Goal: Task Accomplishment & Management: Manage account settings

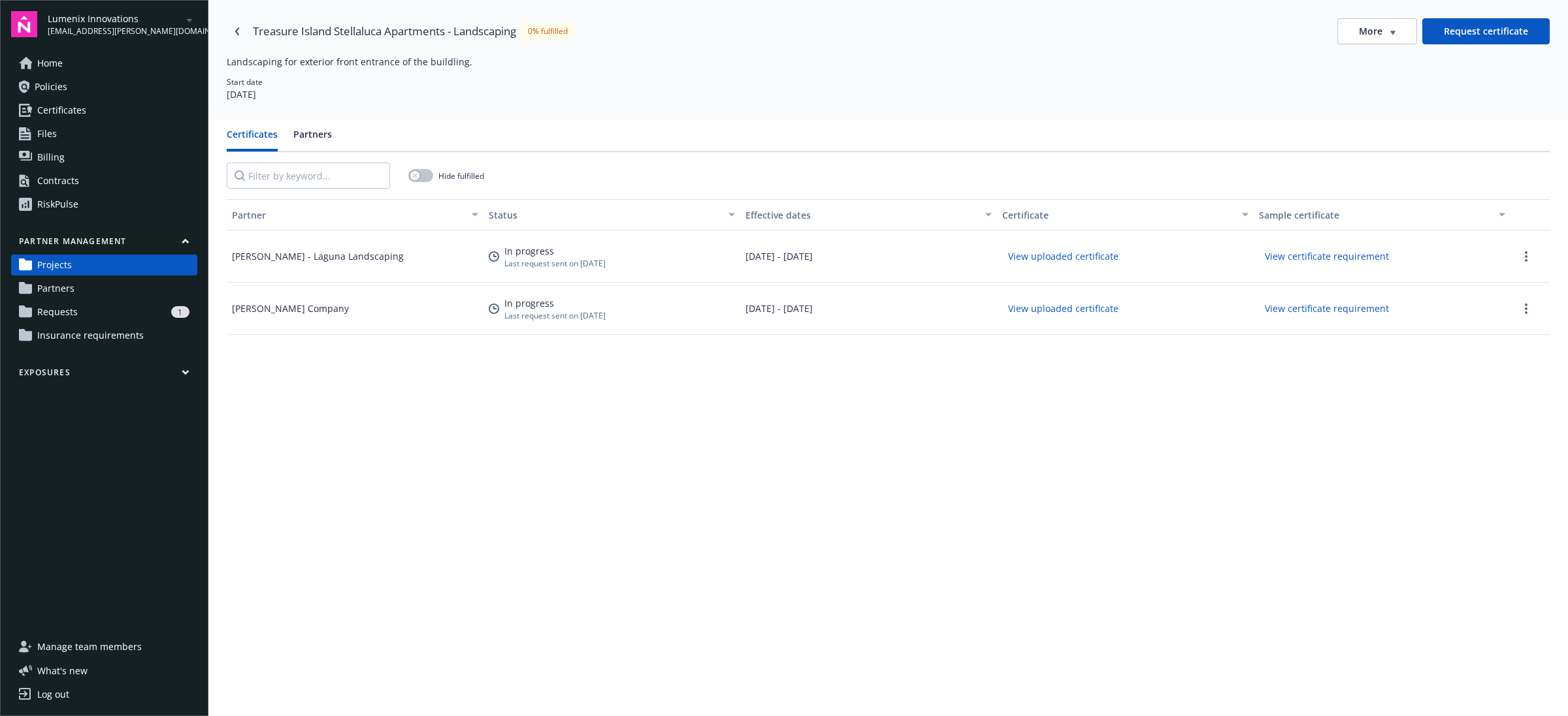
click at [71, 64] on link "Home" at bounding box center [104, 63] width 186 height 21
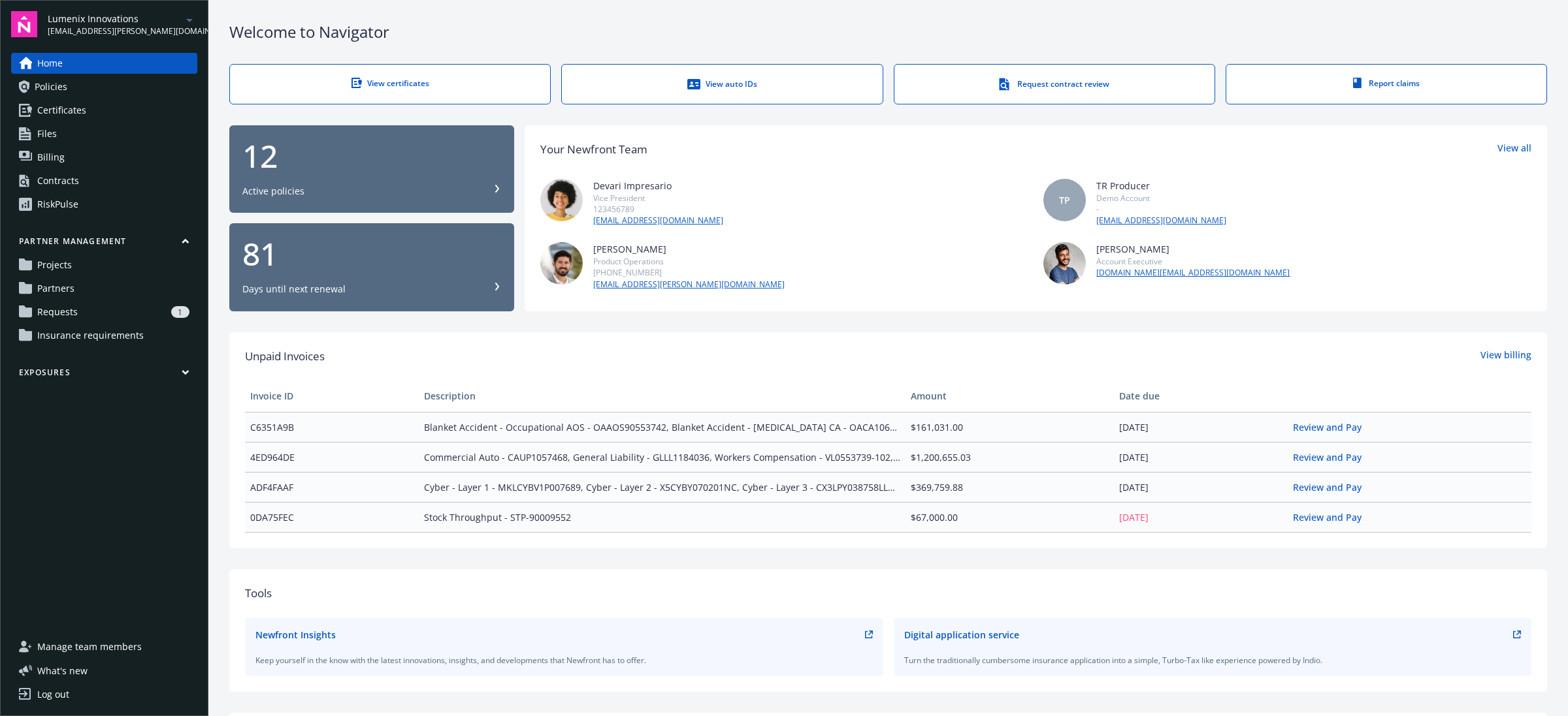
click at [109, 340] on span "Insurance requirements" at bounding box center [91, 335] width 107 height 21
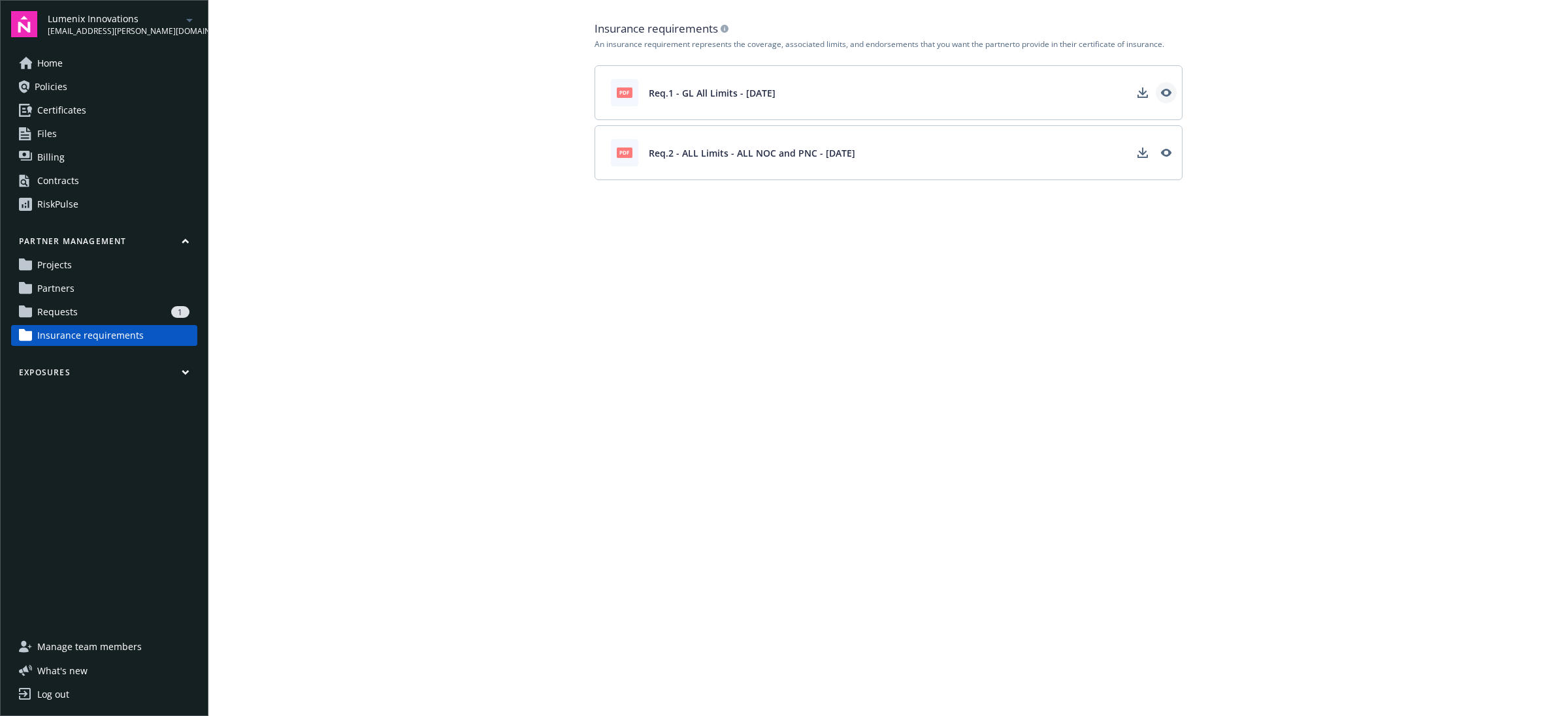
click at [1161, 92] on icon "View" at bounding box center [1165, 92] width 10 height 8
click at [131, 261] on link "Projects" at bounding box center [104, 265] width 186 height 21
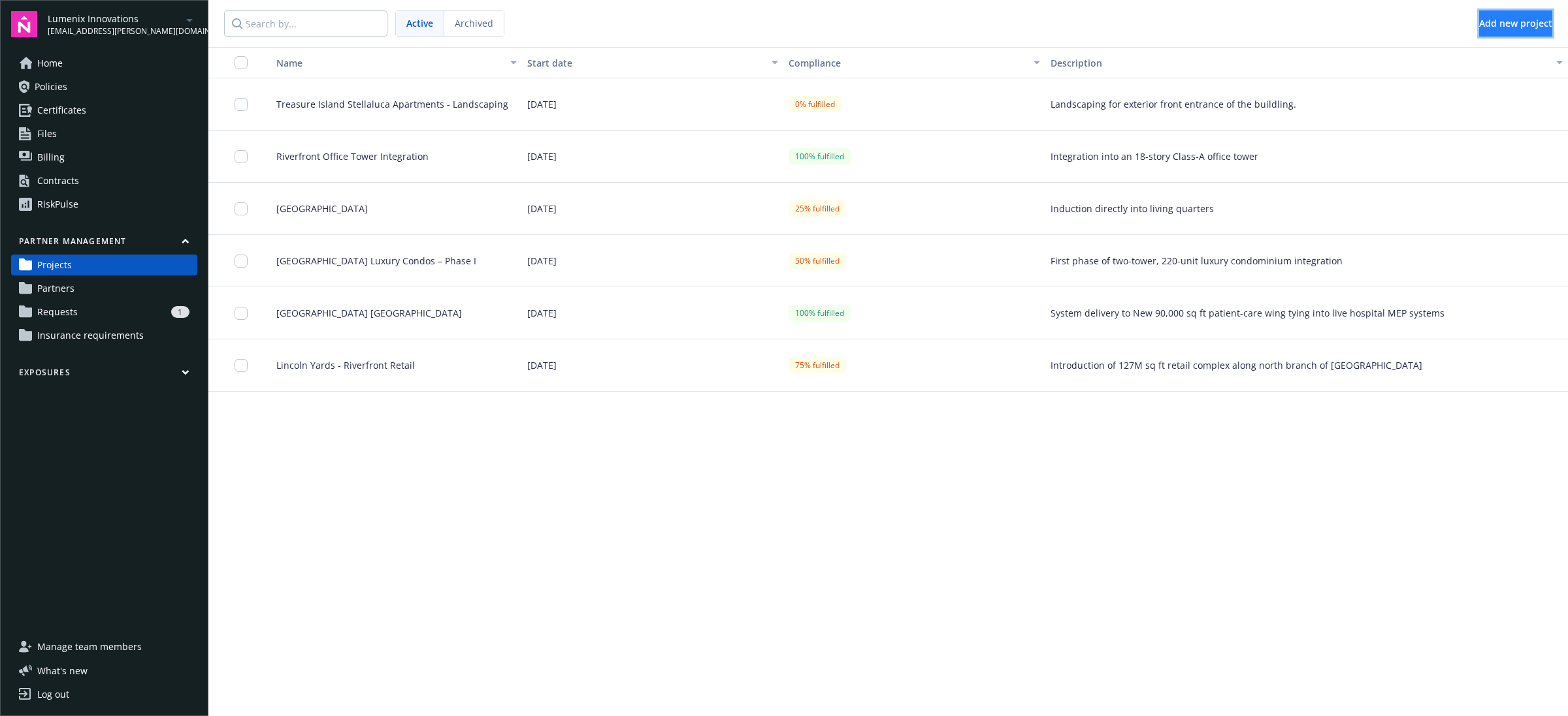
click at [1479, 15] on button "Add new project" at bounding box center [1515, 23] width 73 height 26
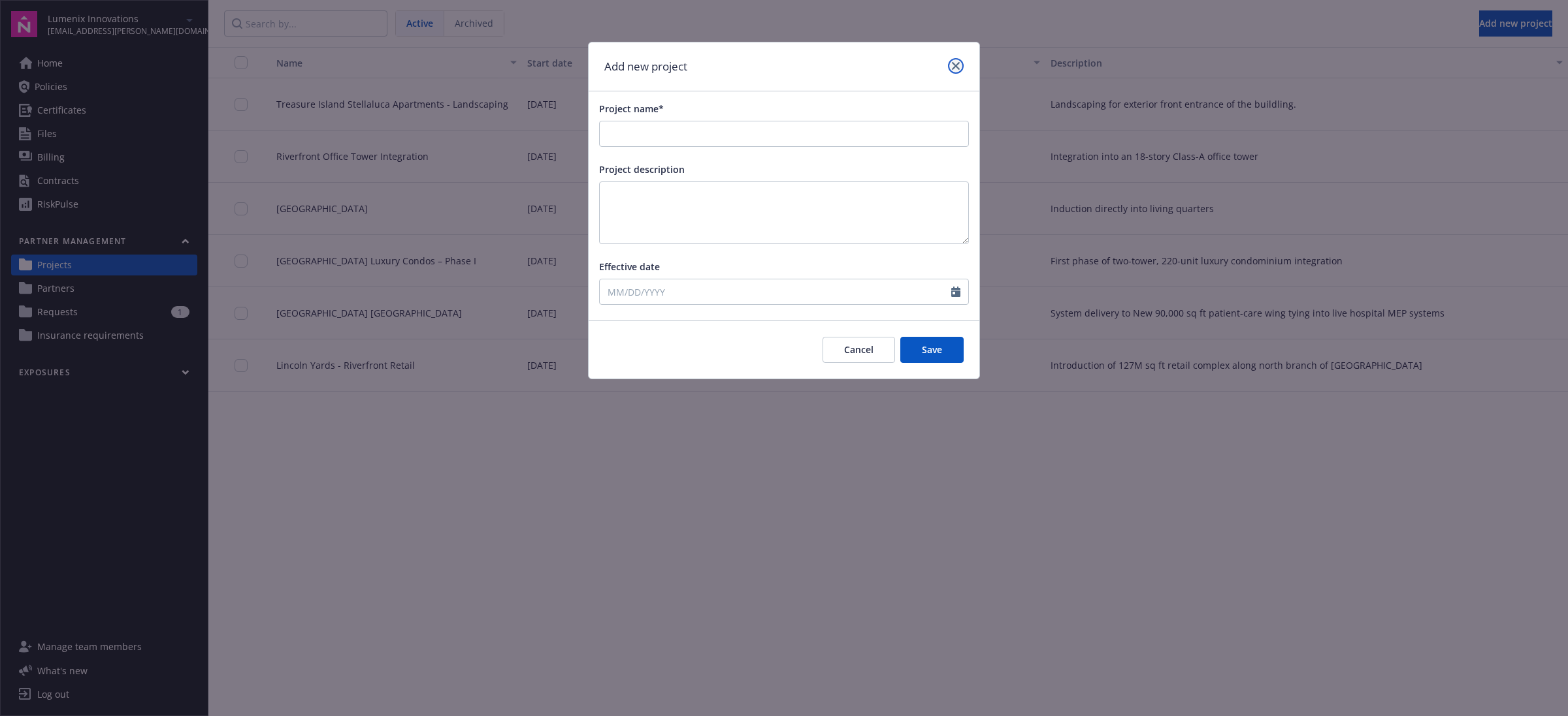
click at [954, 65] on icon "close" at bounding box center [955, 65] width 8 height 8
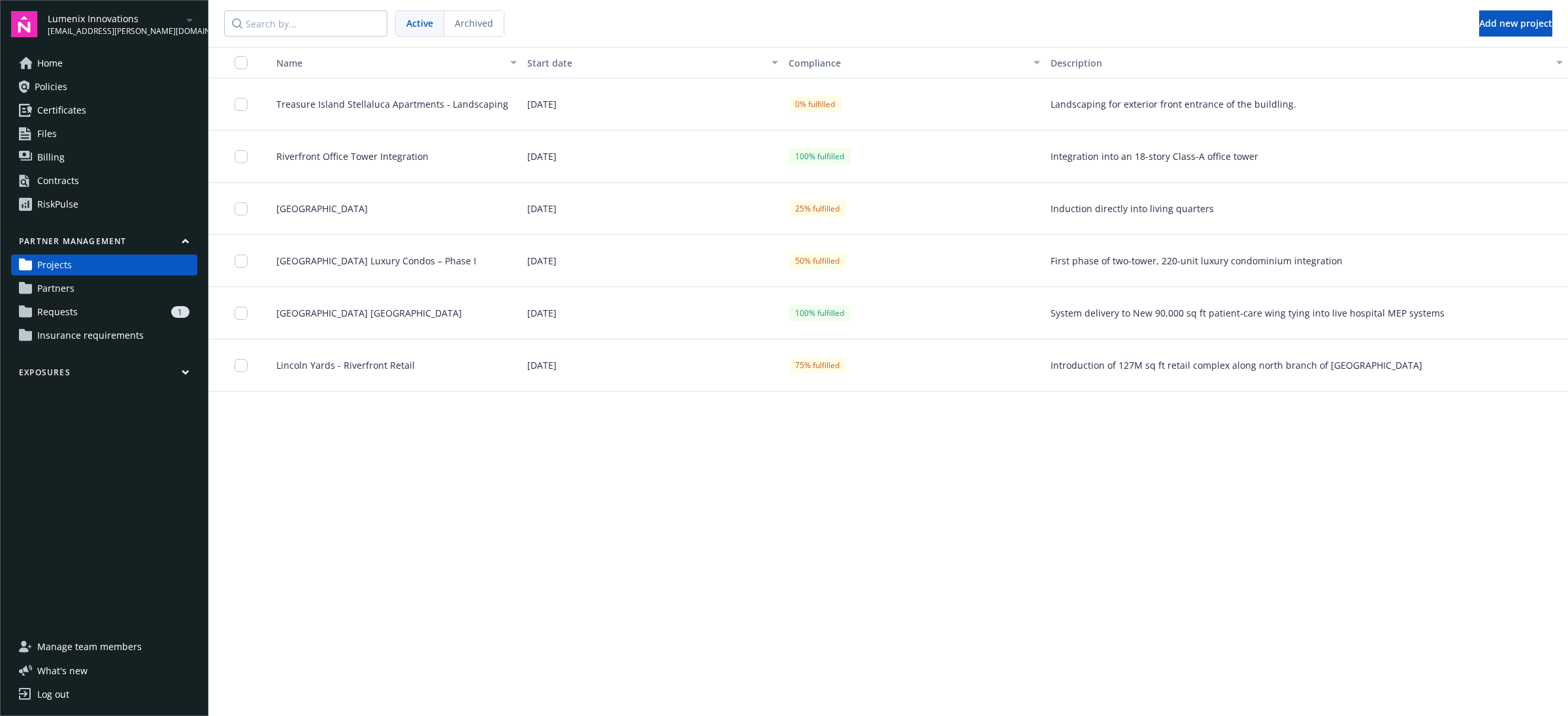
click at [438, 109] on span "Treasure Island Stellaluca Apartments - Landscaping" at bounding box center [386, 104] width 242 height 14
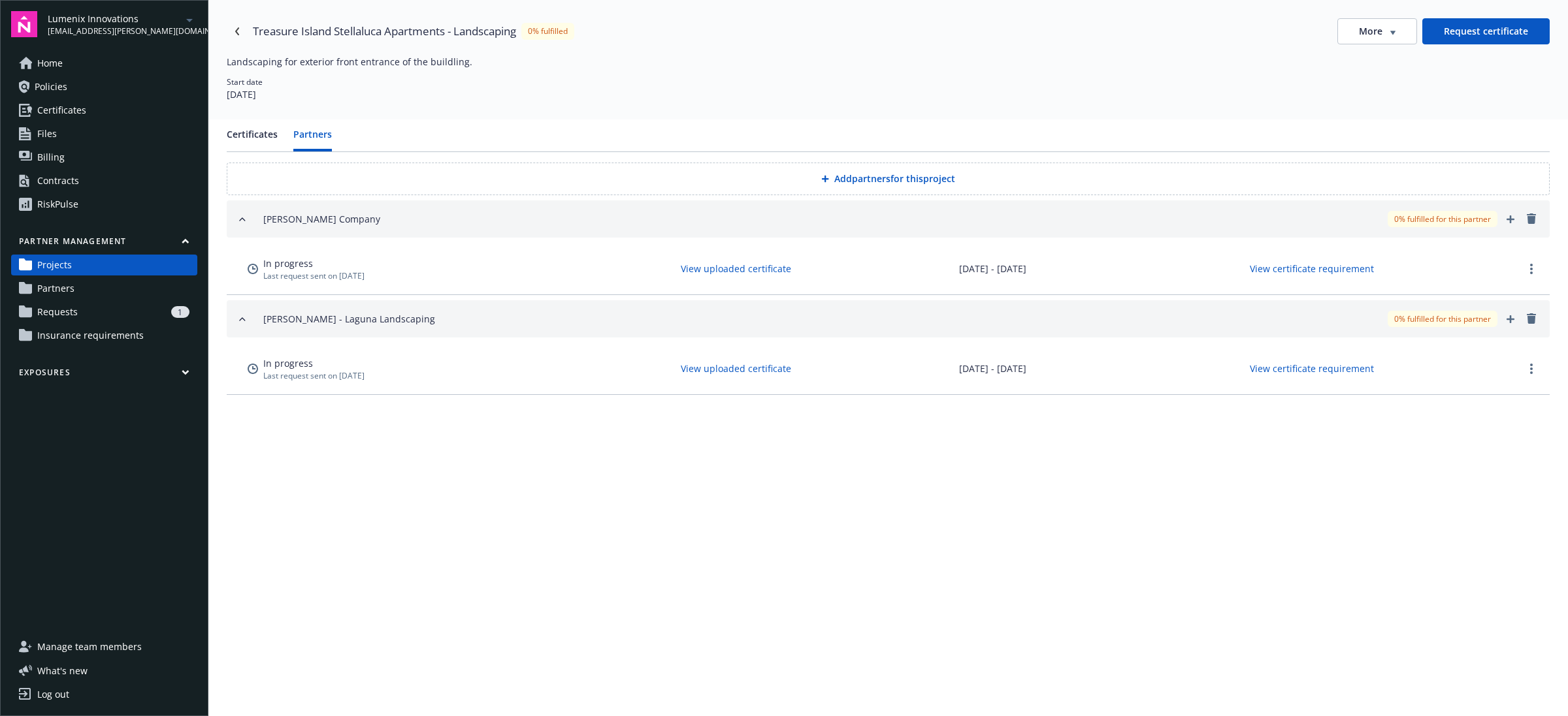
click at [319, 134] on button "Partners" at bounding box center [312, 140] width 39 height 24
click at [240, 322] on icon "button" at bounding box center [242, 319] width 10 height 10
click at [1508, 318] on icon "add" at bounding box center [1509, 319] width 8 height 8
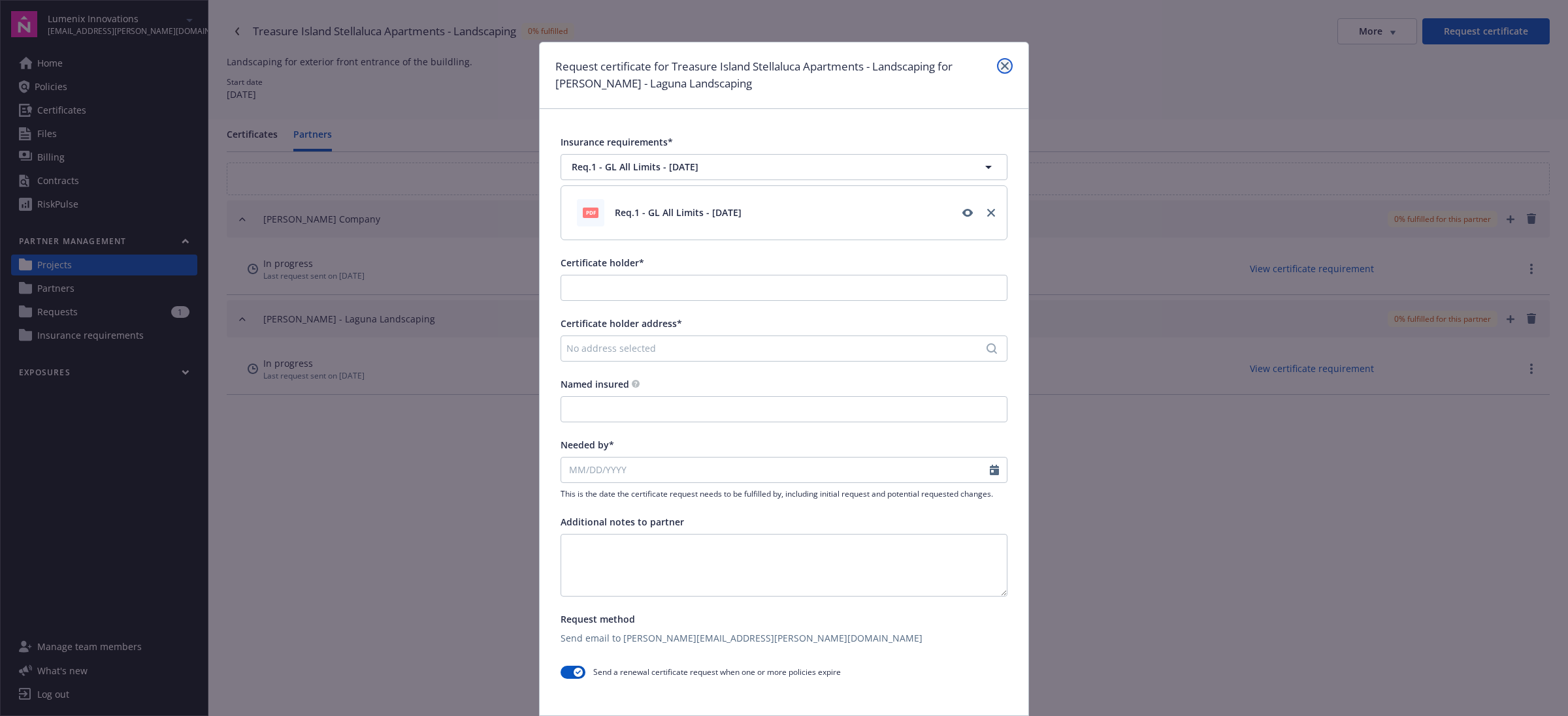
click at [996, 65] on link "close" at bounding box center [1004, 65] width 16 height 16
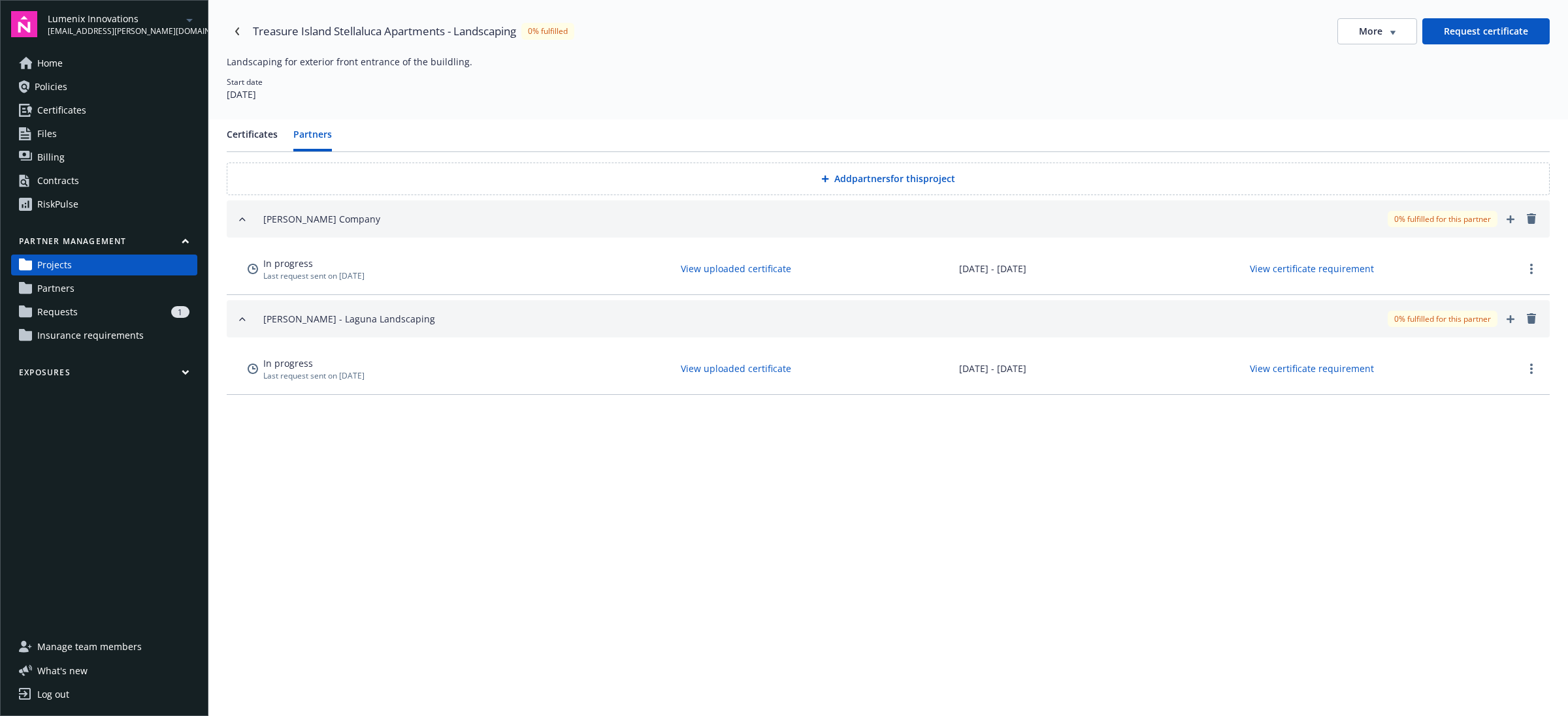
click at [1399, 42] on button "More" at bounding box center [1377, 31] width 79 height 26
click at [1392, 60] on div "Edit project" at bounding box center [1379, 59] width 105 height 22
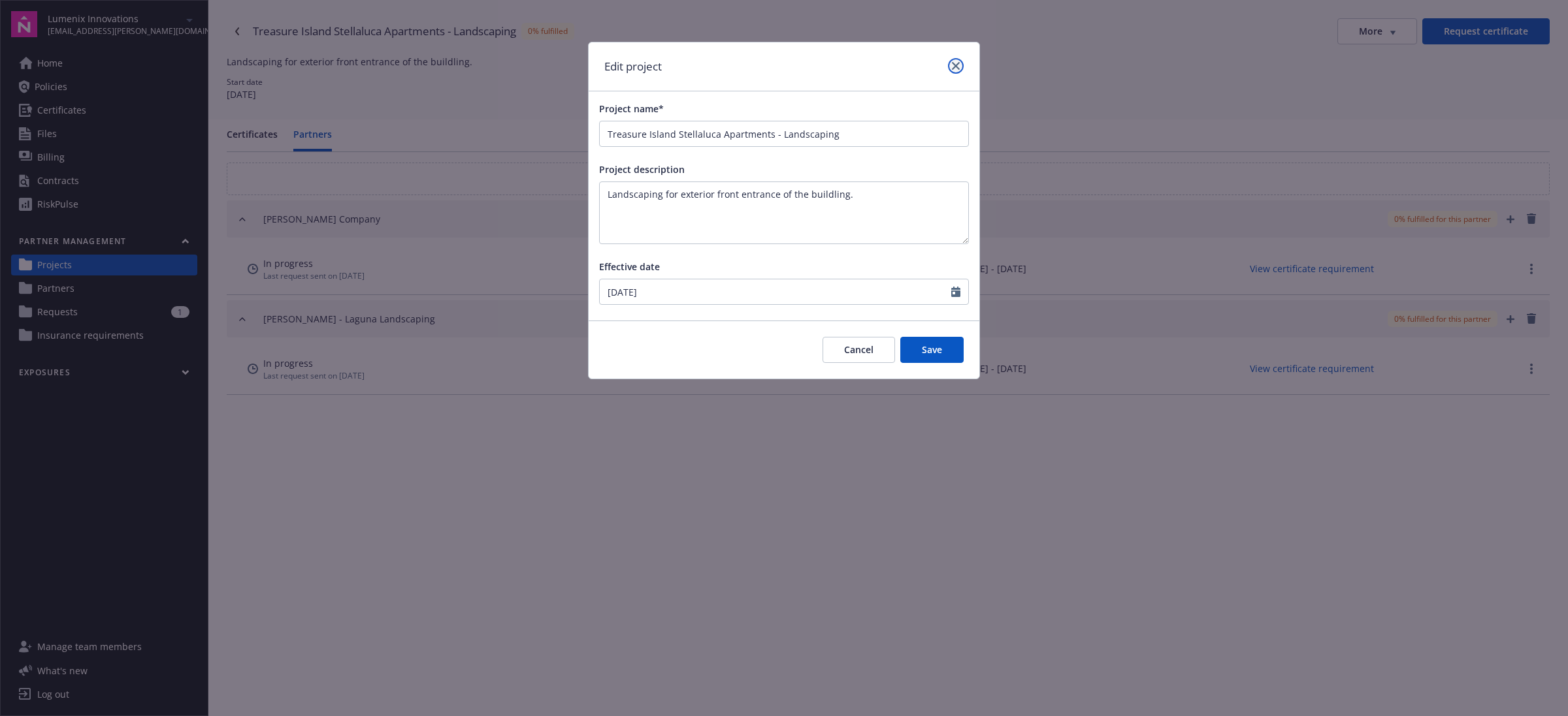
click at [952, 58] on link "close" at bounding box center [955, 65] width 16 height 16
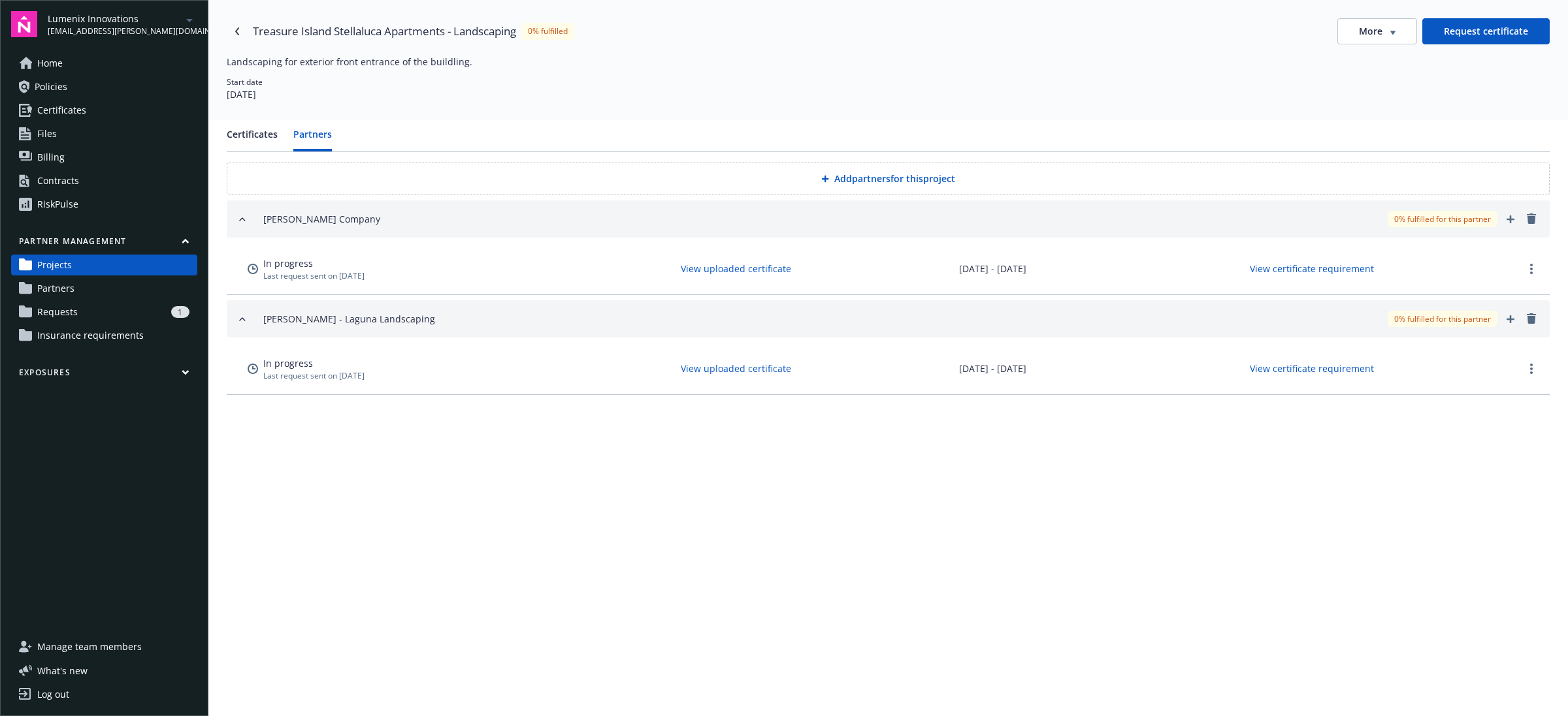
click at [1502, 31] on button "Request certificate" at bounding box center [1486, 31] width 128 height 26
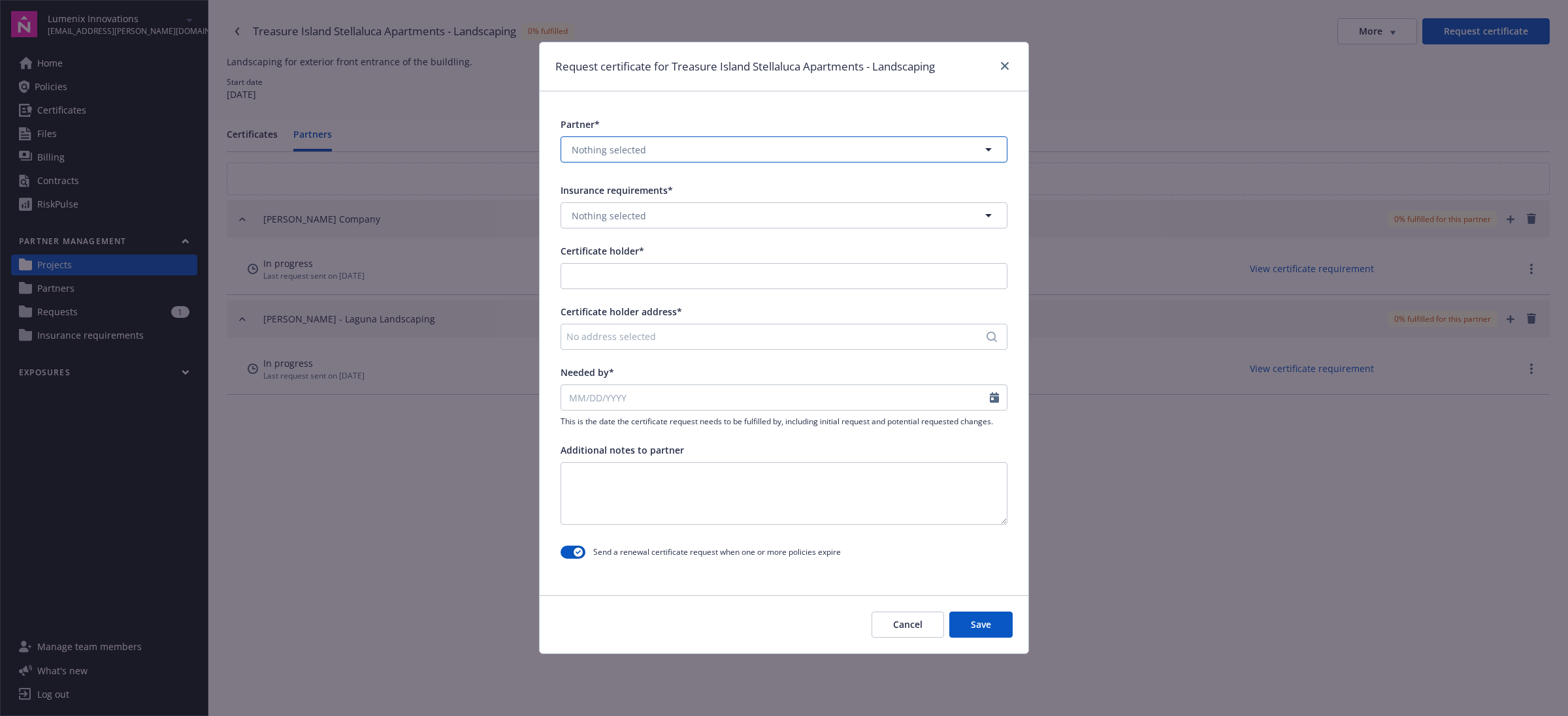
click at [659, 158] on button "Nothing selected" at bounding box center [784, 149] width 447 height 26
click at [966, 150] on link "Select all" at bounding box center [953, 150] width 45 height 14
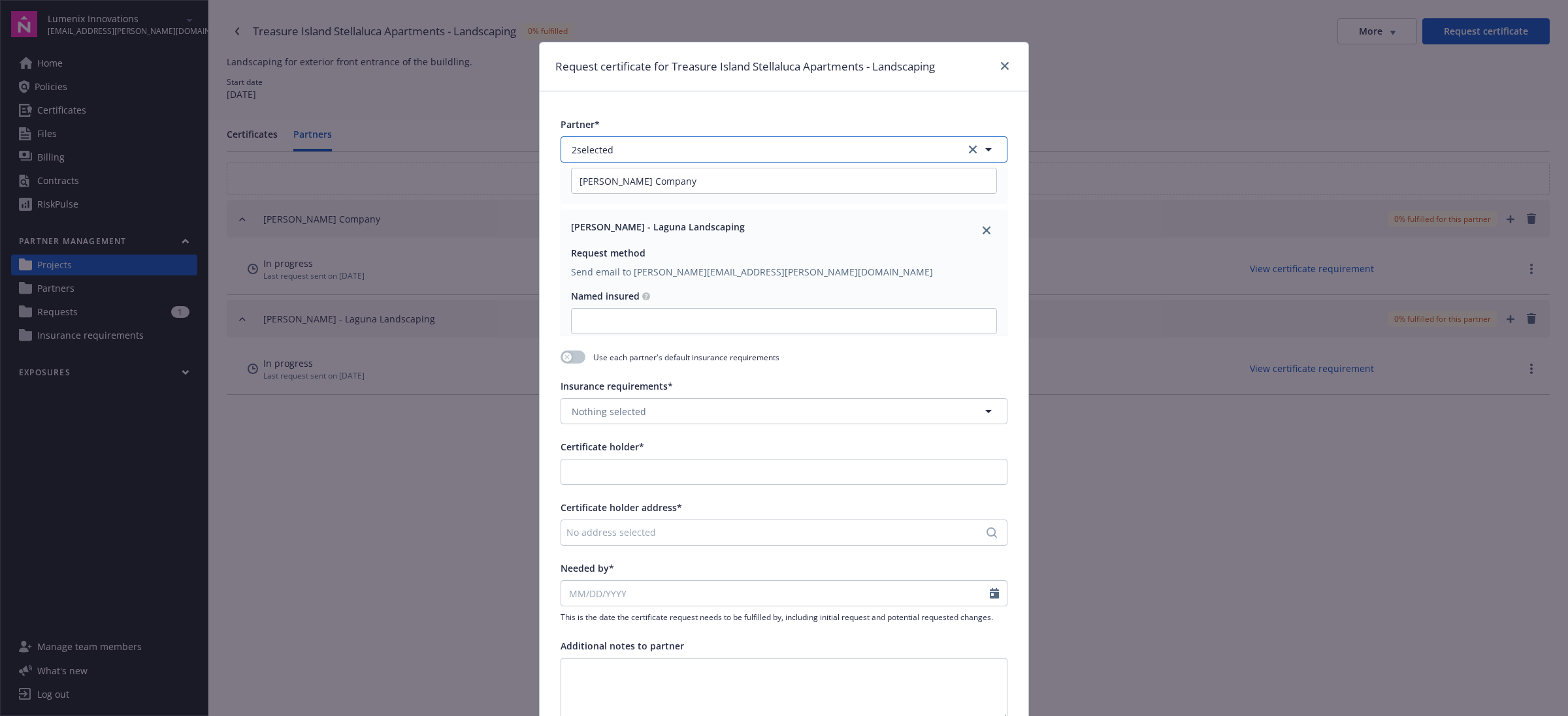
scroll to position [108, 0]
click at [565, 356] on icon "button" at bounding box center [566, 357] width 4 height 4
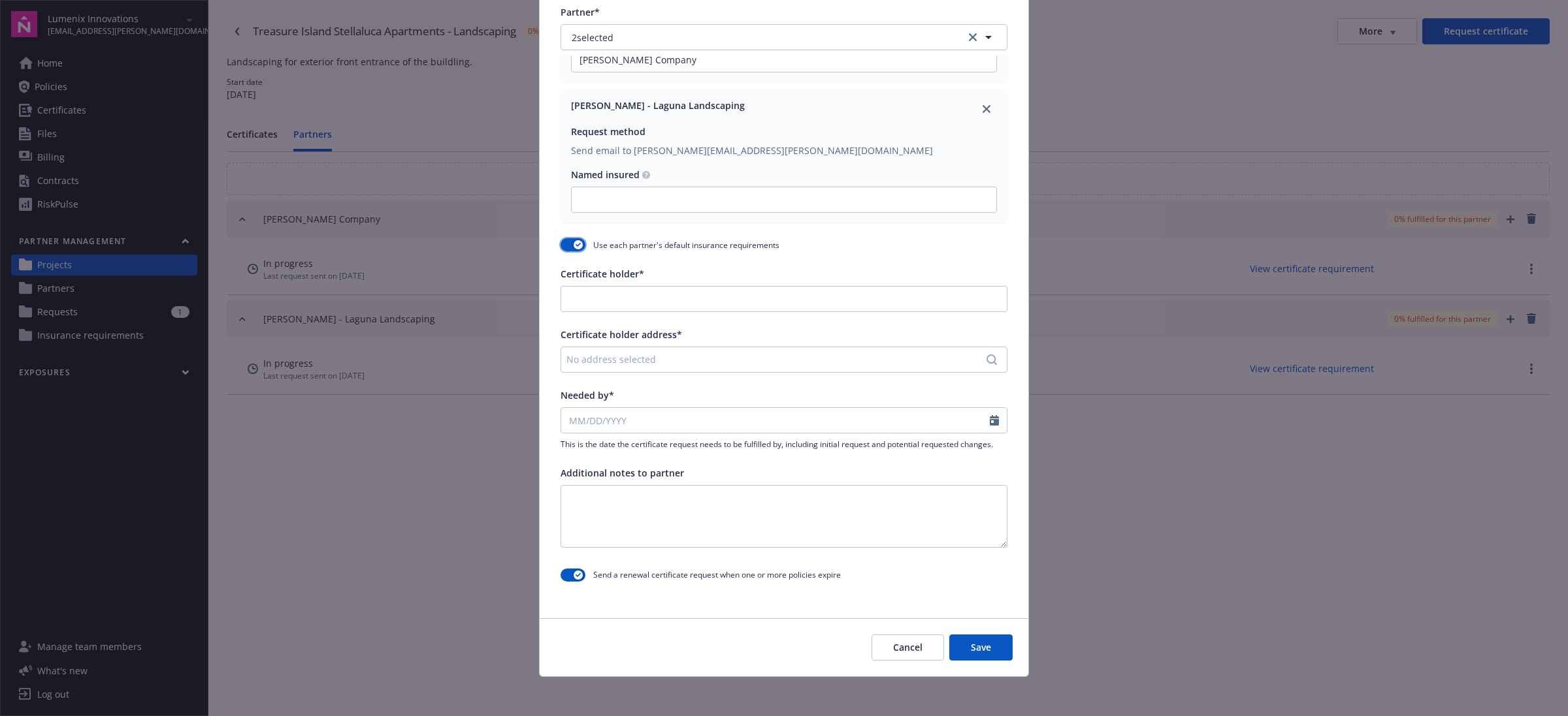
scroll to position [115, 0]
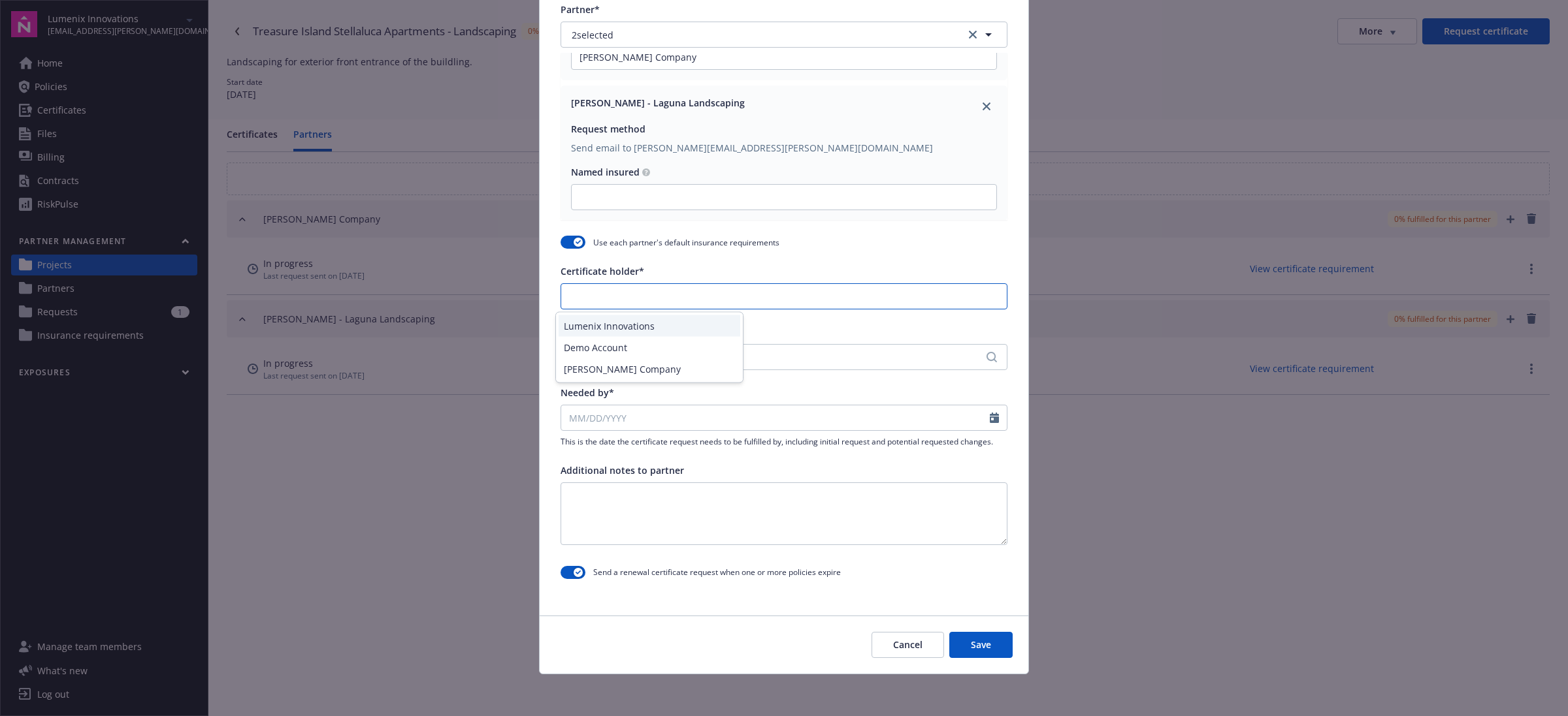
click at [573, 298] on input "Certificate holder*" at bounding box center [784, 296] width 446 height 25
click at [590, 327] on div "Lumenix Innovations" at bounding box center [649, 326] width 182 height 22
type input "Lumenix Innovations"
click at [586, 346] on div "No address selected" at bounding box center [784, 357] width 447 height 26
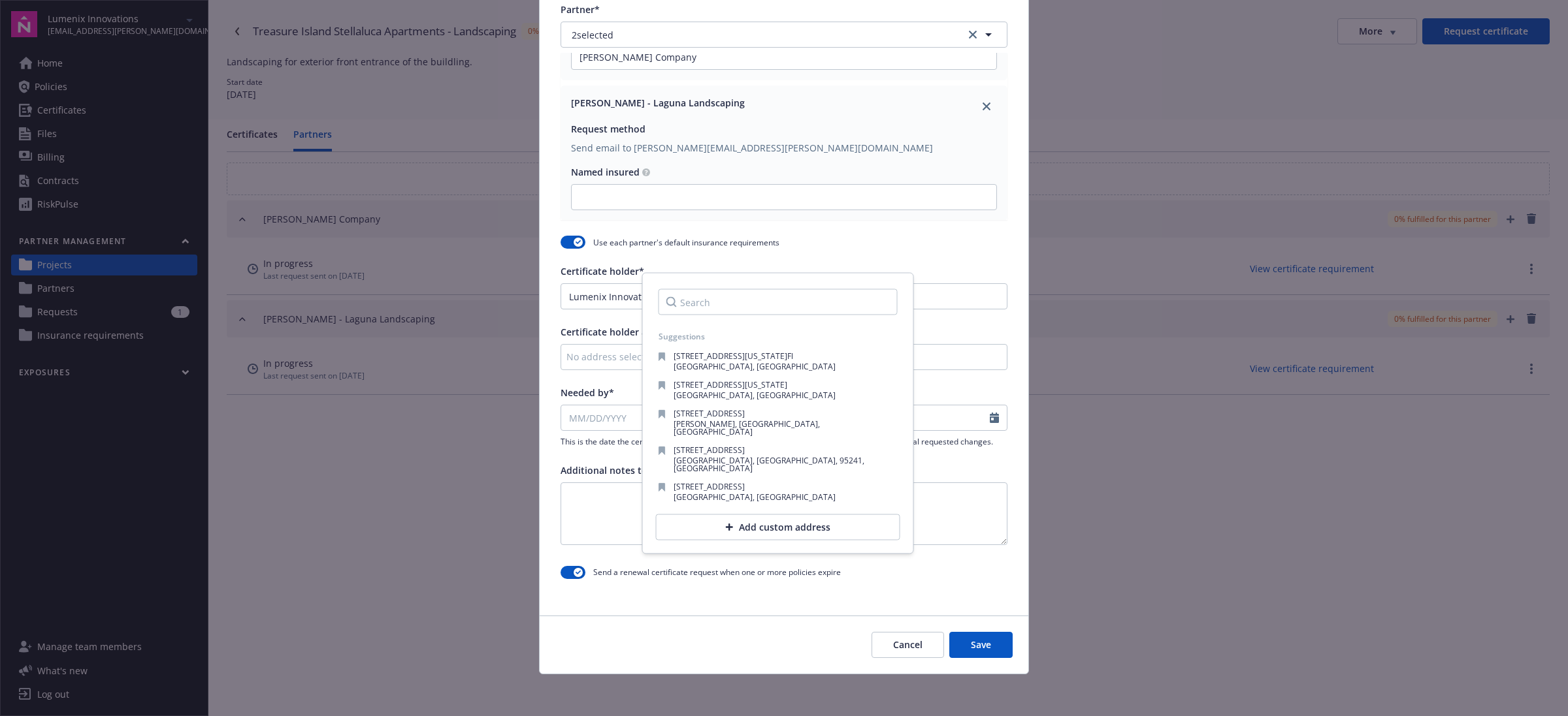
click at [586, 365] on div "No address selected" at bounding box center [784, 357] width 447 height 26
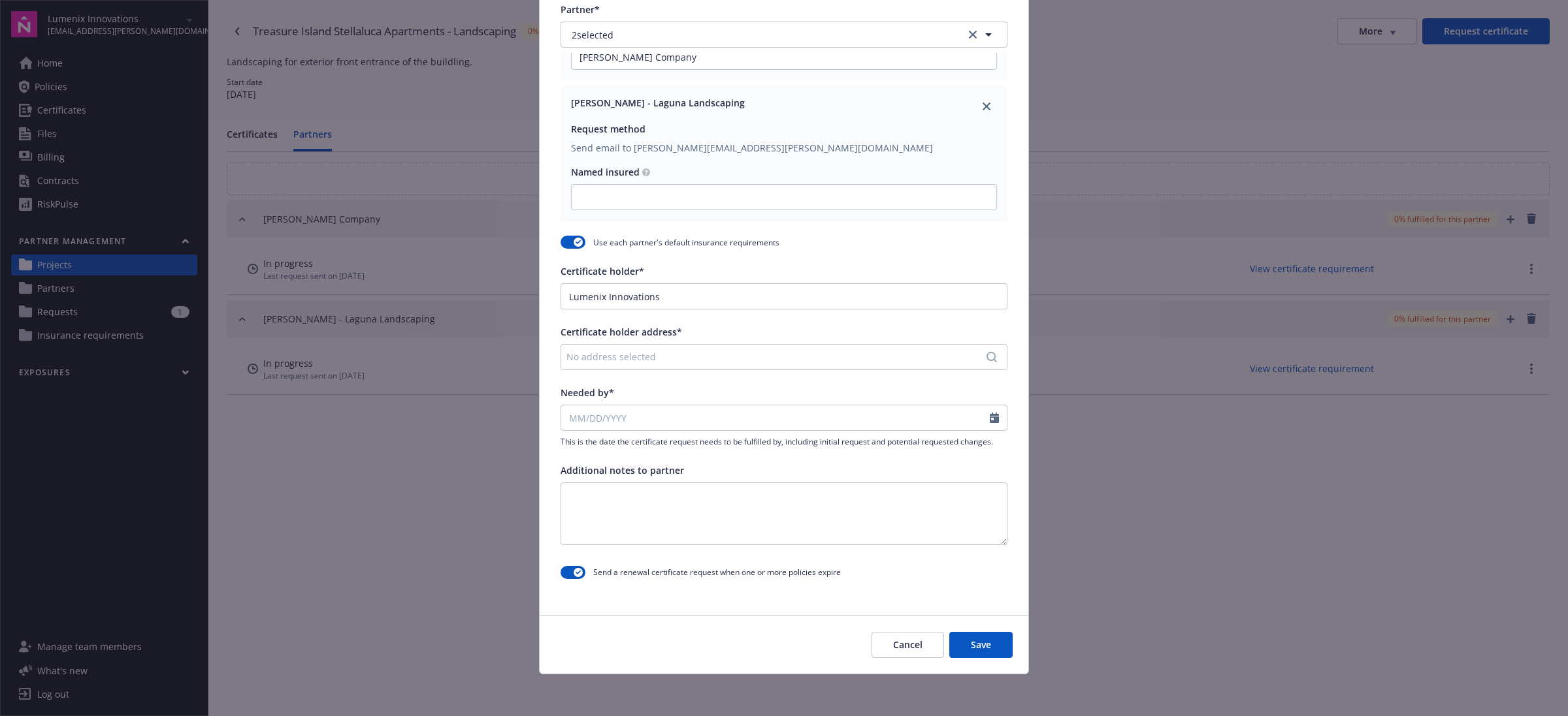
click at [624, 370] on div "Partner* 2 selected [PERSON_NAME] Company Request method Send email to [PERSON_…" at bounding box center [784, 293] width 489 height 633
click at [624, 364] on div "No address selected" at bounding box center [784, 357] width 447 height 26
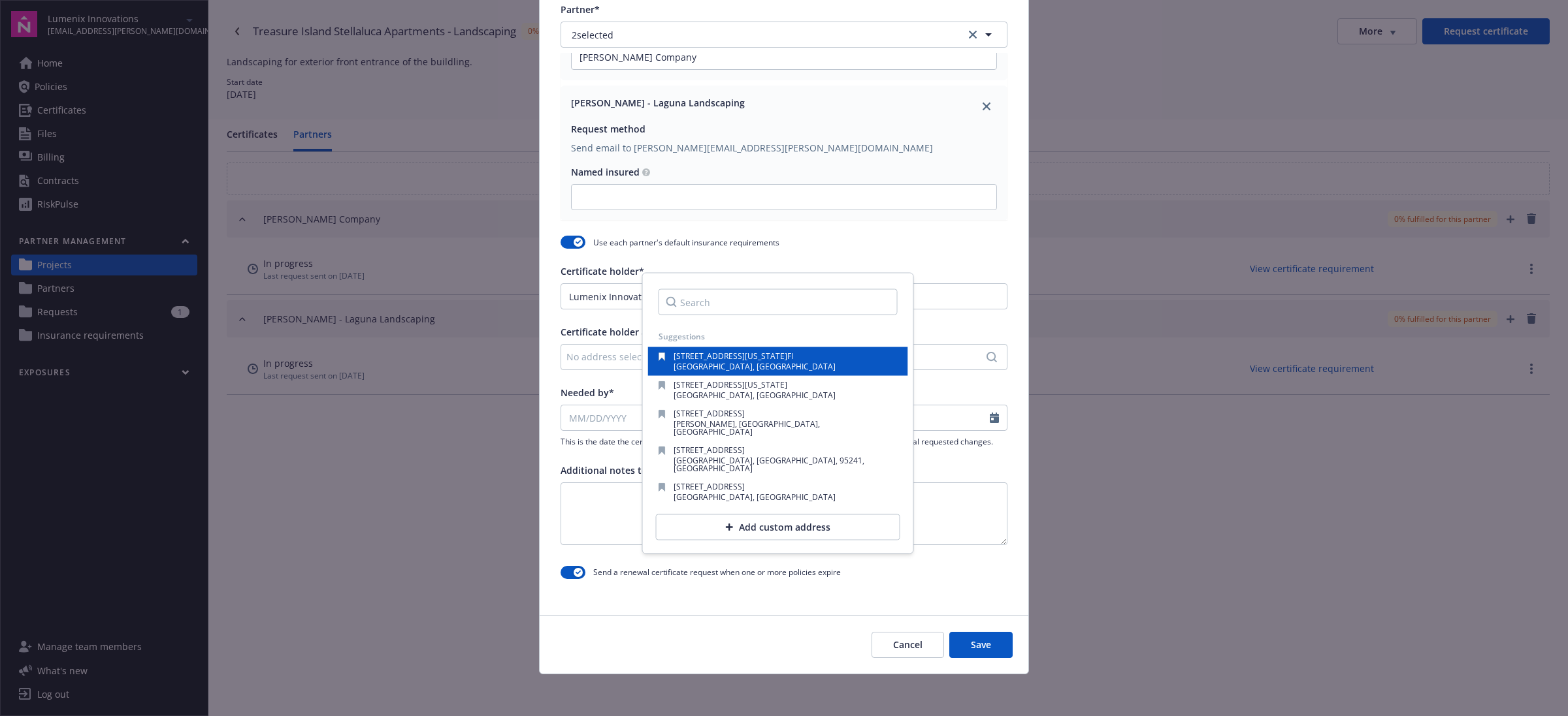
click at [720, 368] on span "[GEOGRAPHIC_DATA], [GEOGRAPHIC_DATA]" at bounding box center [754, 366] width 162 height 11
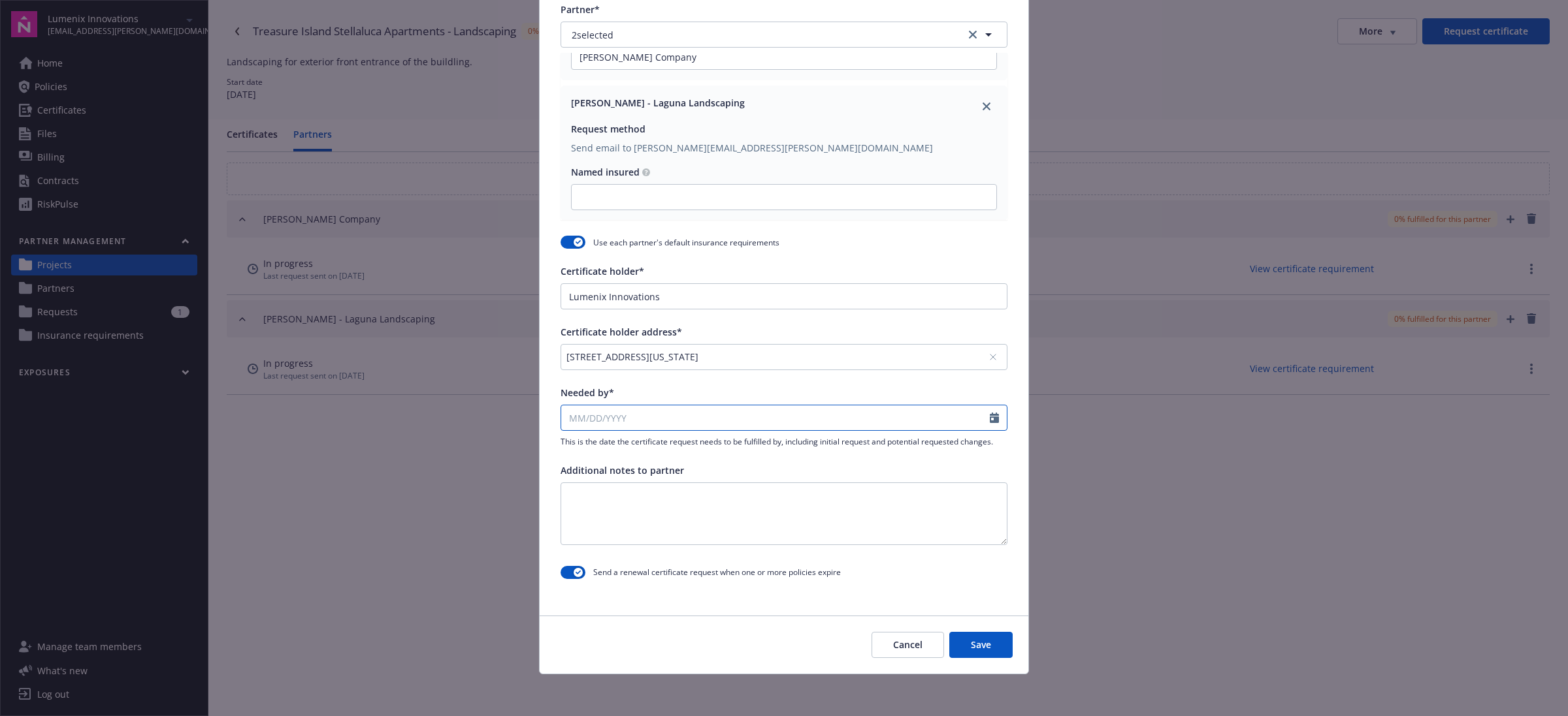
select select "8"
click at [675, 419] on input "Needed by*" at bounding box center [775, 418] width 428 height 25
click at [621, 576] on span "26" at bounding box center [621, 572] width 17 height 16
type input "[DATE]"
click at [677, 498] on textarea at bounding box center [784, 514] width 447 height 63
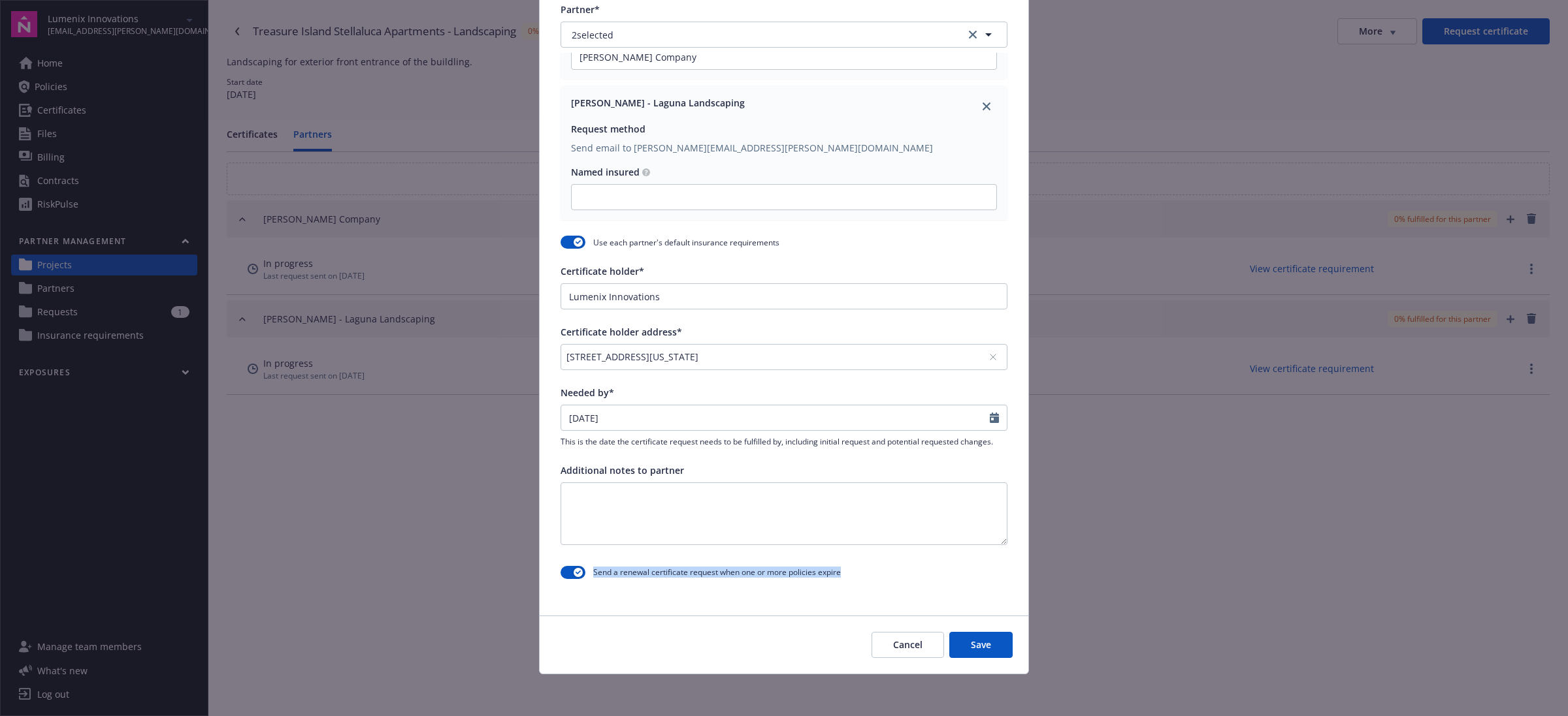
drag, startPoint x: 851, startPoint y: 569, endPoint x: 586, endPoint y: 581, distance: 265.3
click at [586, 581] on div "Send a renewal certificate request when one or more policies expire" at bounding box center [784, 572] width 447 height 23
click at [576, 573] on icon "button" at bounding box center [578, 572] width 5 height 4
click at [565, 573] on icon "button" at bounding box center [567, 573] width 5 height 5
click at [925, 563] on div "Send a renewal certificate request when one or more policies expire" at bounding box center [784, 572] width 447 height 23
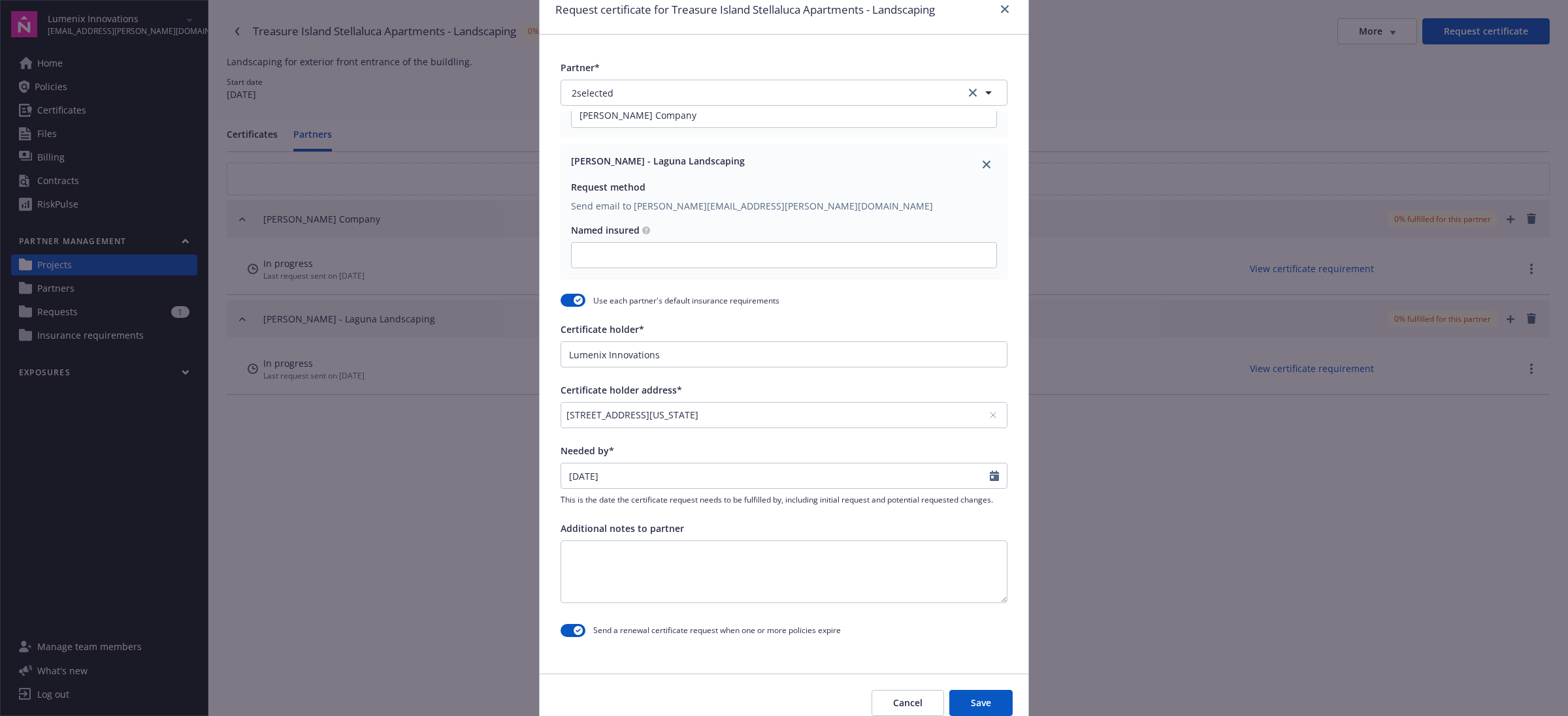
scroll to position [0, 0]
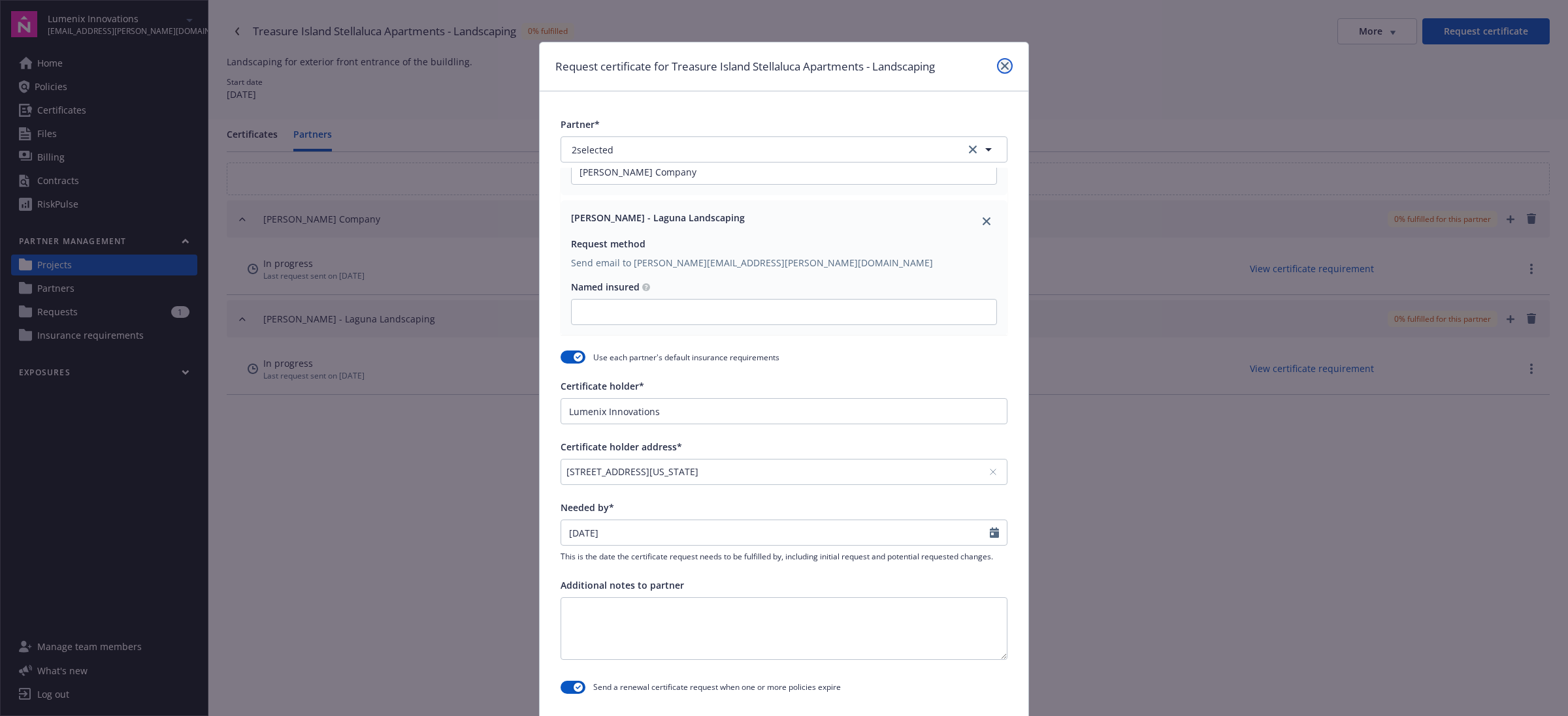
click at [996, 66] on link "close" at bounding box center [1004, 65] width 16 height 16
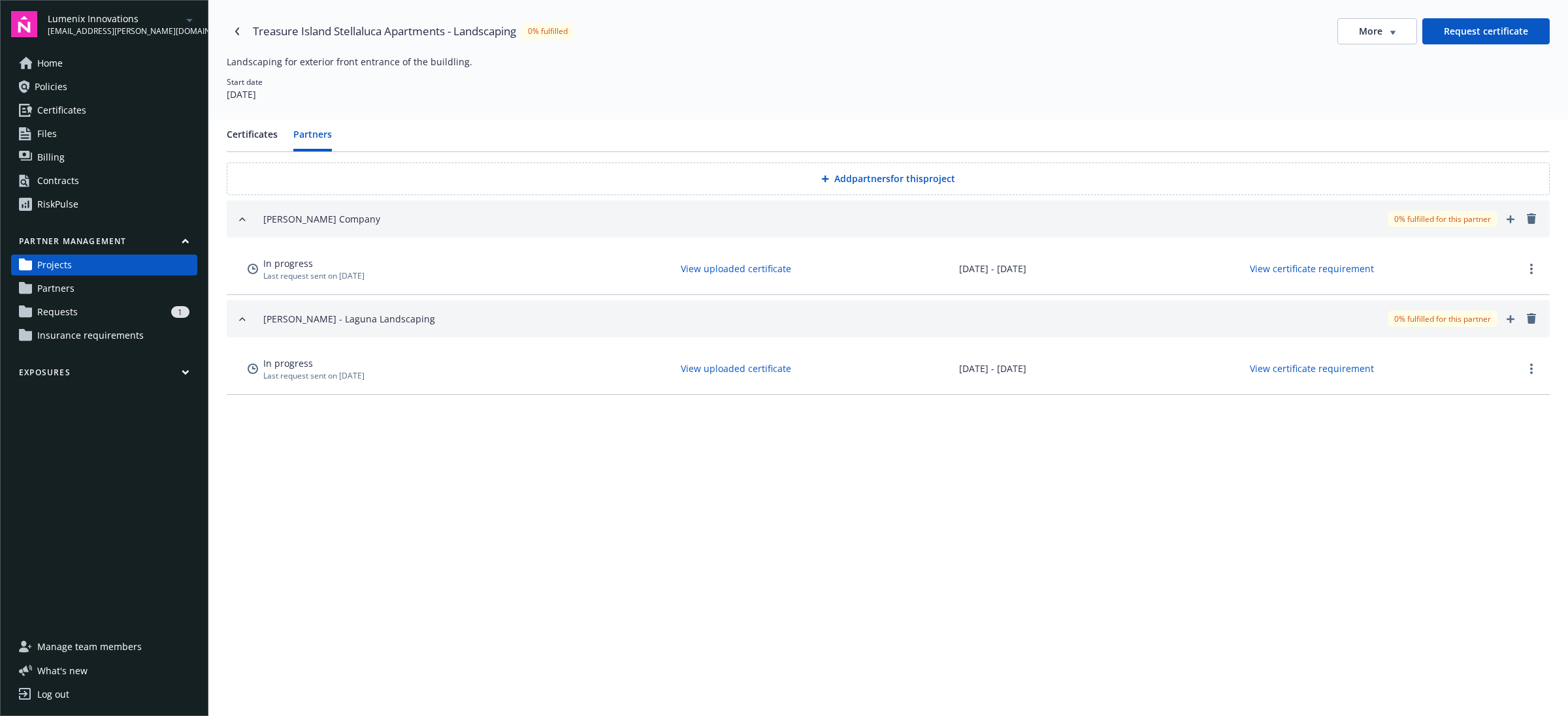
click at [122, 297] on link "Partners" at bounding box center [104, 289] width 186 height 21
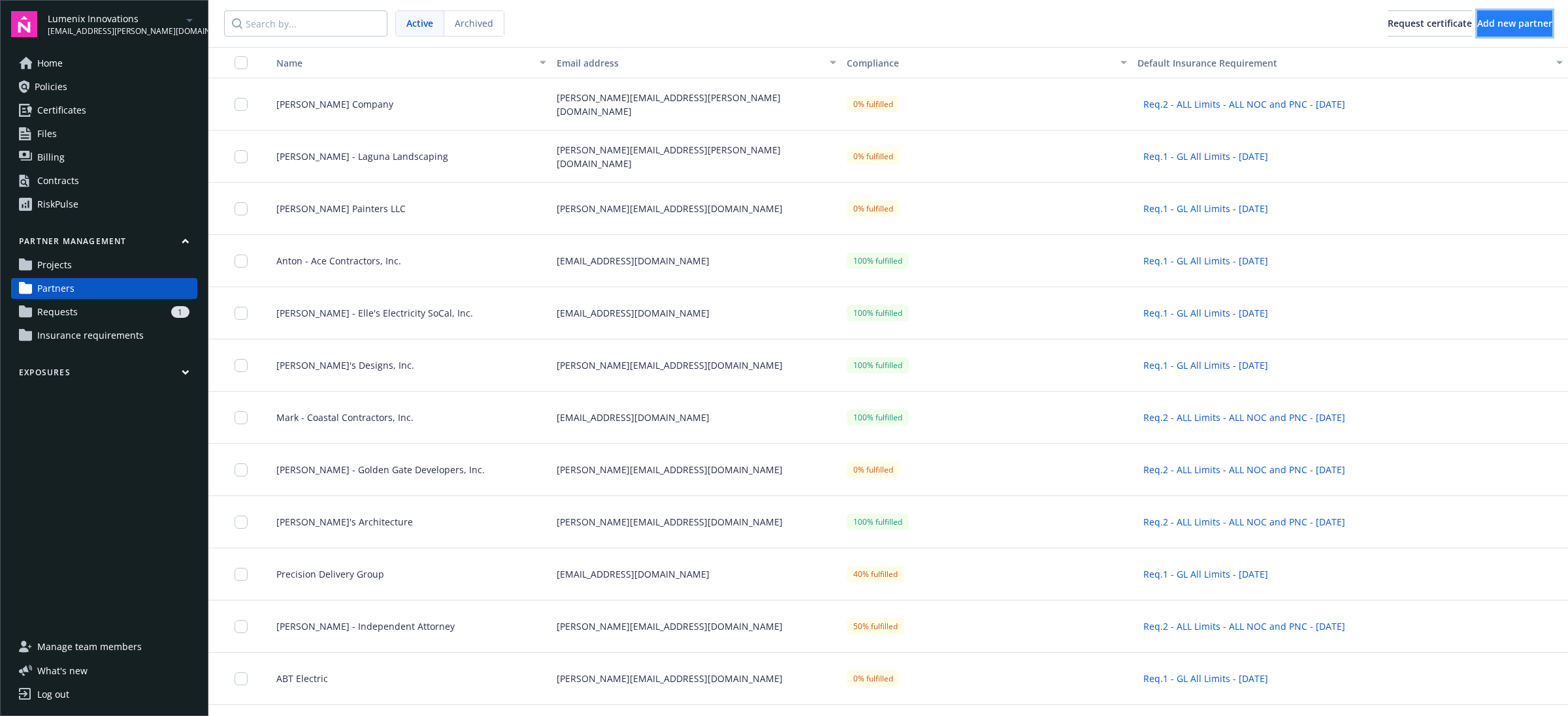
click at [1526, 28] on span "Add new partner" at bounding box center [1514, 23] width 75 height 12
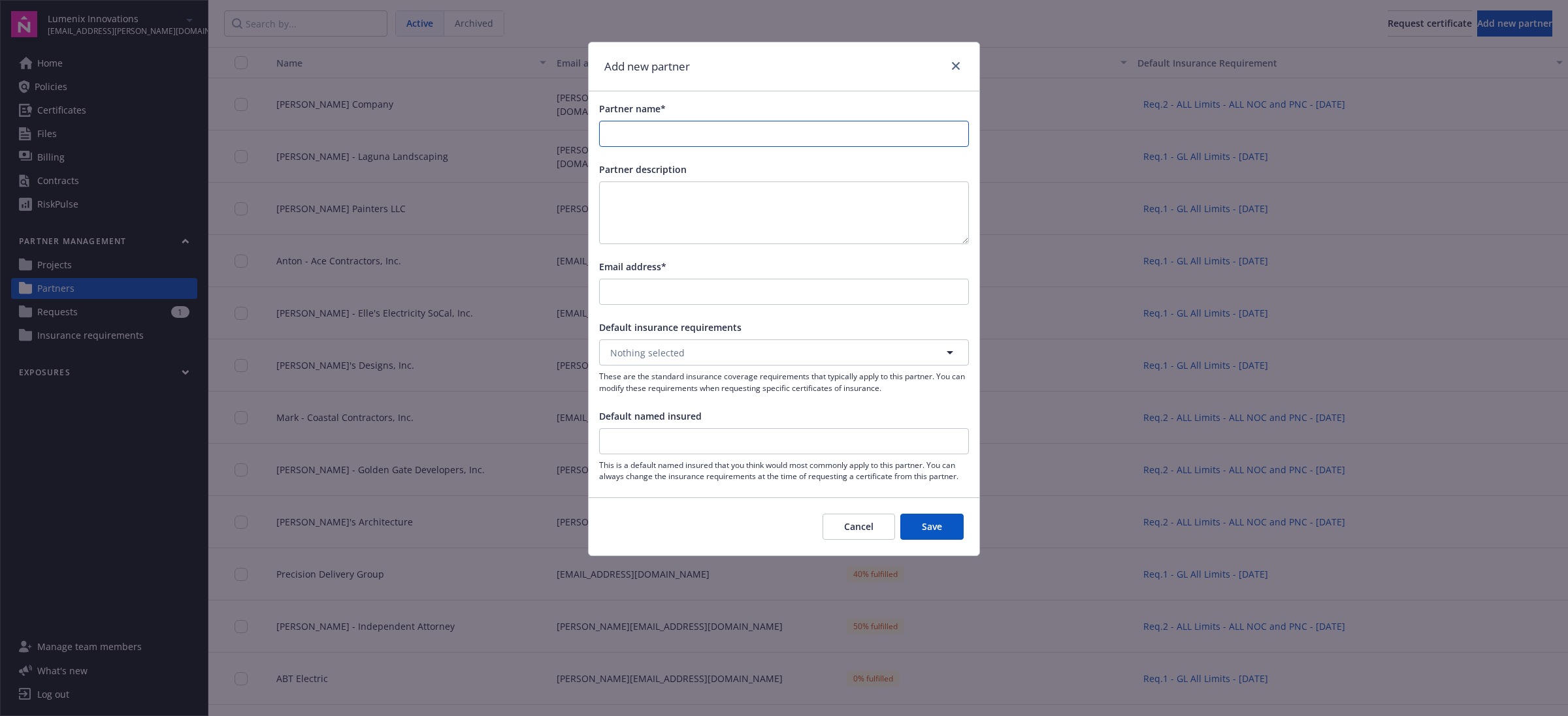
click at [657, 129] on input "Partner name*" at bounding box center [784, 134] width 368 height 25
click at [681, 190] on div "Partner description" at bounding box center [784, 203] width 370 height 82
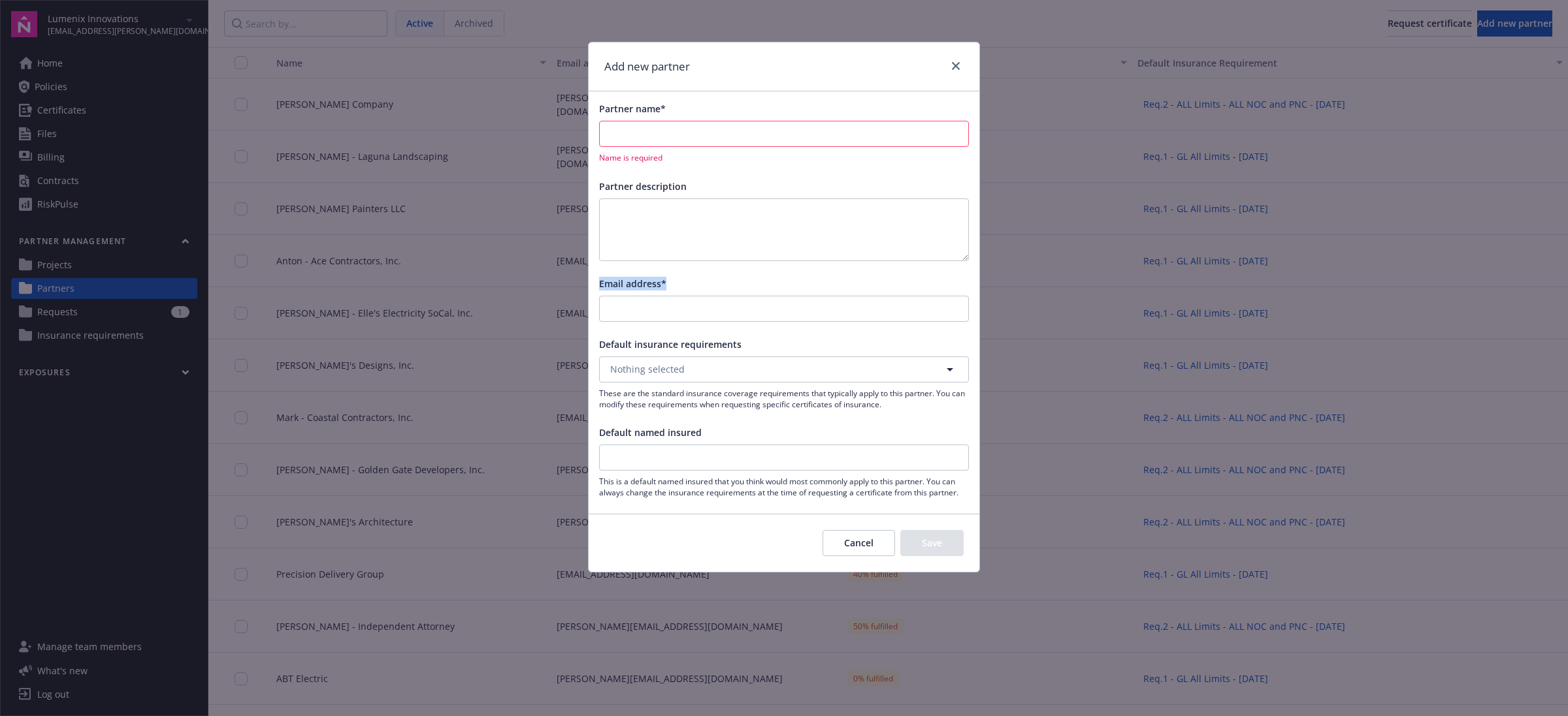
drag, startPoint x: 599, startPoint y: 276, endPoint x: 683, endPoint y: 276, distance: 84.0
click at [683, 276] on div "Partner name* Name is required Partner description Email address* Default insur…" at bounding box center [784, 300] width 390 height 417
click at [659, 317] on input "Email address*" at bounding box center [784, 308] width 368 height 25
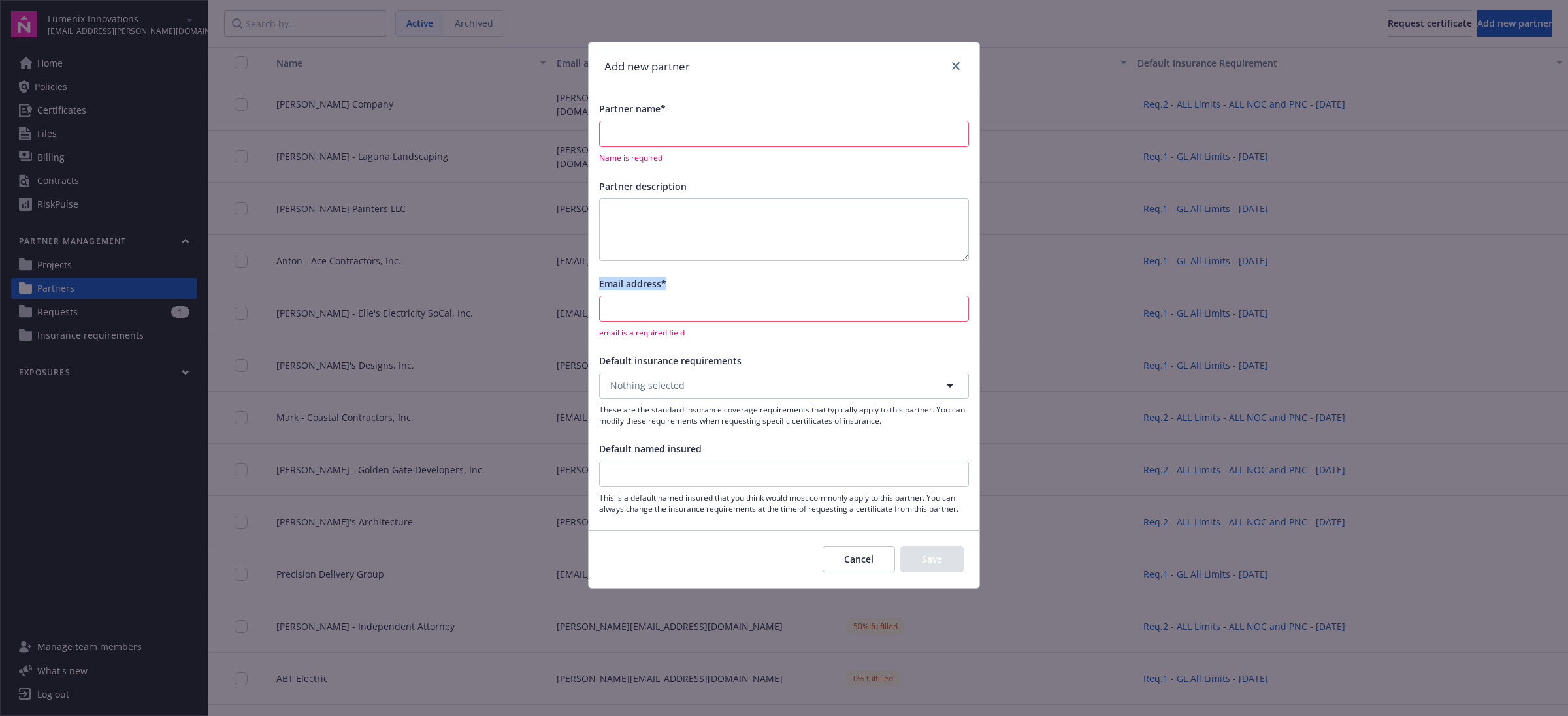
drag, startPoint x: 595, startPoint y: 283, endPoint x: 719, endPoint y: 271, distance: 124.6
click at [719, 271] on div "Partner name* Name is required Partner description Email address* email is a re…" at bounding box center [784, 308] width 390 height 433
drag, startPoint x: 595, startPoint y: 111, endPoint x: 684, endPoint y: 98, distance: 89.9
click at [684, 98] on div "Partner name* Name is required Partner description Email address* email is a re…" at bounding box center [784, 308] width 390 height 433
drag, startPoint x: 600, startPoint y: 282, endPoint x: 693, endPoint y: 283, distance: 93.0
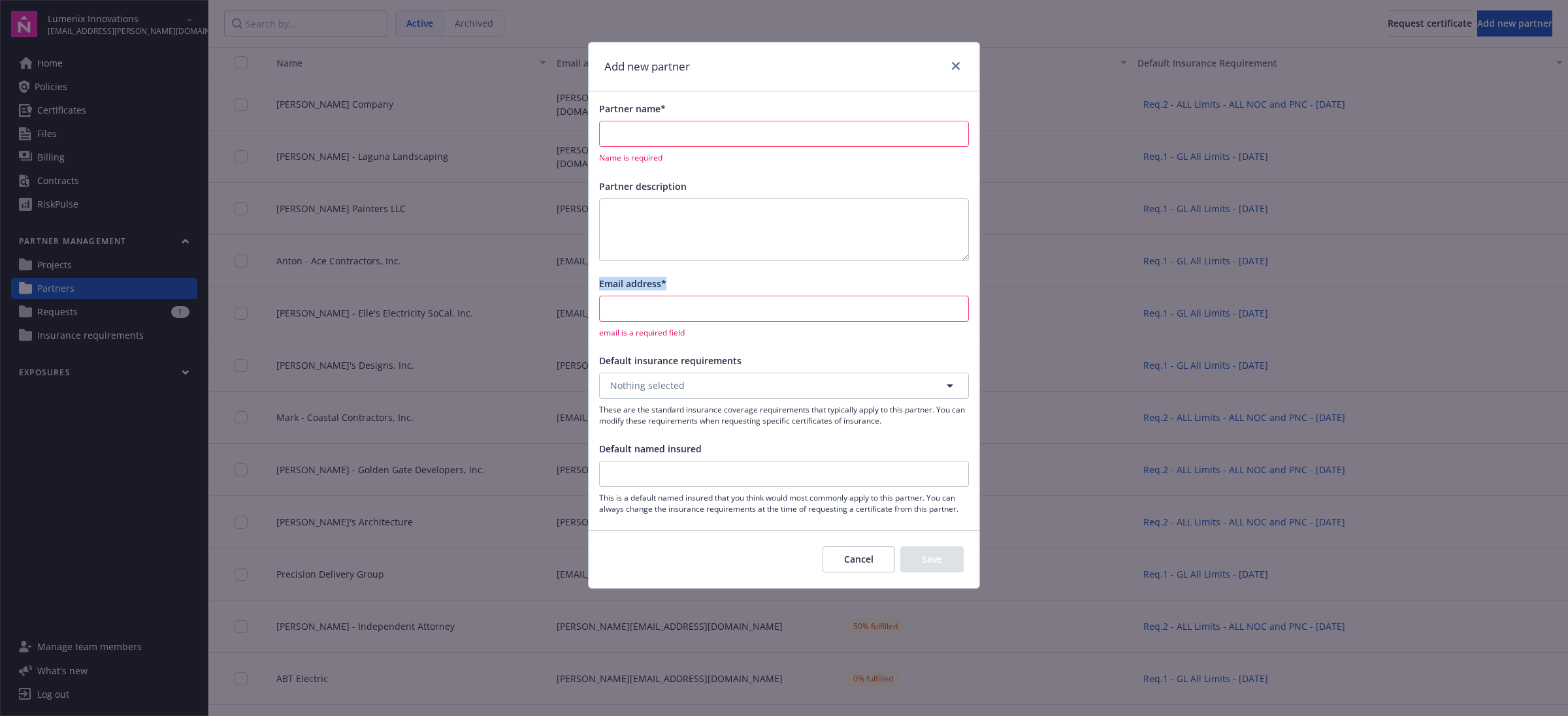
click at [693, 283] on div "Email address*" at bounding box center [784, 283] width 370 height 14
click at [686, 323] on div "email is a required field" at bounding box center [784, 316] width 370 height 42
click at [635, 137] on input "Partner name*" at bounding box center [784, 134] width 368 height 25
click at [955, 67] on icon "close" at bounding box center [955, 65] width 8 height 8
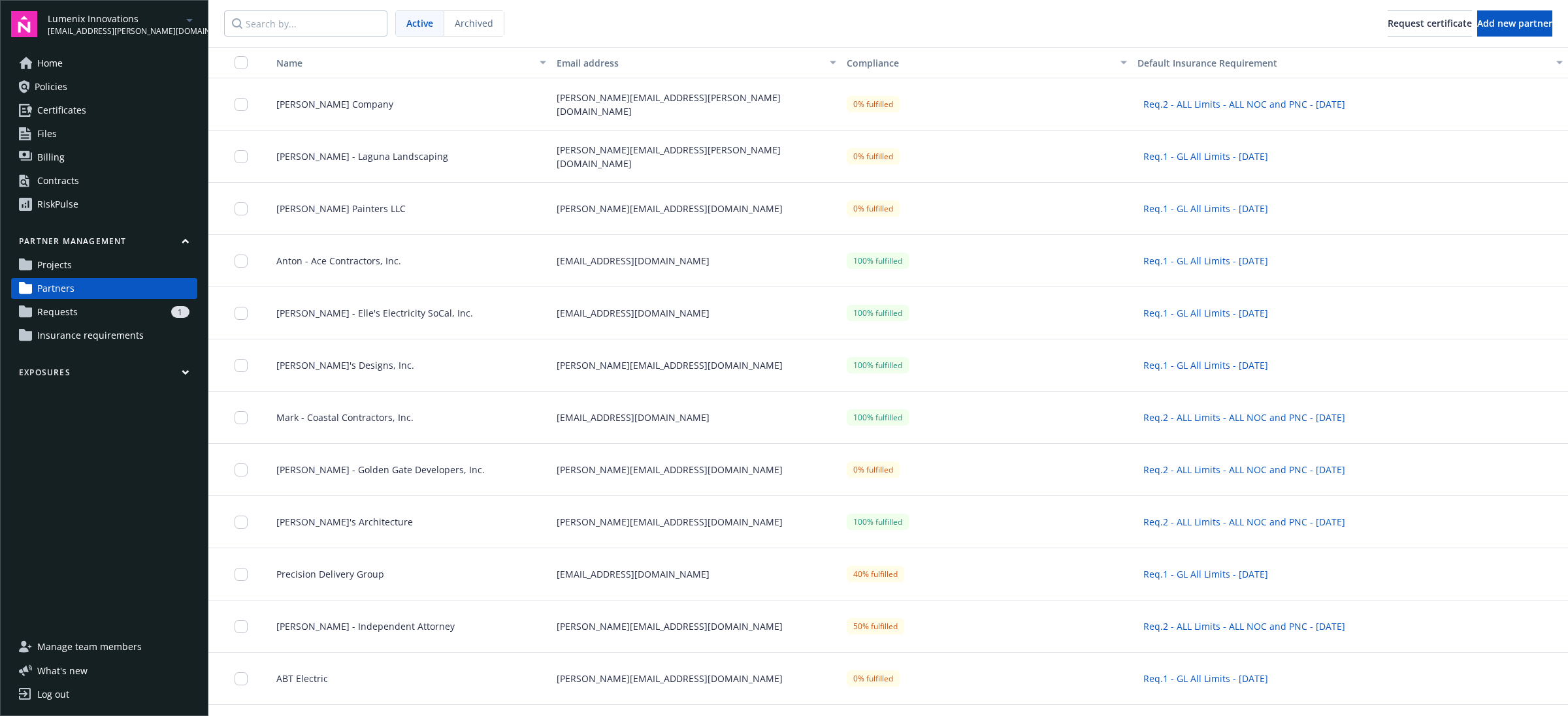
click at [125, 320] on link "Requests 1" at bounding box center [104, 312] width 186 height 21
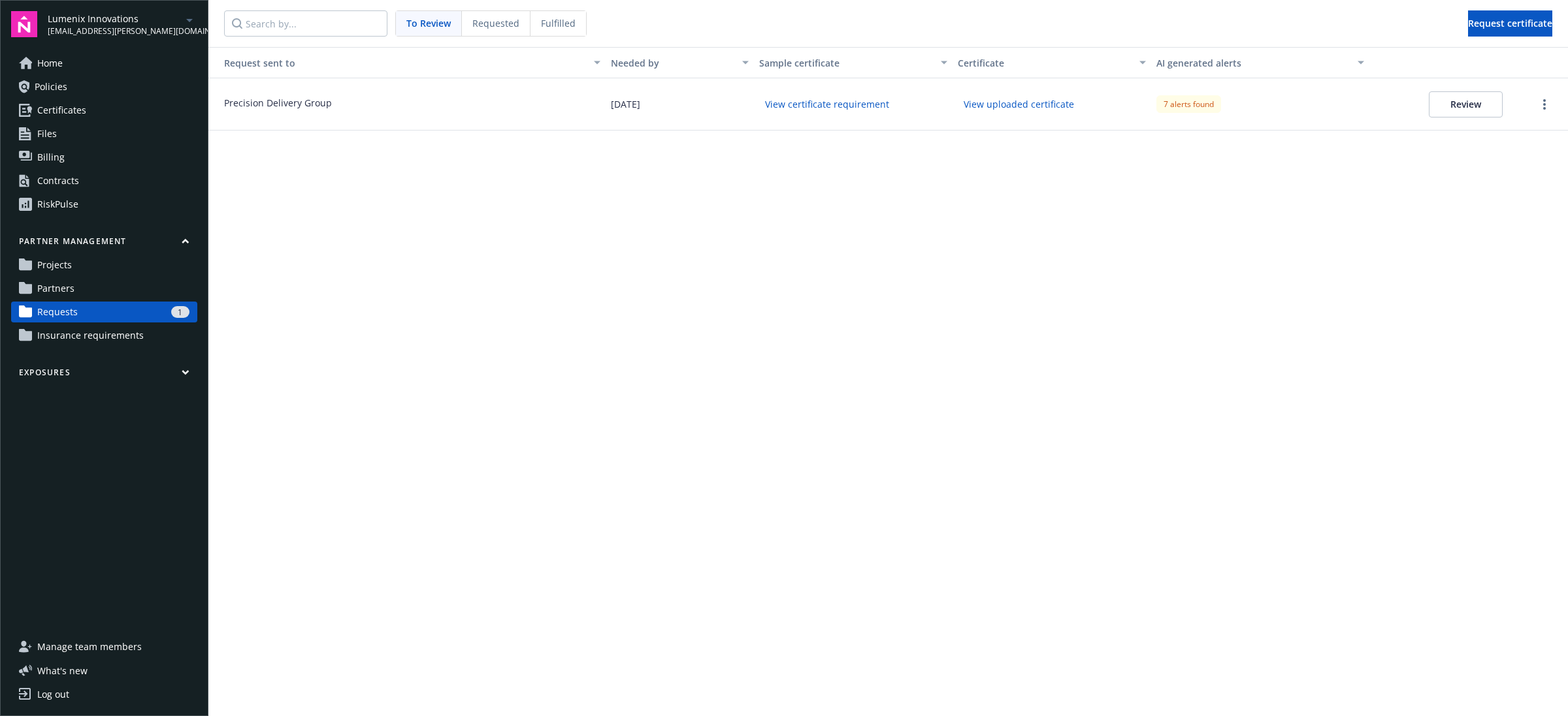
click at [504, 27] on span "Requested" at bounding box center [496, 23] width 47 height 14
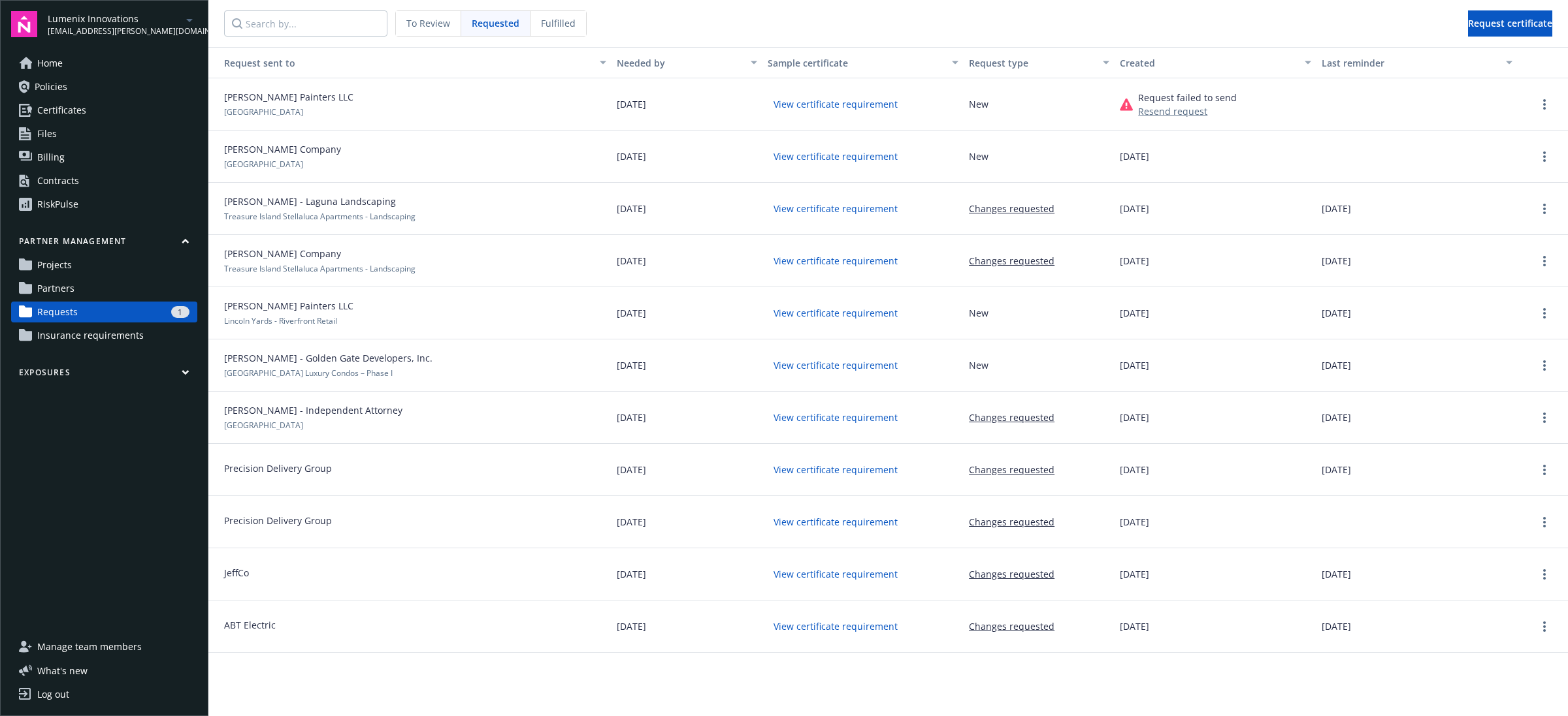
click at [536, 29] on div "Fulfilled" at bounding box center [558, 23] width 55 height 25
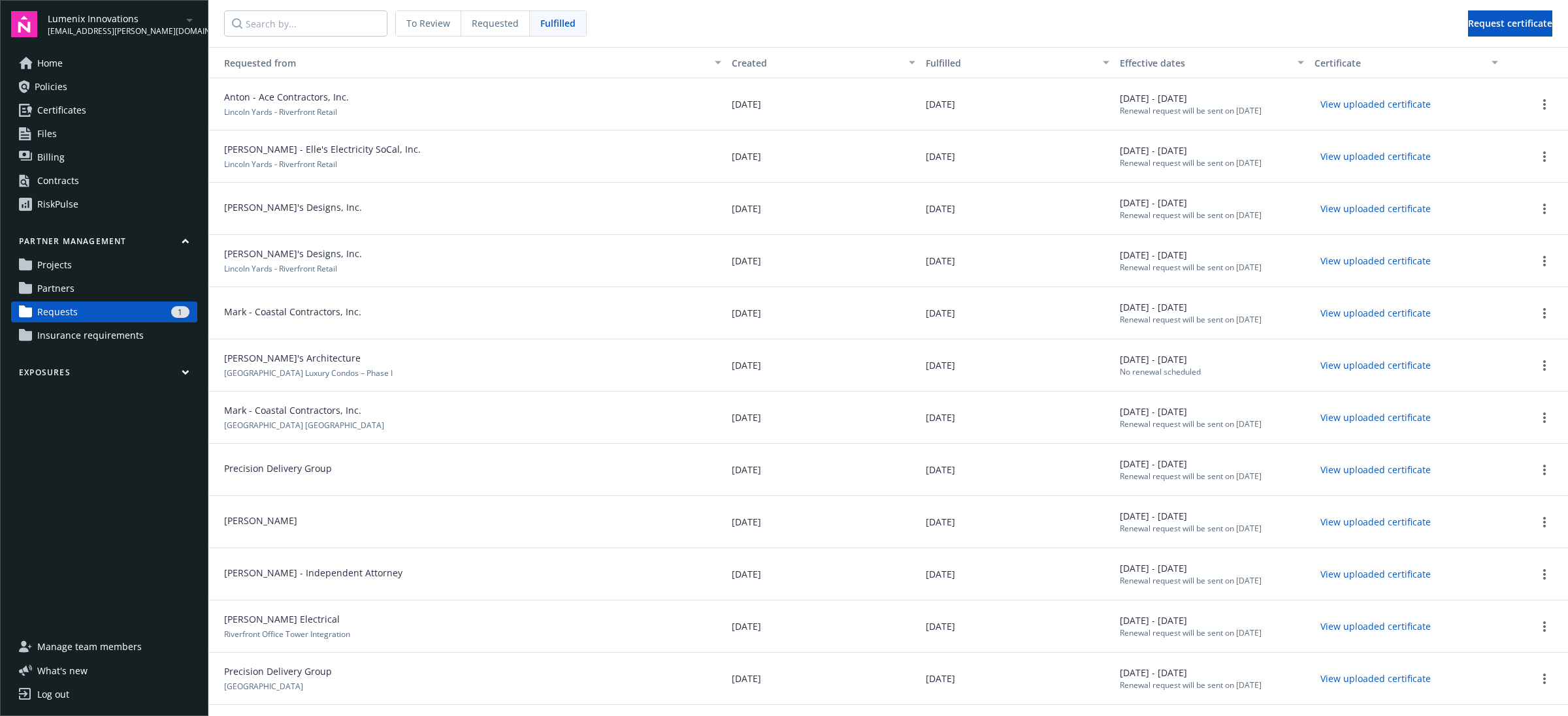
click at [494, 25] on span "Requested" at bounding box center [495, 23] width 47 height 14
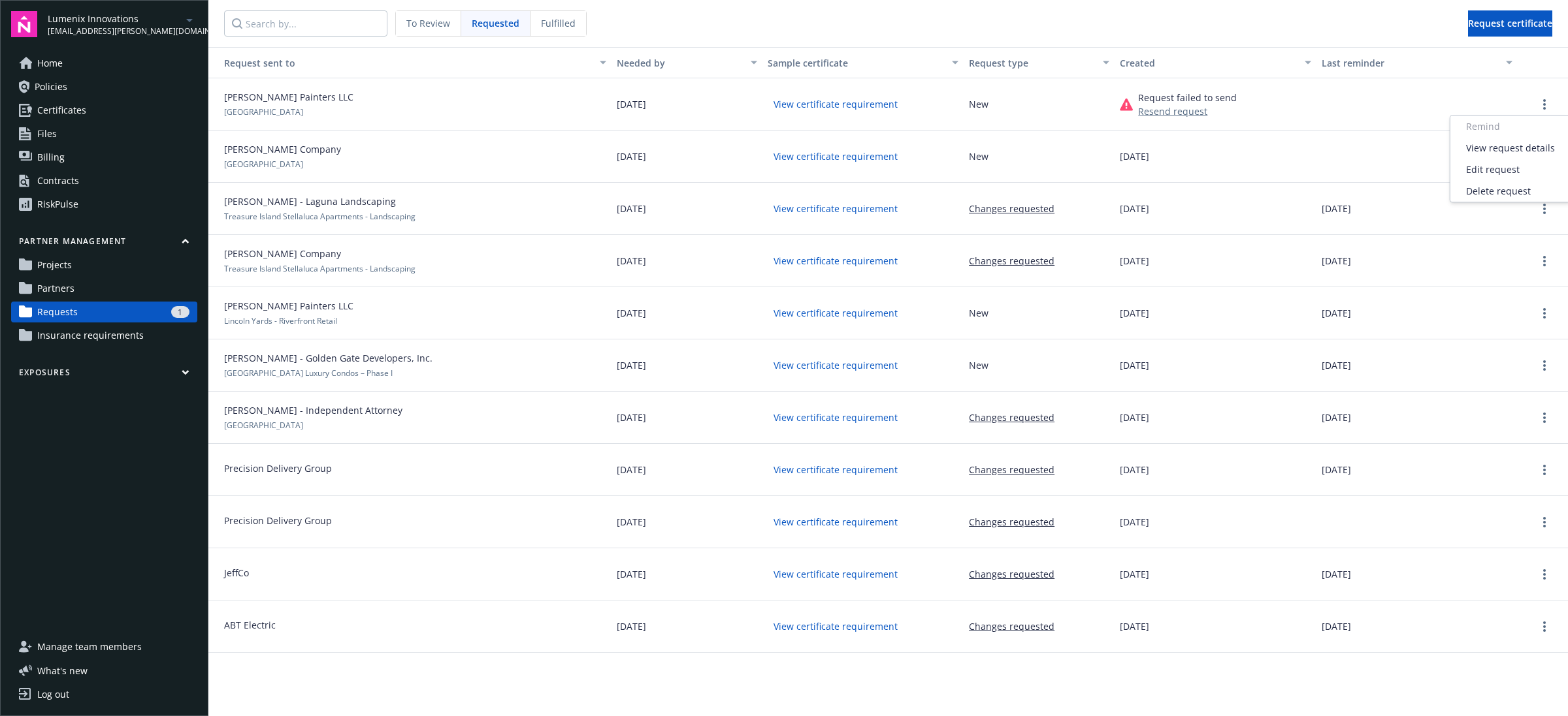
click at [1540, 99] on button "button" at bounding box center [1544, 104] width 16 height 16
click at [1513, 174] on div "Edit request" at bounding box center [1509, 169] width 120 height 22
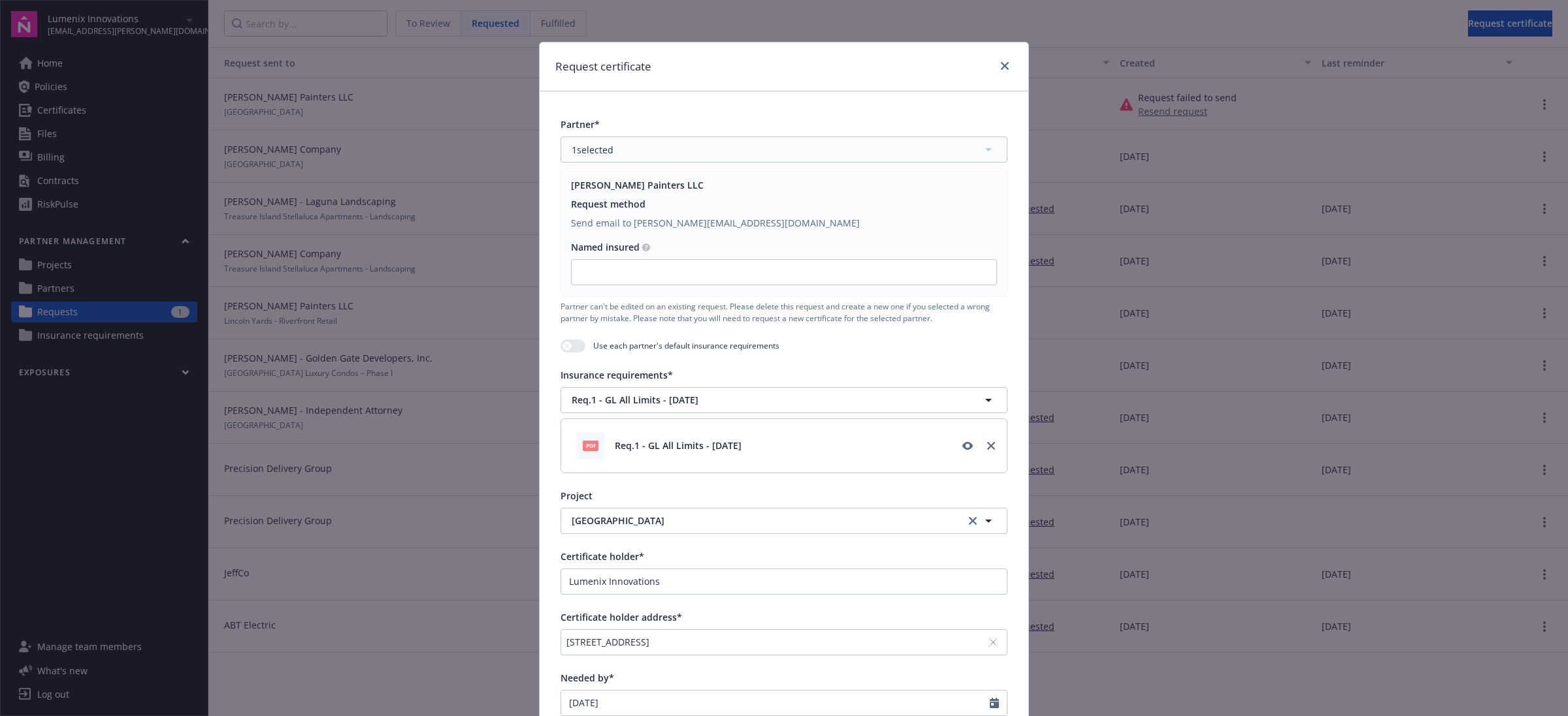
click at [631, 219] on div "Send email to [PERSON_NAME][EMAIL_ADDRESS][DOMAIN_NAME]" at bounding box center [784, 223] width 426 height 14
drag, startPoint x: 632, startPoint y: 217, endPoint x: 748, endPoint y: 221, distance: 116.1
click at [635, 219] on div "Send email to [PERSON_NAME][EMAIL_ADDRESS][DOMAIN_NAME]" at bounding box center [784, 223] width 426 height 14
click at [758, 221] on div "Send email to [PERSON_NAME][EMAIL_ADDRESS][DOMAIN_NAME]" at bounding box center [784, 223] width 426 height 14
click at [1001, 66] on icon "close" at bounding box center [1004, 65] width 8 height 8
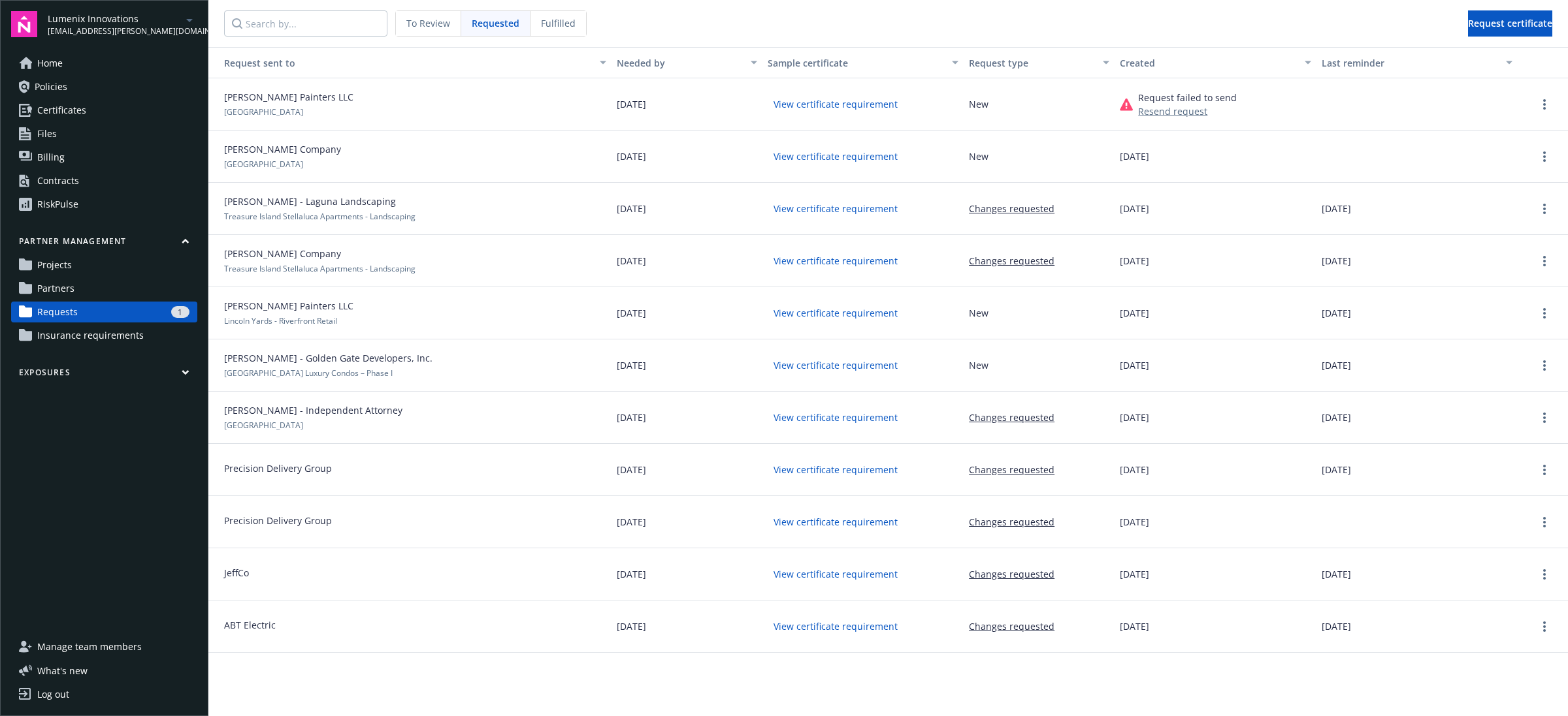
click at [1150, 109] on button "Resend request" at bounding box center [1172, 111] width 69 height 14
click at [1546, 107] on link "more" at bounding box center [1544, 104] width 16 height 16
click at [1522, 168] on div "Edit request" at bounding box center [1509, 169] width 120 height 22
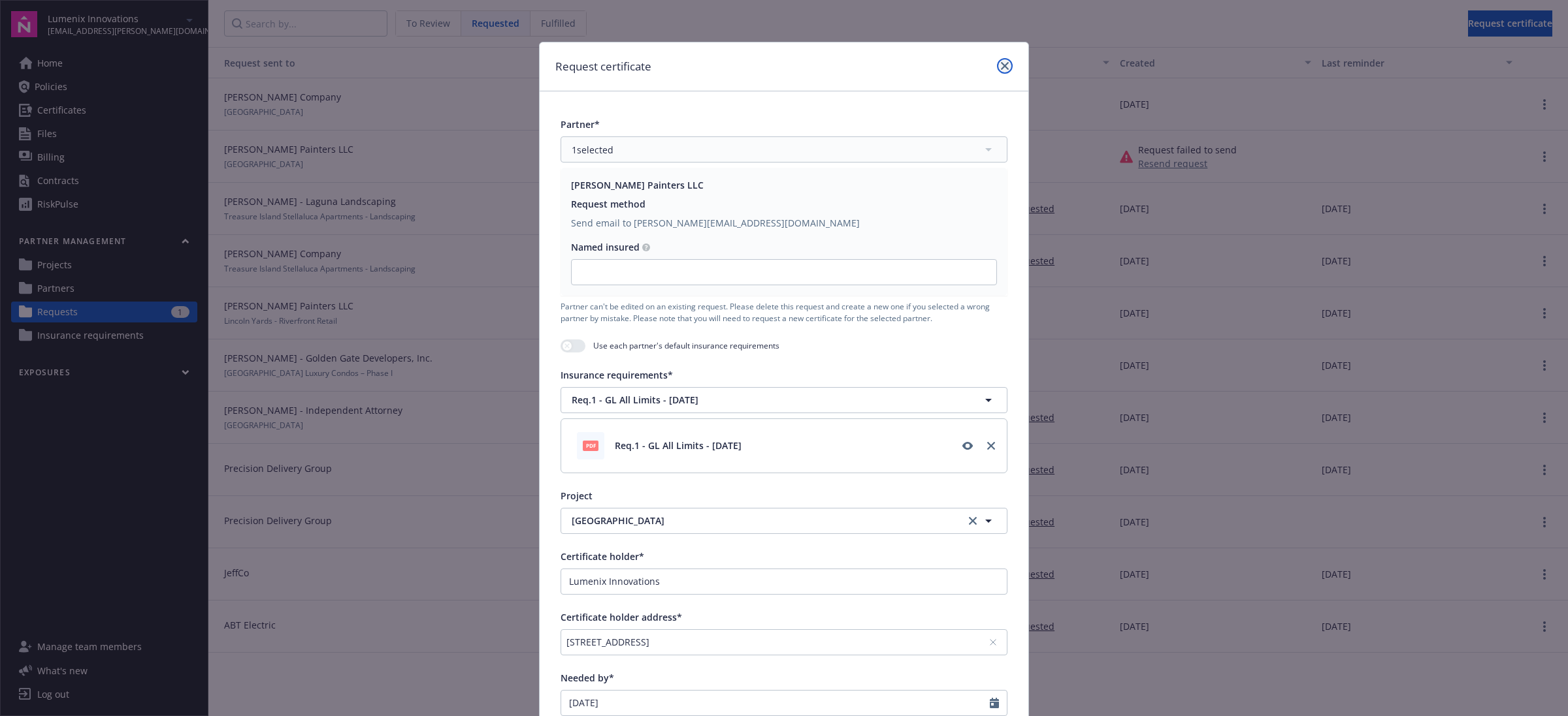
click at [1004, 69] on link "close" at bounding box center [1004, 65] width 16 height 16
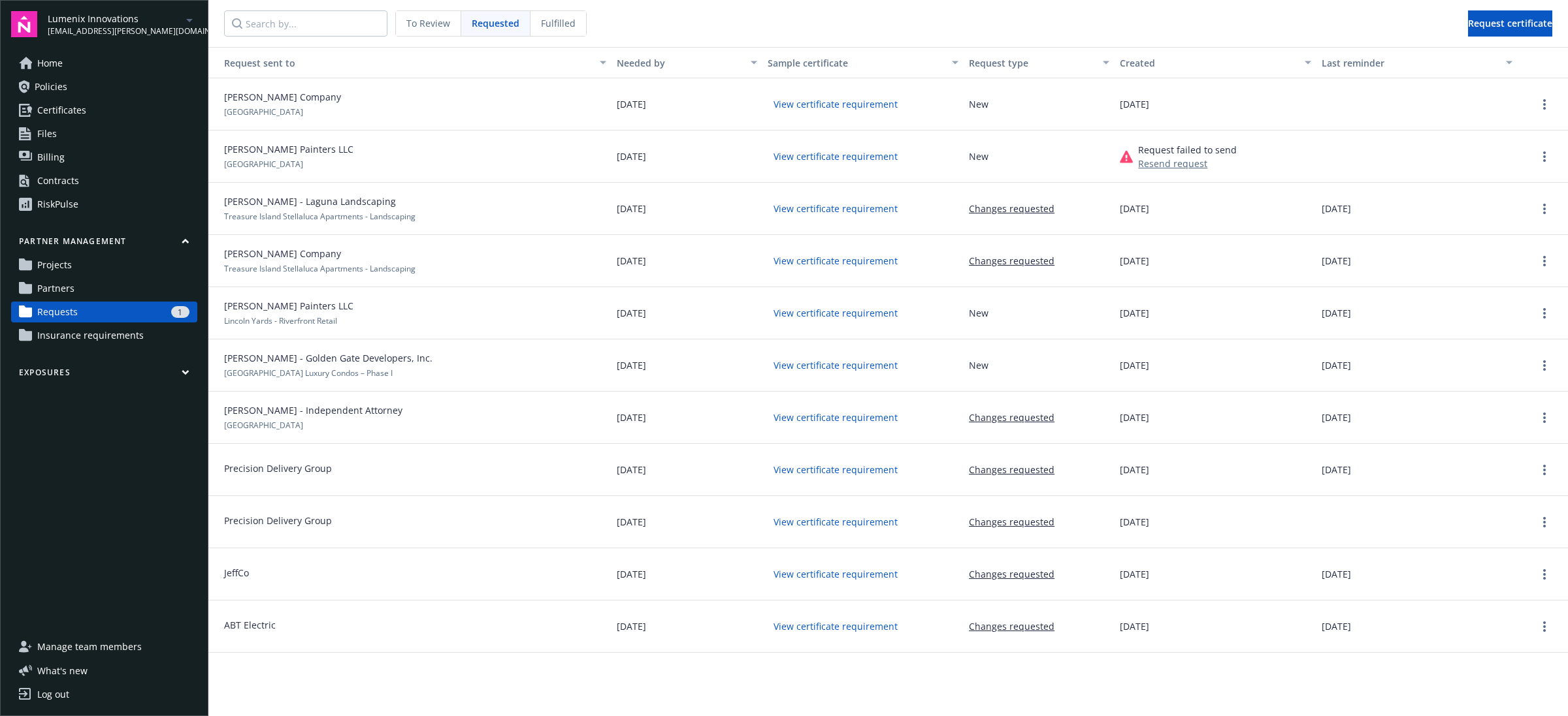
click at [845, 106] on button "View certificate requirement" at bounding box center [835, 103] width 136 height 20
click at [988, 208] on button "Changes requested" at bounding box center [1011, 209] width 85 height 14
drag, startPoint x: 968, startPoint y: 158, endPoint x: 996, endPoint y: 160, distance: 28.1
click at [996, 160] on div "New" at bounding box center [1039, 157] width 151 height 53
click at [1034, 213] on button "Changes requested" at bounding box center [1011, 209] width 85 height 14
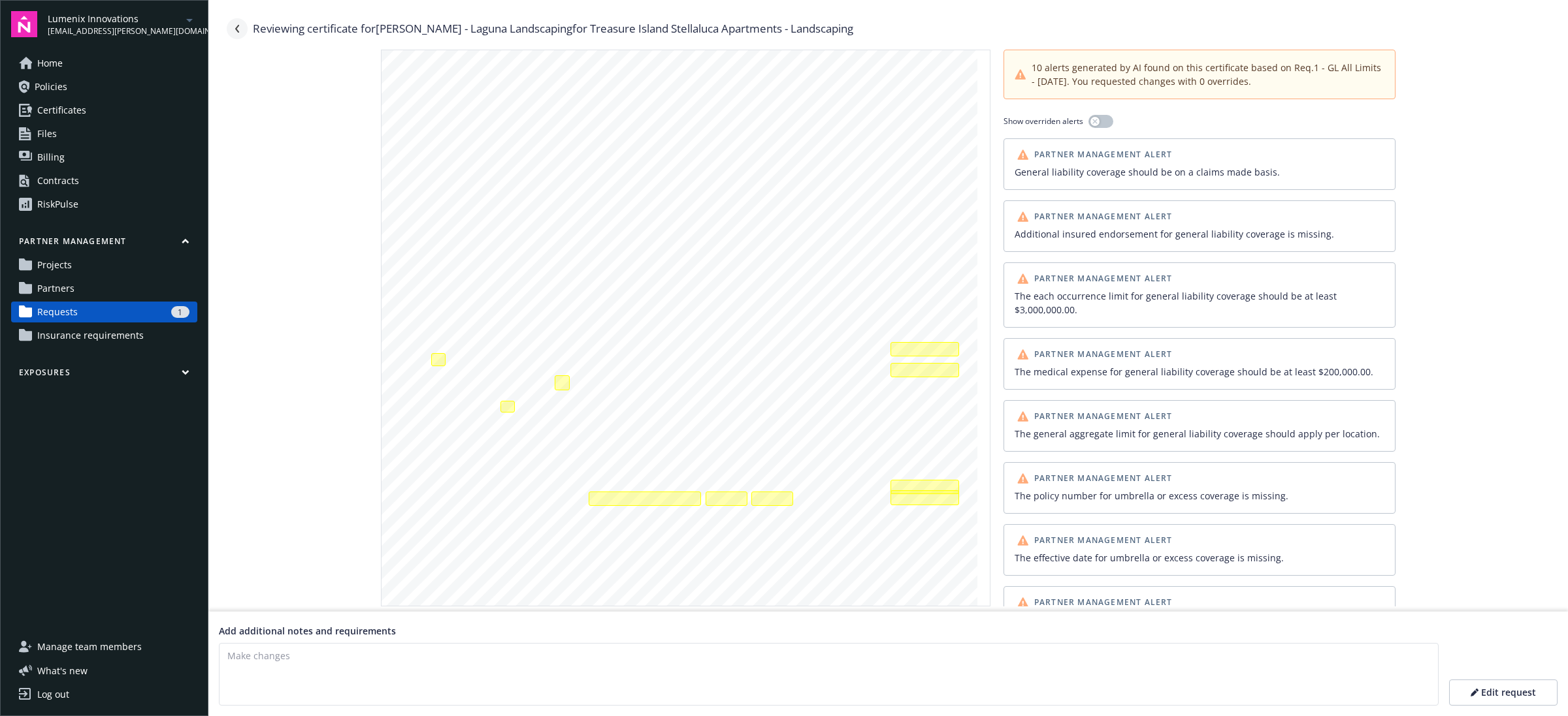
click at [229, 30] on link "Navigate back" at bounding box center [237, 28] width 21 height 21
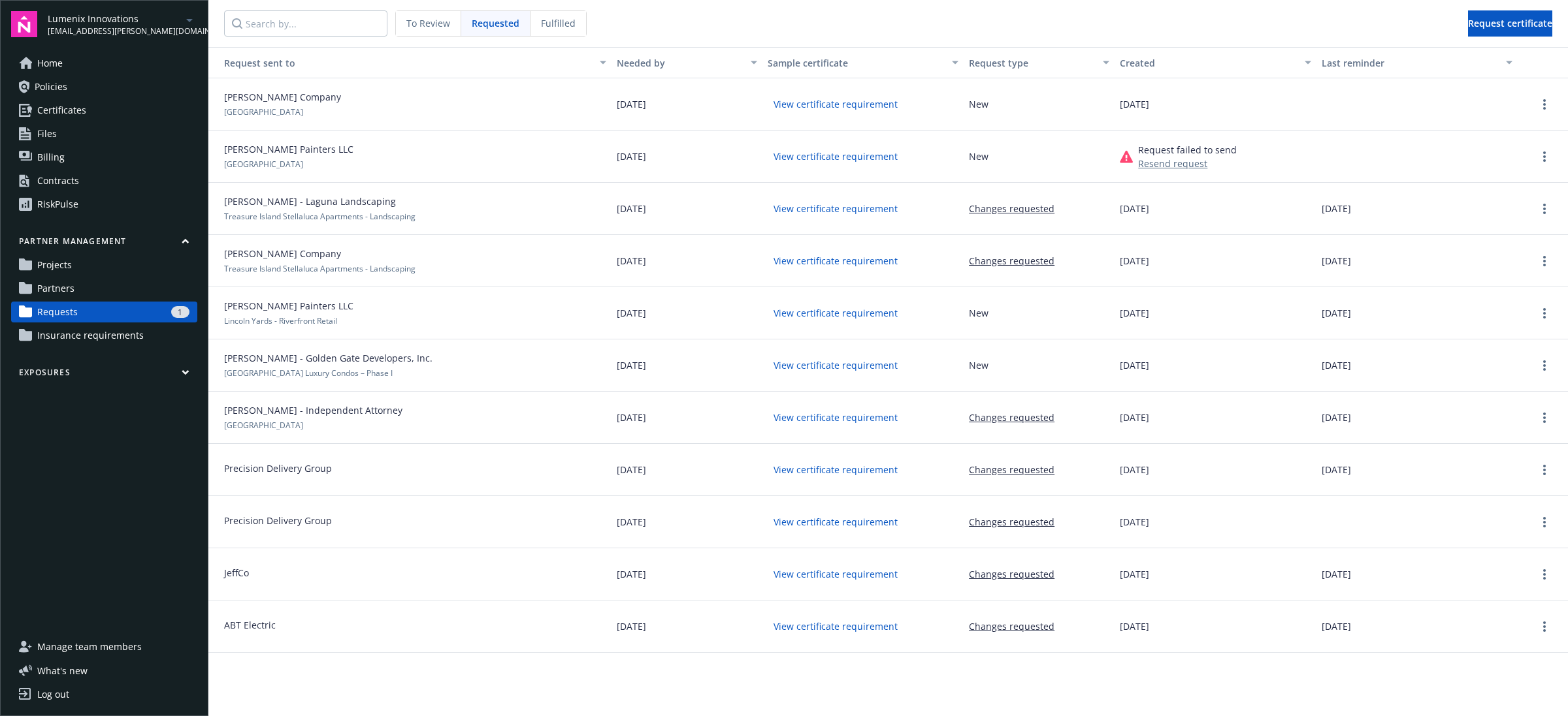
click at [993, 268] on div "Changes requested" at bounding box center [1039, 261] width 151 height 53
click at [993, 263] on button "Changes requested" at bounding box center [1011, 261] width 85 height 14
click at [995, 255] on button "Changes requested" at bounding box center [1011, 261] width 85 height 14
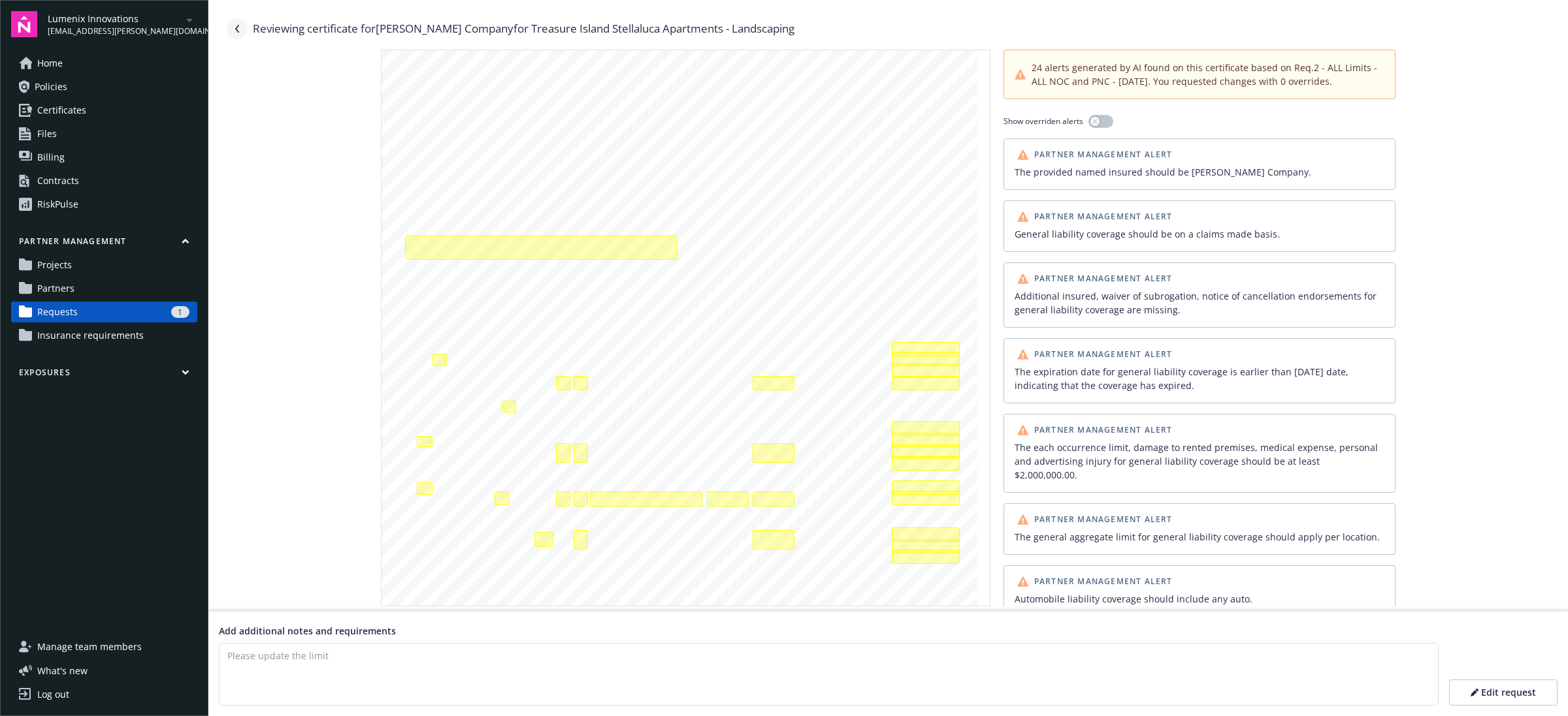
click at [242, 29] on link "Navigate back" at bounding box center [237, 28] width 21 height 21
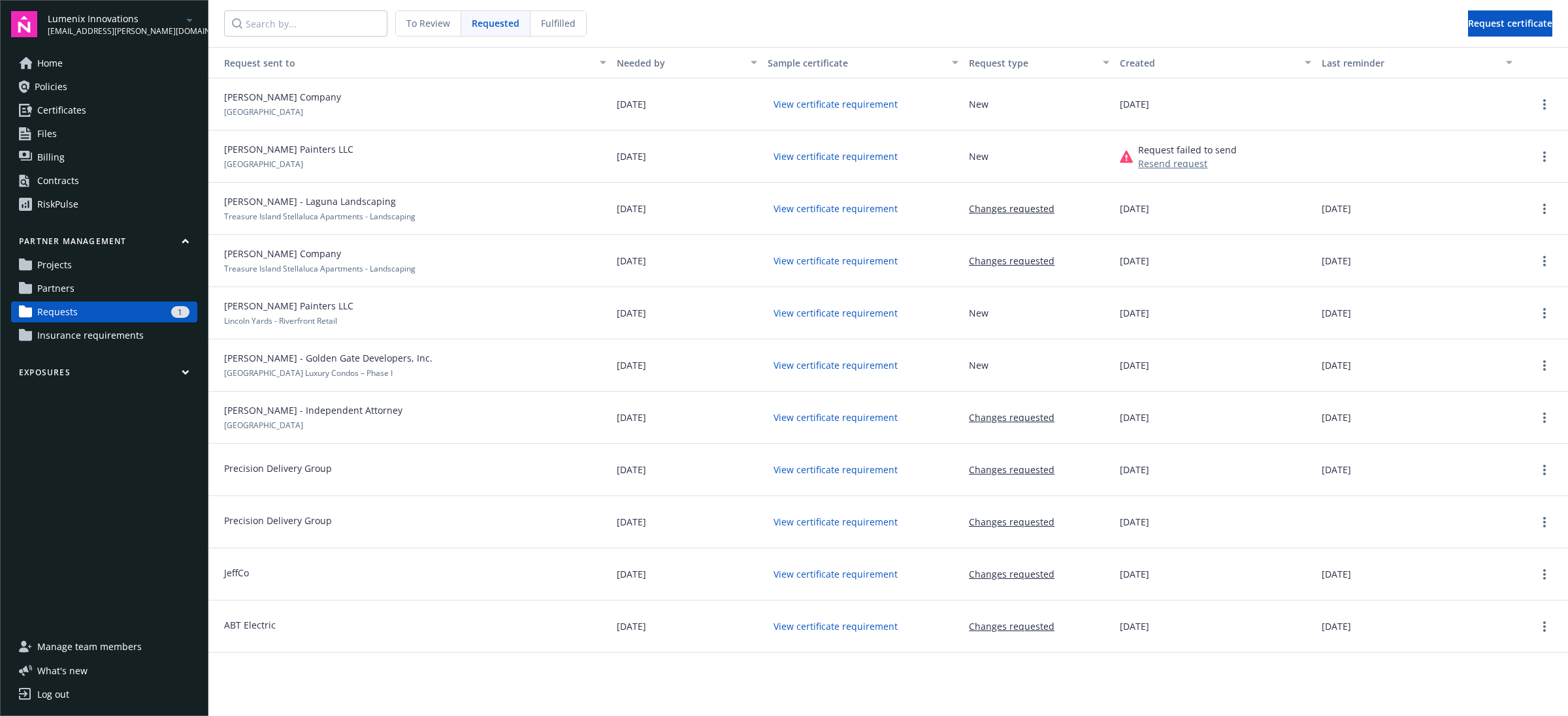
click at [435, 23] on span "To Review" at bounding box center [428, 23] width 44 height 14
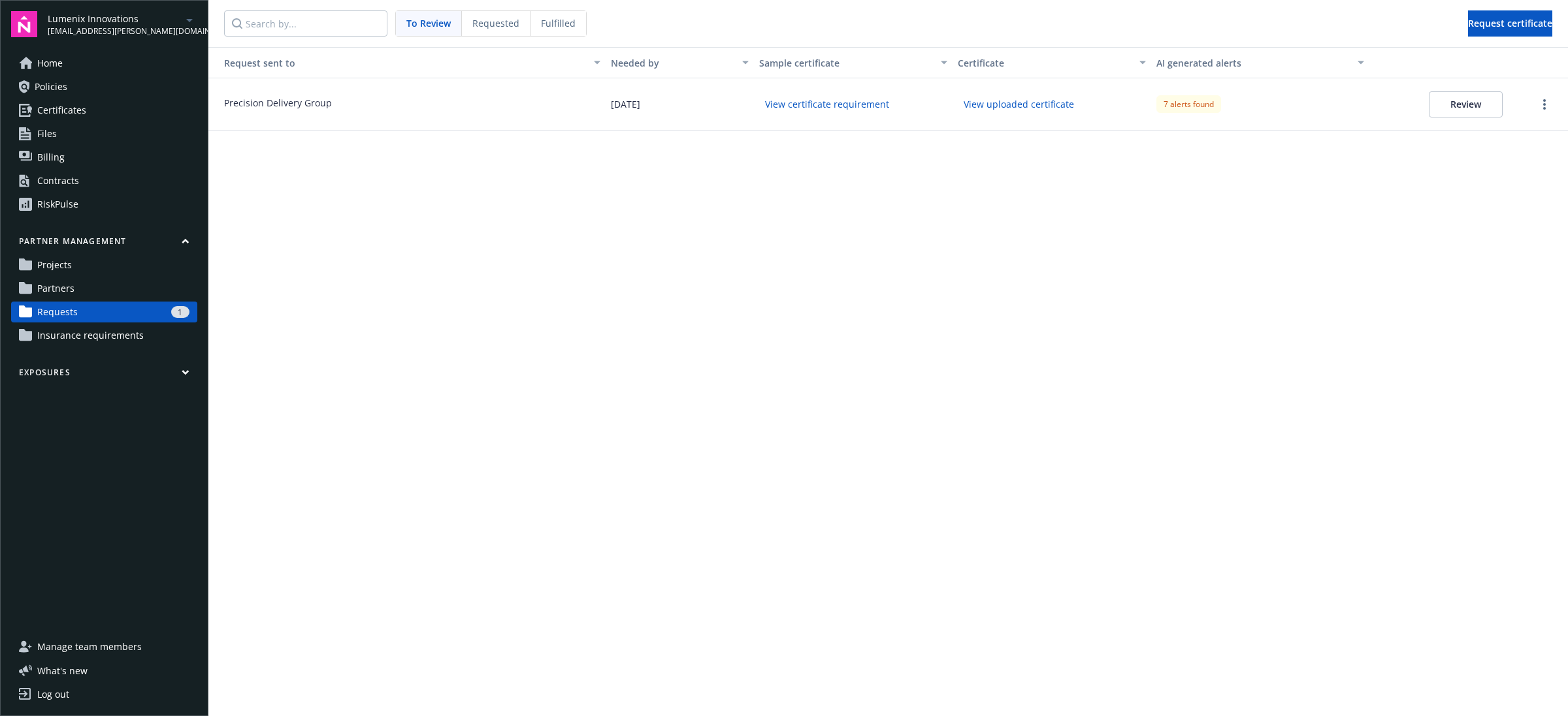
click at [429, 22] on span "To Review" at bounding box center [428, 23] width 45 height 14
click at [1464, 109] on button "Review" at bounding box center [1465, 104] width 74 height 26
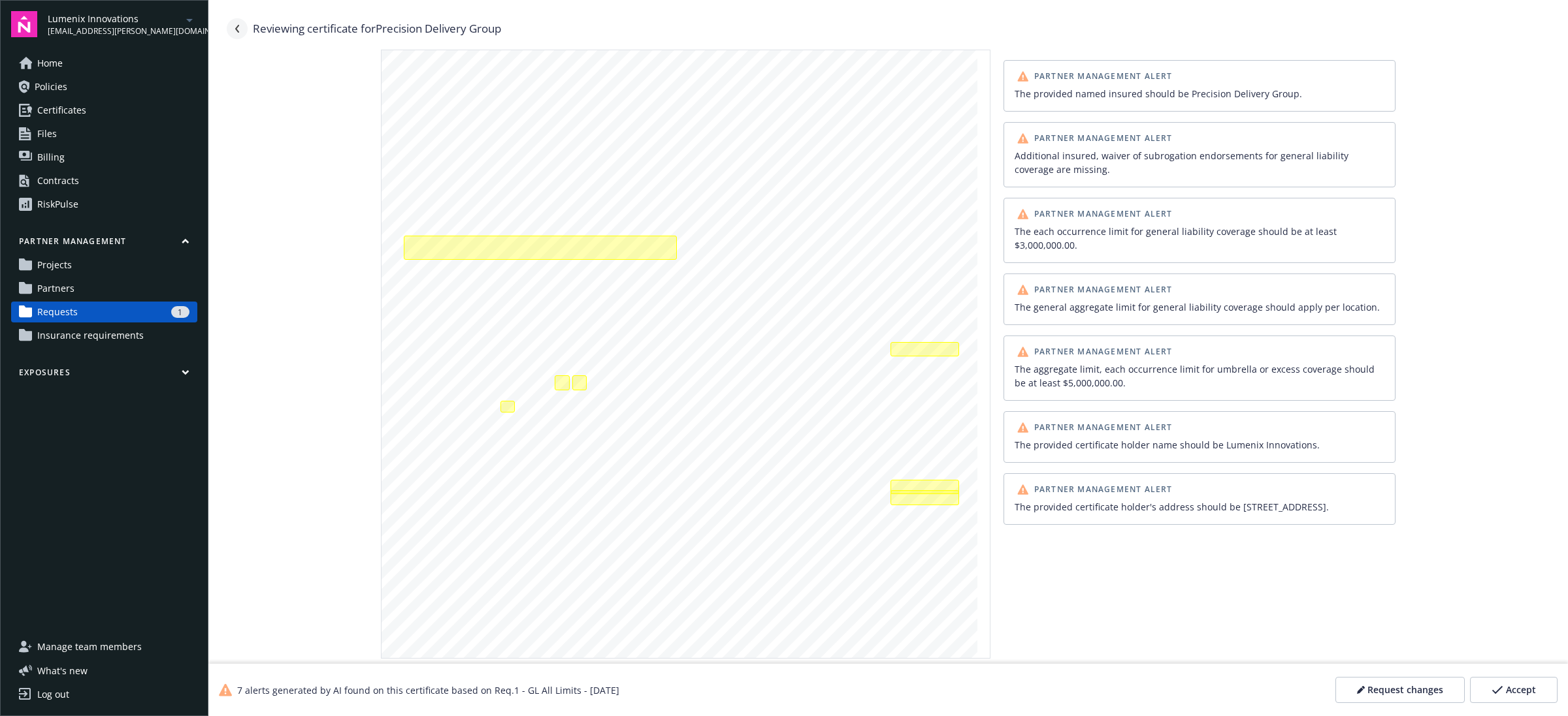
click at [239, 25] on icon "Navigate back" at bounding box center [237, 28] width 8 height 8
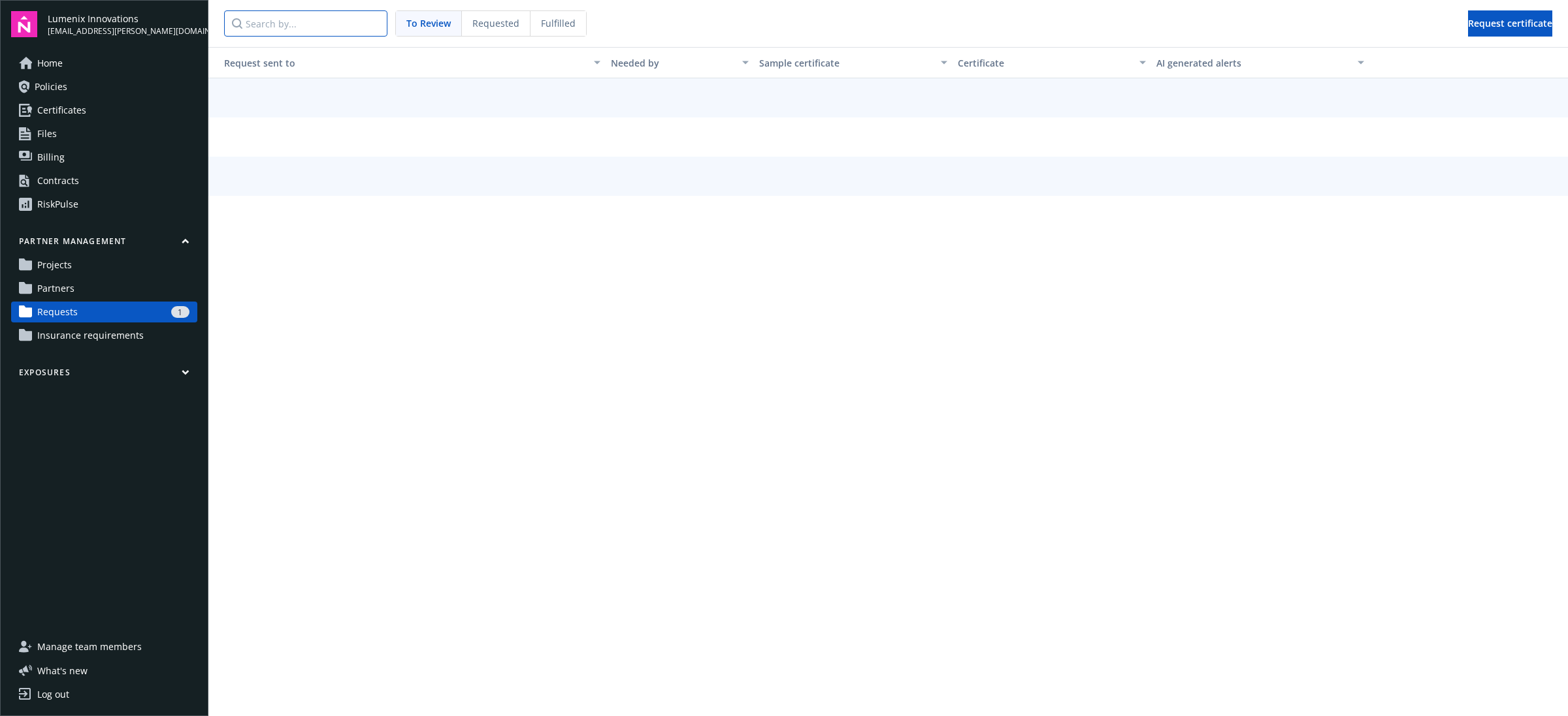
click at [234, 30] on input "Search by..." at bounding box center [305, 23] width 163 height 26
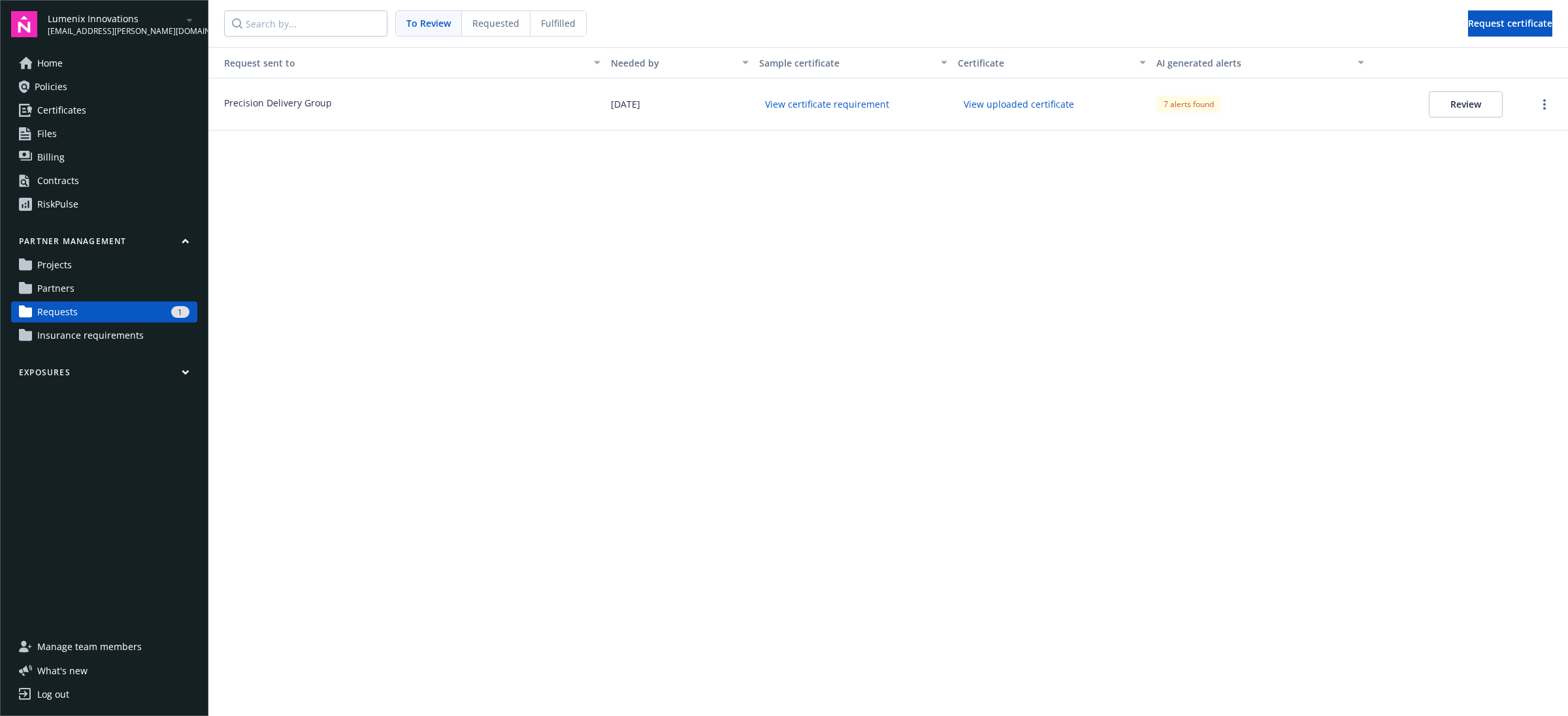
click at [497, 13] on div "Requested" at bounding box center [497, 23] width 69 height 25
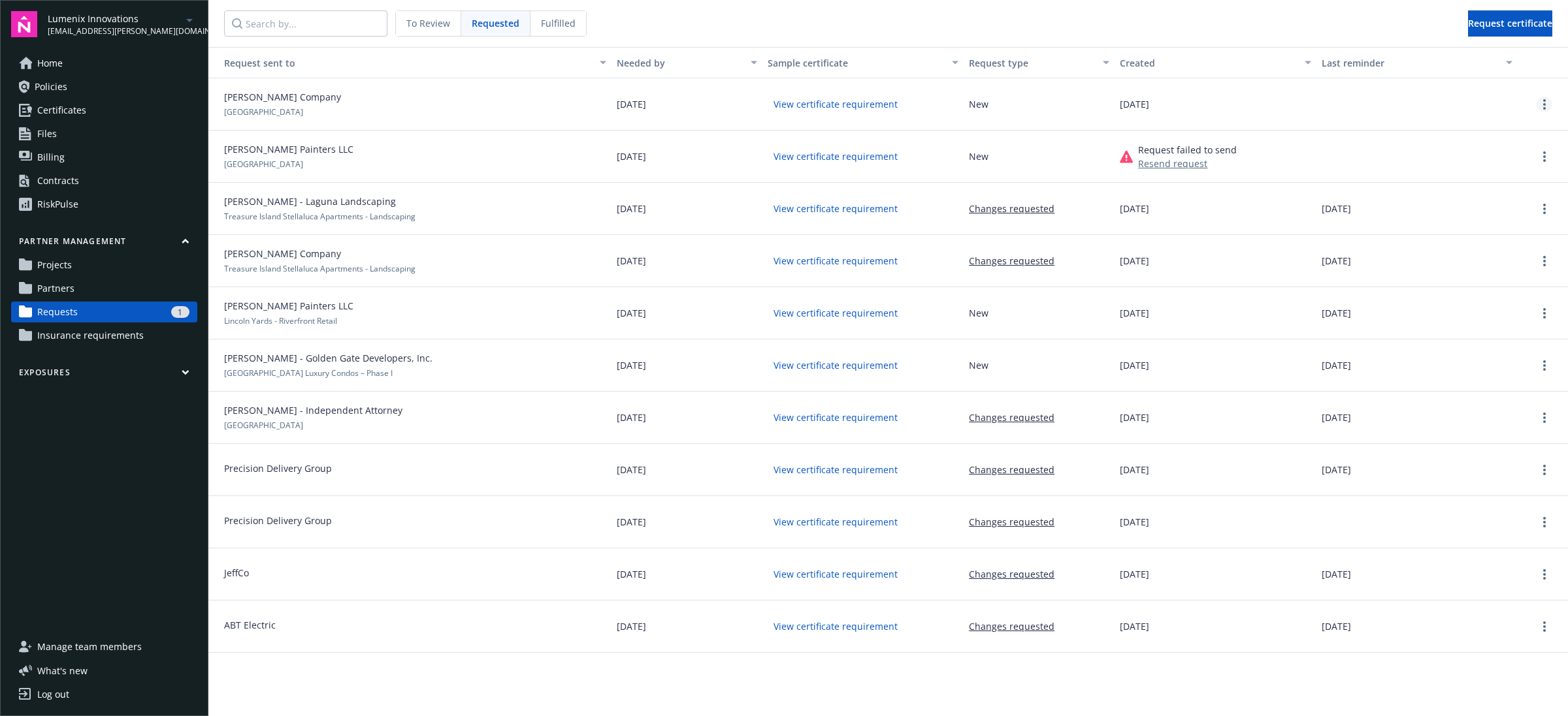
click at [1543, 101] on circle "more" at bounding box center [1544, 100] width 3 height 3
click at [1502, 25] on span "Request certificate" at bounding box center [1510, 23] width 84 height 12
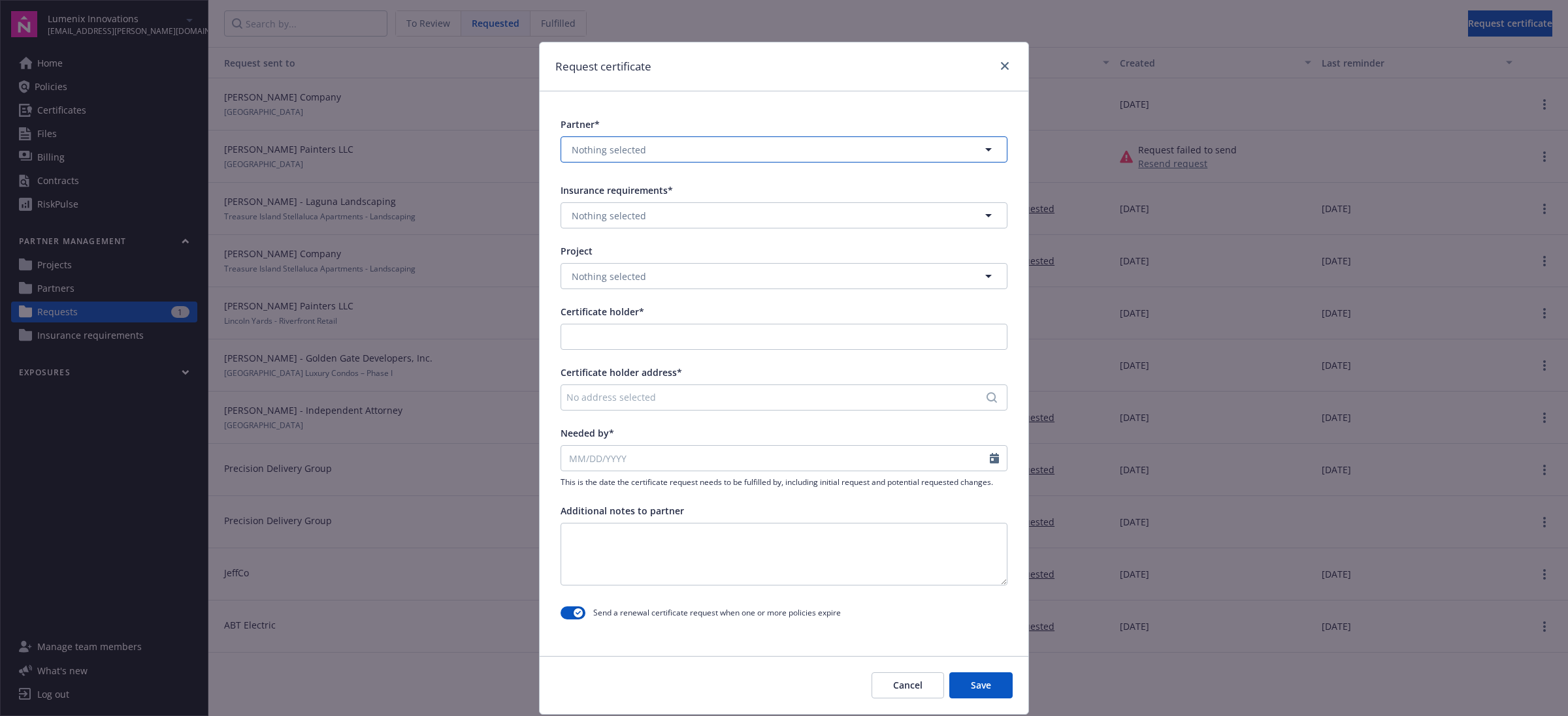
click at [722, 142] on button "Nothing selected" at bounding box center [784, 149] width 447 height 26
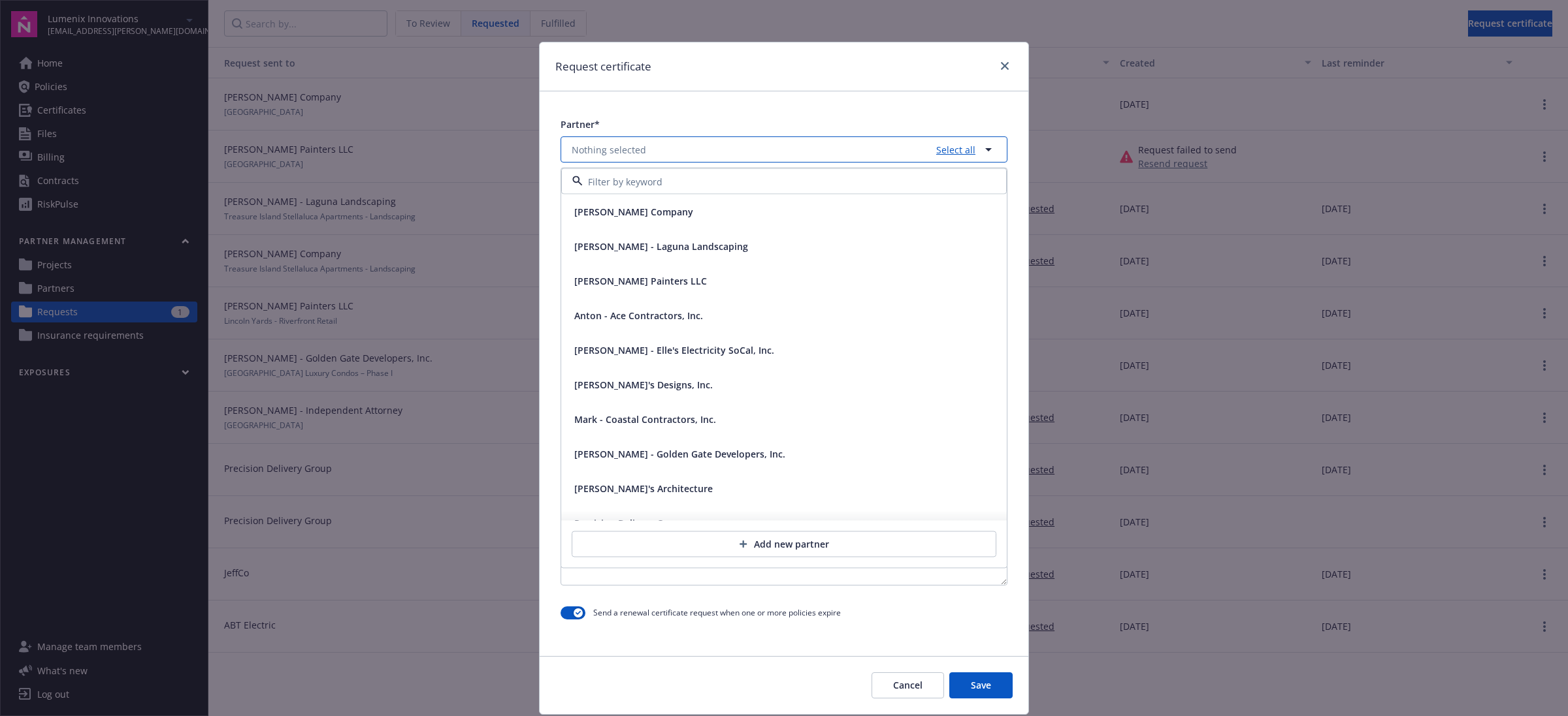
click at [953, 147] on link "Select all" at bounding box center [953, 150] width 45 height 14
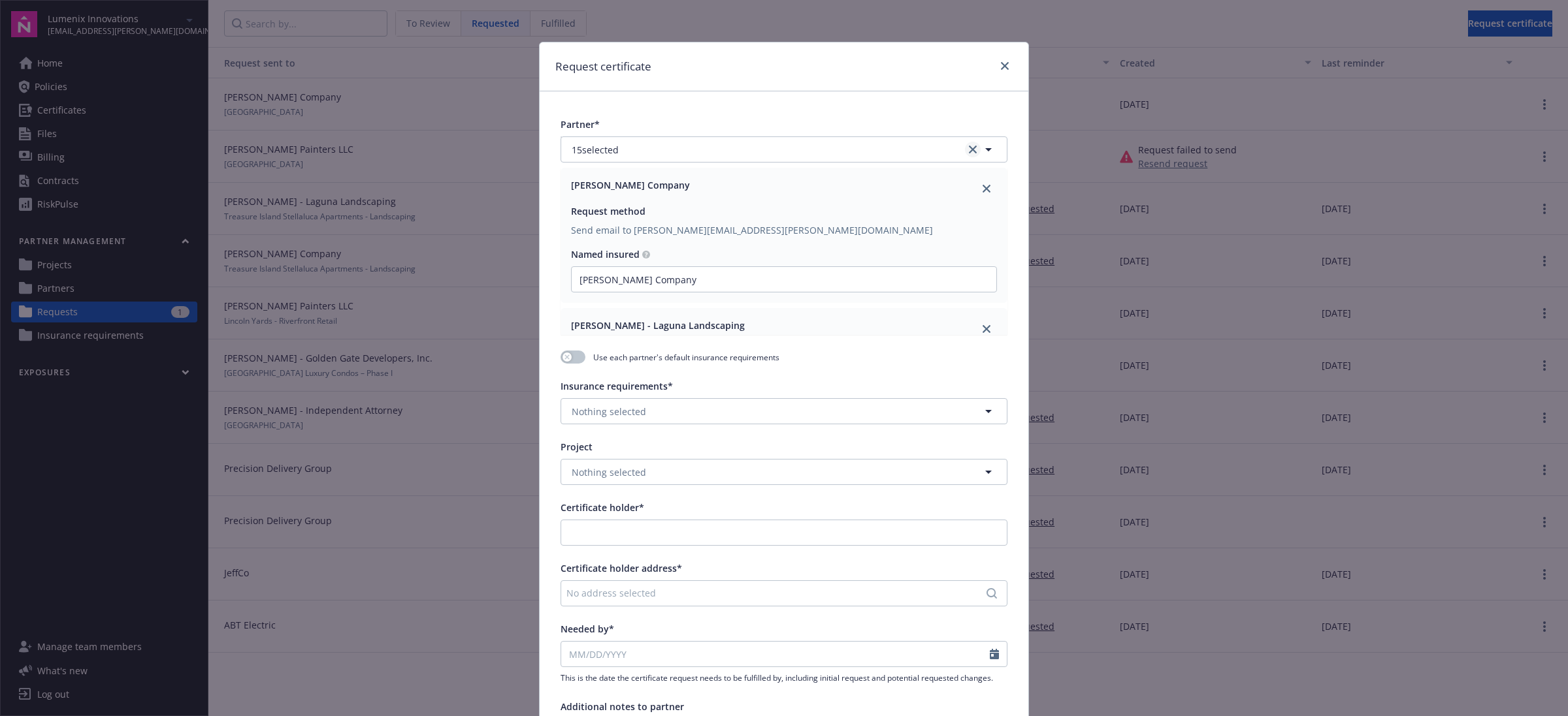
click at [968, 155] on link "clear selection" at bounding box center [972, 149] width 16 height 16
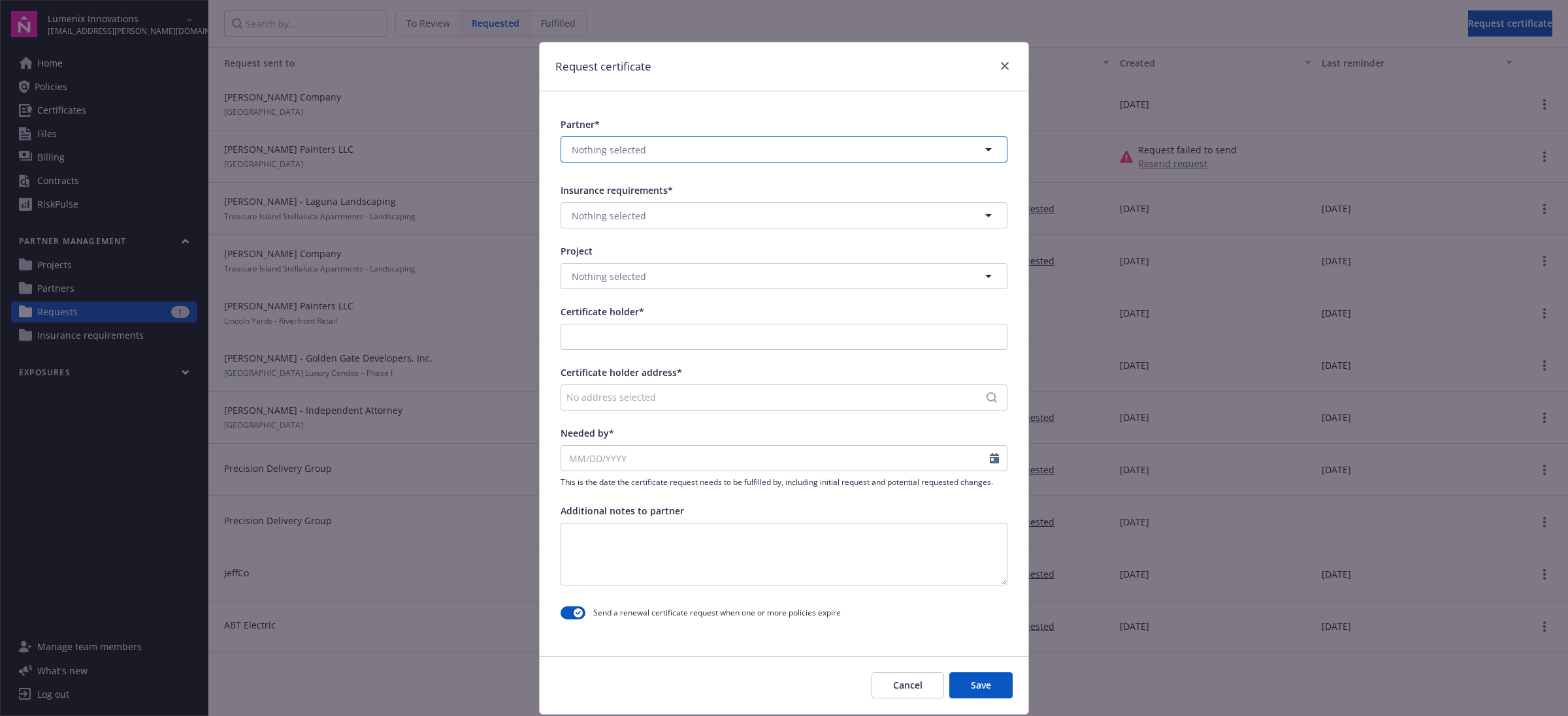
click at [964, 146] on button "Nothing selected" at bounding box center [784, 149] width 447 height 26
click at [735, 158] on button "Nothing selected" at bounding box center [784, 149] width 447 height 26
click at [686, 151] on button "Nothing selected" at bounding box center [784, 149] width 447 height 26
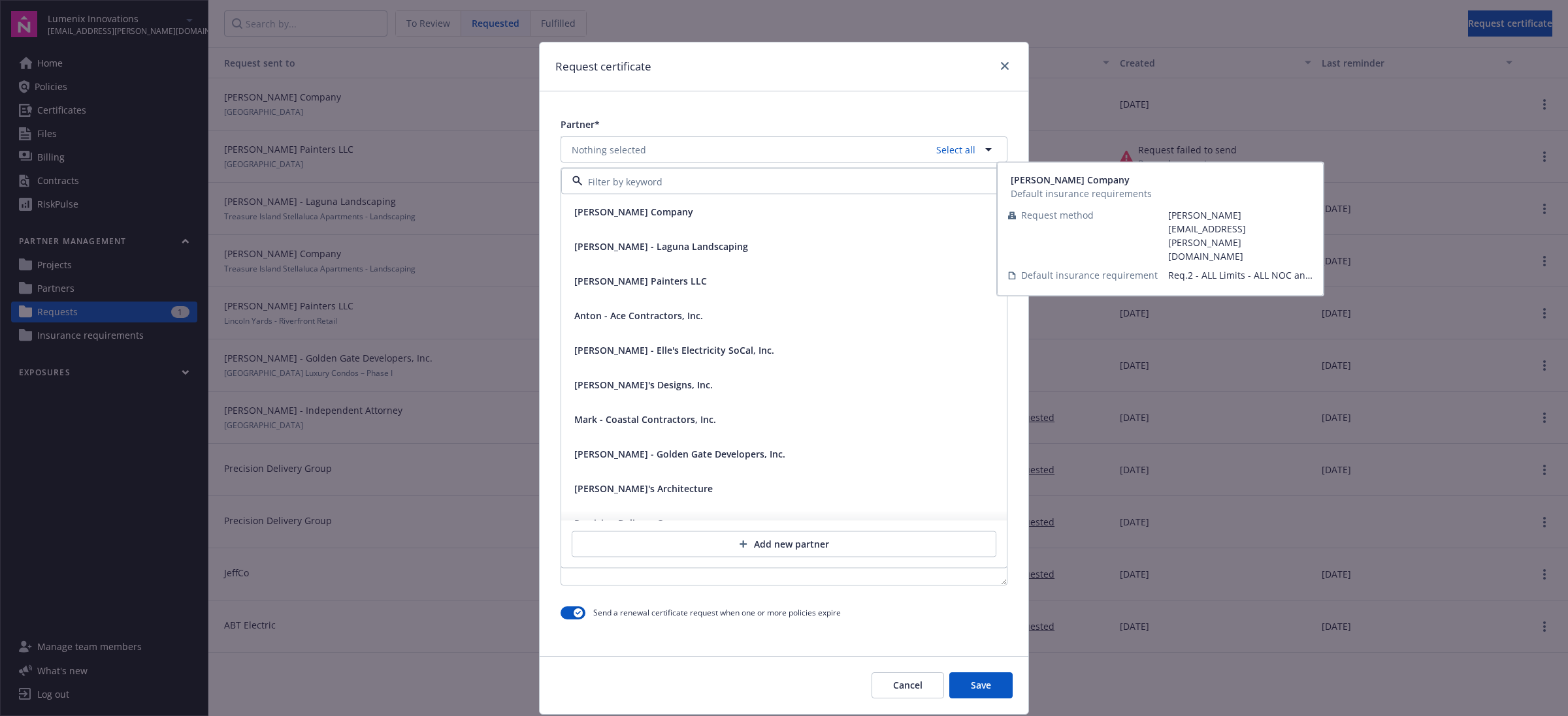
click at [624, 215] on span "[PERSON_NAME] Company" at bounding box center [634, 212] width 119 height 14
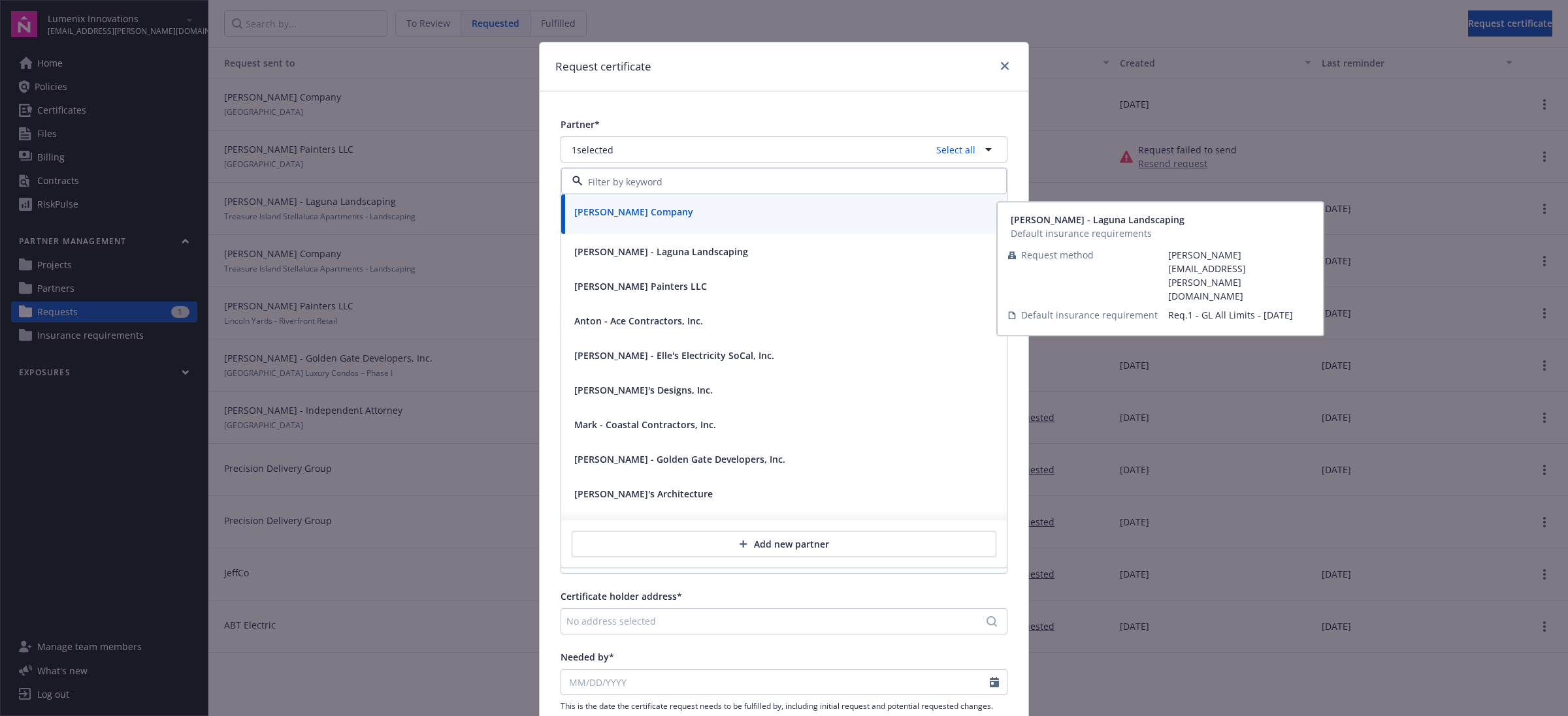
click at [627, 303] on div "Anton - Ace Contractors, Inc." at bounding box center [784, 321] width 446 height 34
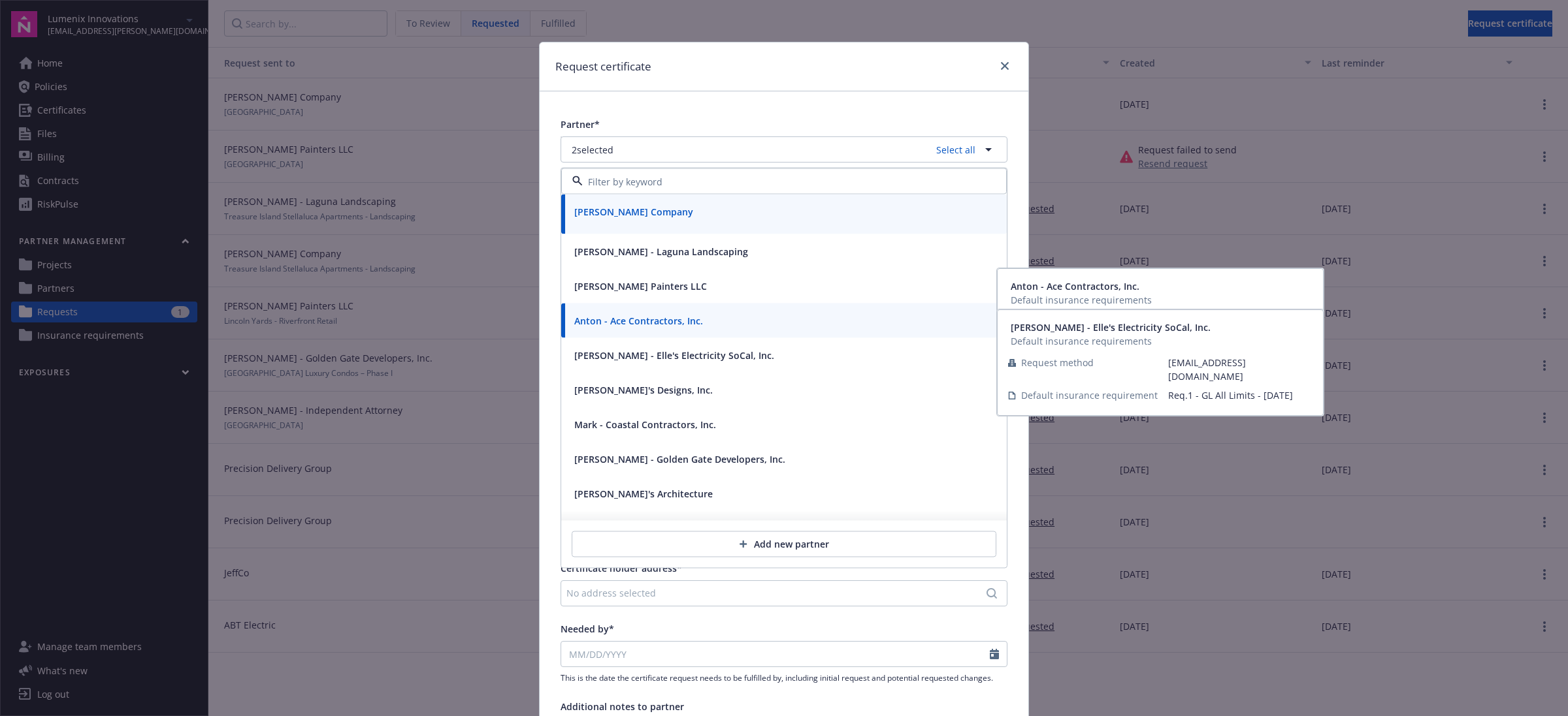
click at [634, 356] on span "[PERSON_NAME] - Elle's Electricity SoCal, Inc." at bounding box center [674, 356] width 200 height 14
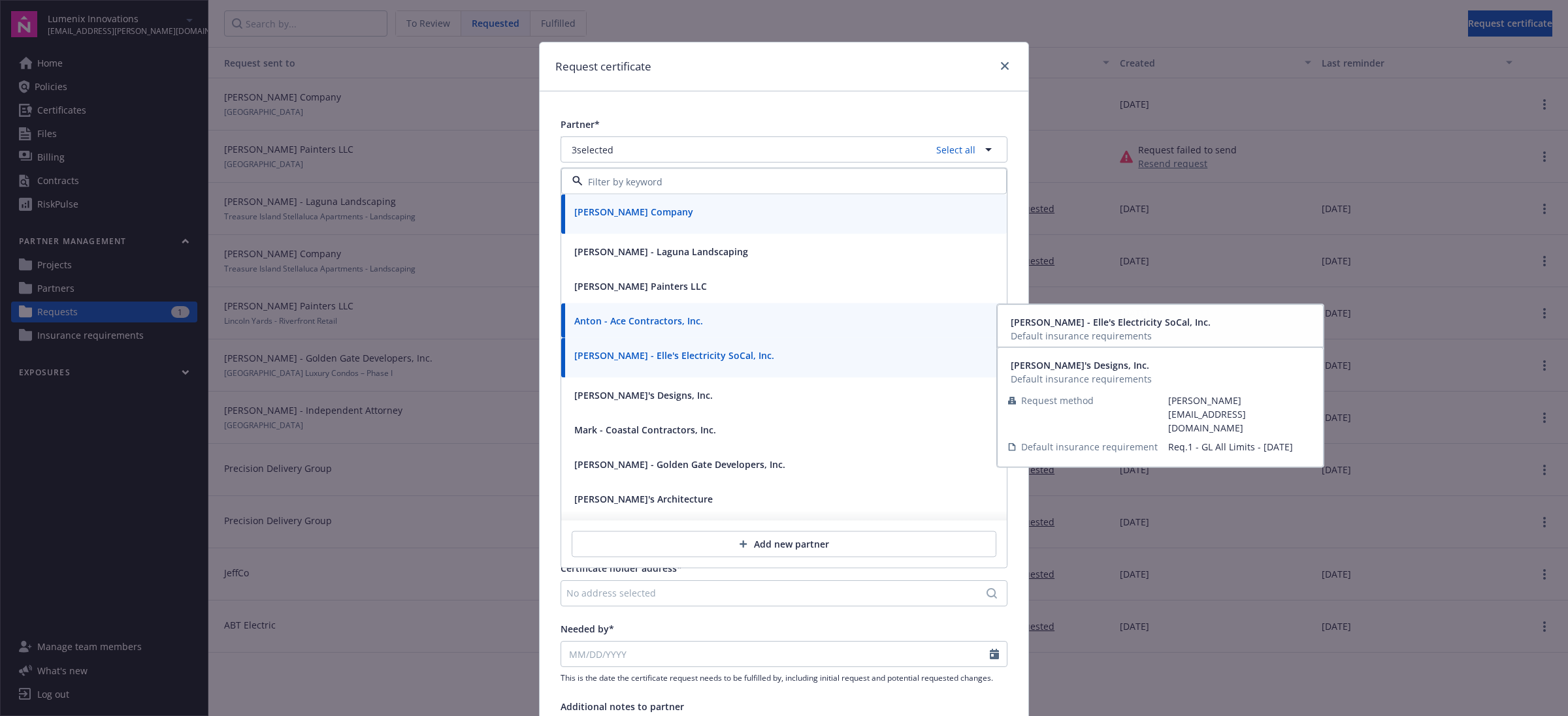
click at [638, 396] on span "[PERSON_NAME]'s Designs, Inc." at bounding box center [643, 395] width 139 height 14
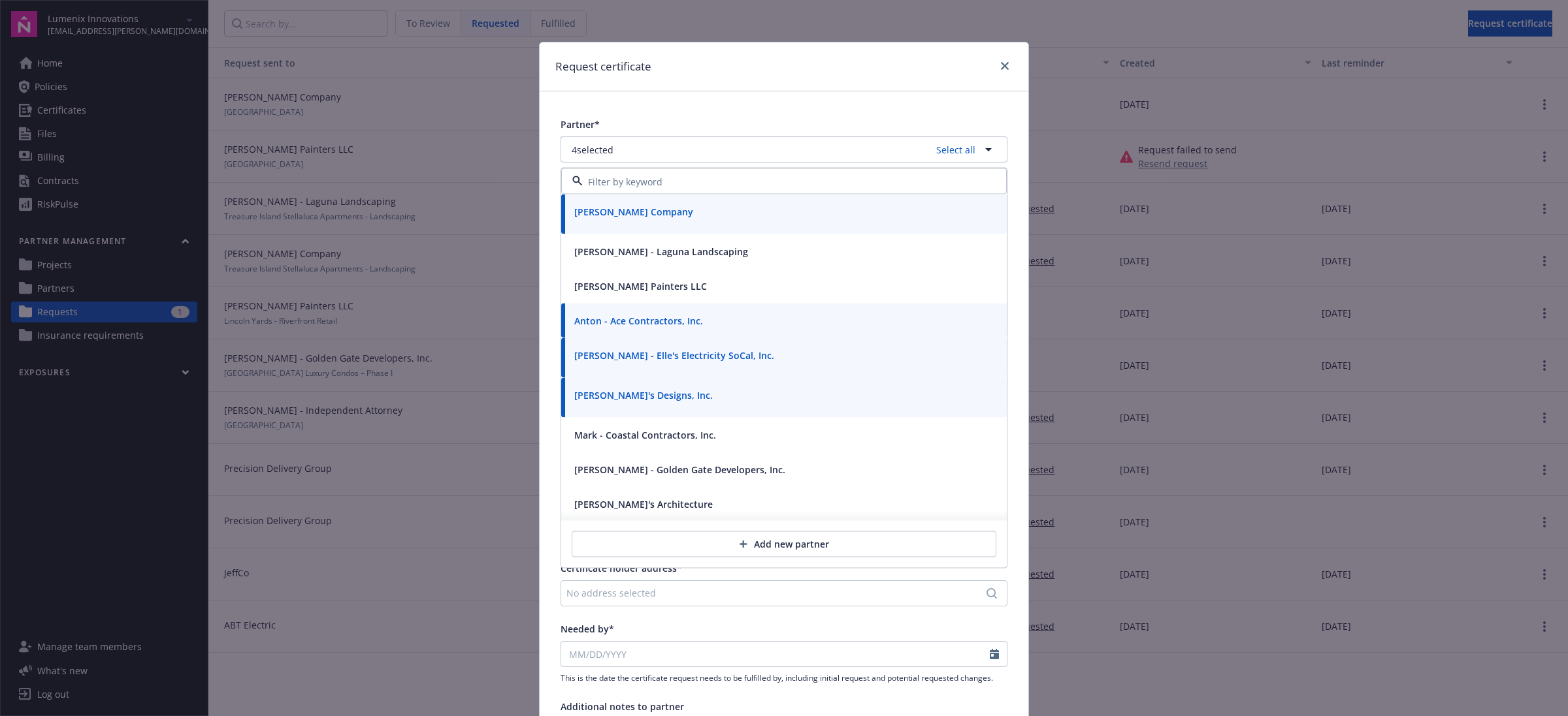
click at [642, 429] on span "Mark - Coastal Contractors, Inc." at bounding box center [645, 435] width 141 height 14
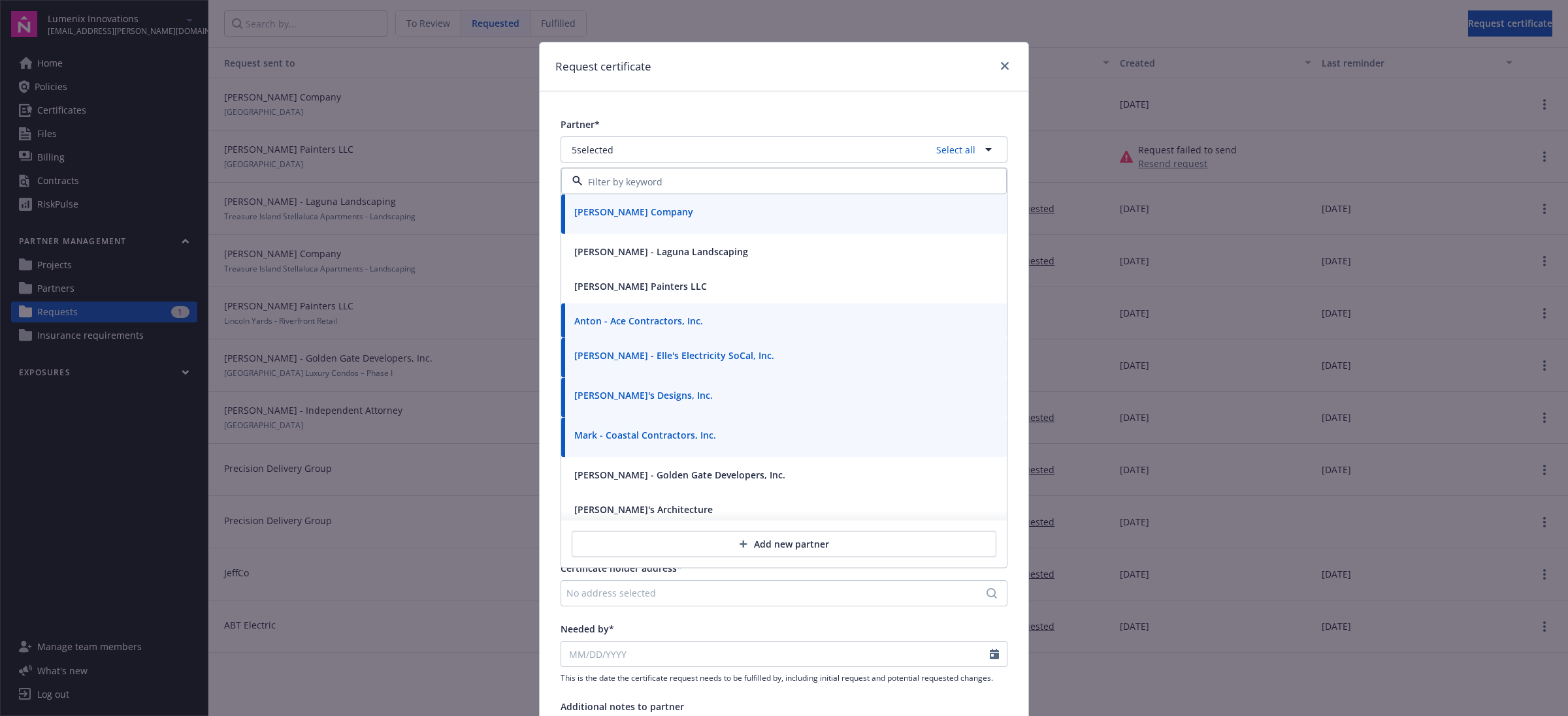
click at [959, 98] on div "Partner* 5 selected Select all [PERSON_NAME] Company [PERSON_NAME] - Laguna Lan…" at bounding box center [784, 469] width 489 height 755
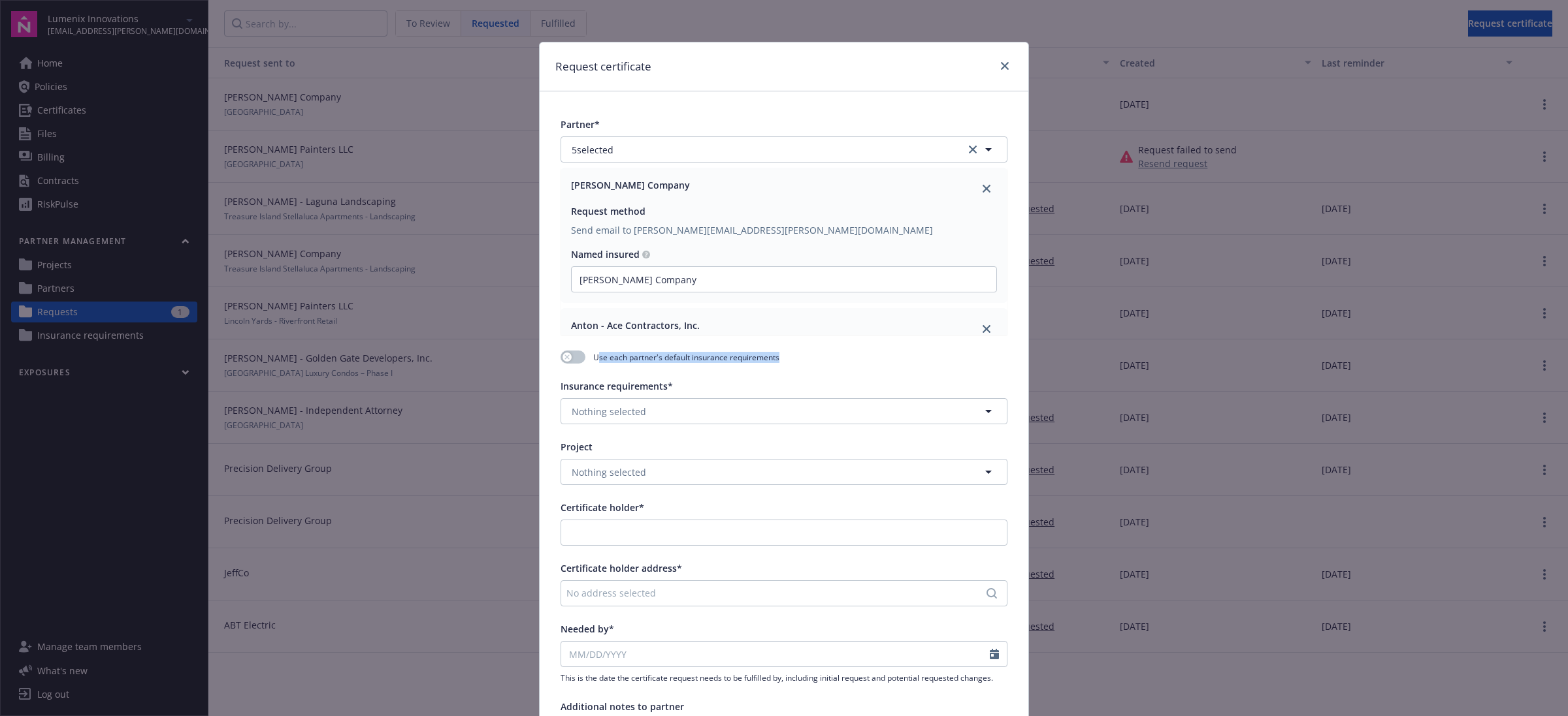
drag, startPoint x: 592, startPoint y: 360, endPoint x: 776, endPoint y: 352, distance: 184.2
click at [776, 352] on div "Use each partner's default insurance requirements" at bounding box center [784, 357] width 447 height 13
click at [562, 354] on div "button" at bounding box center [566, 357] width 9 height 9
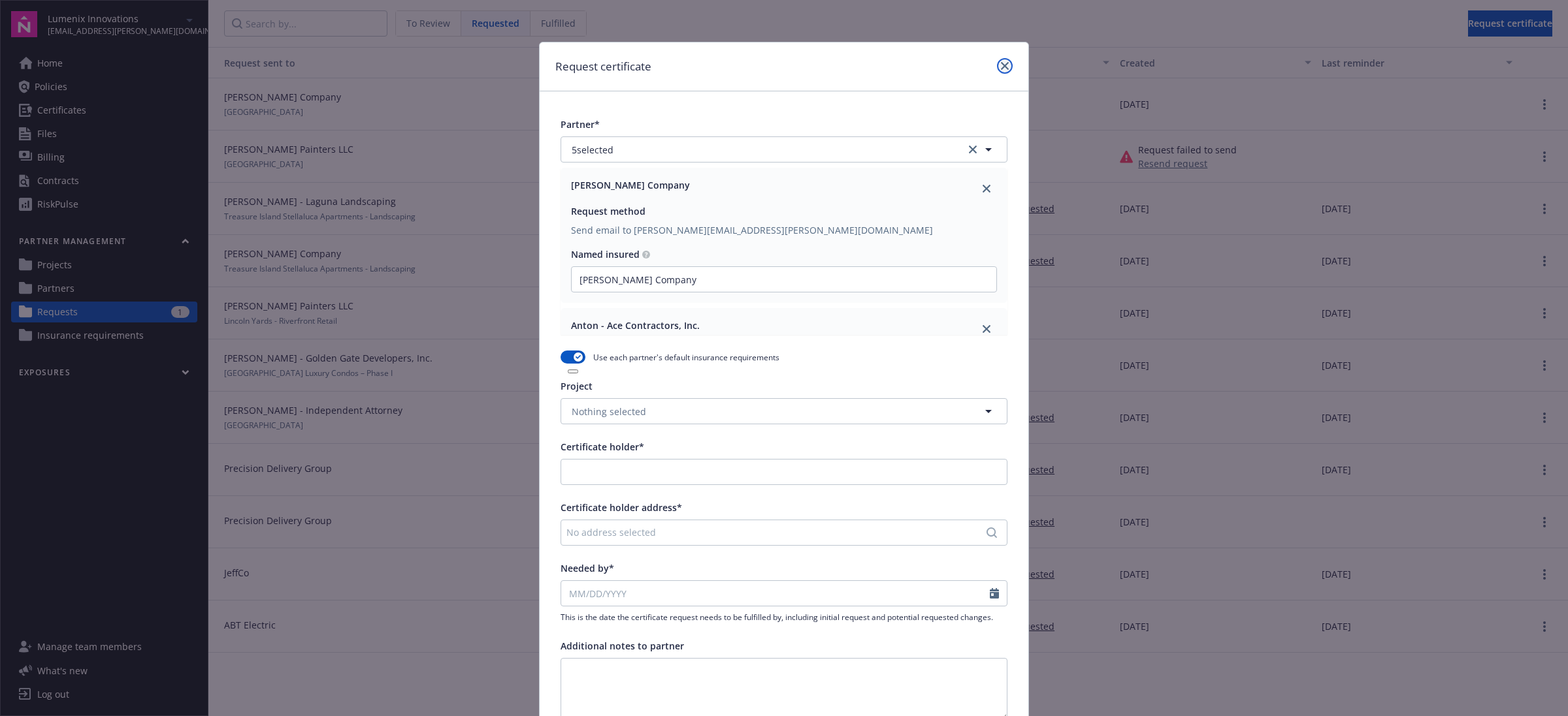
click at [1002, 64] on icon "close" at bounding box center [1004, 65] width 8 height 8
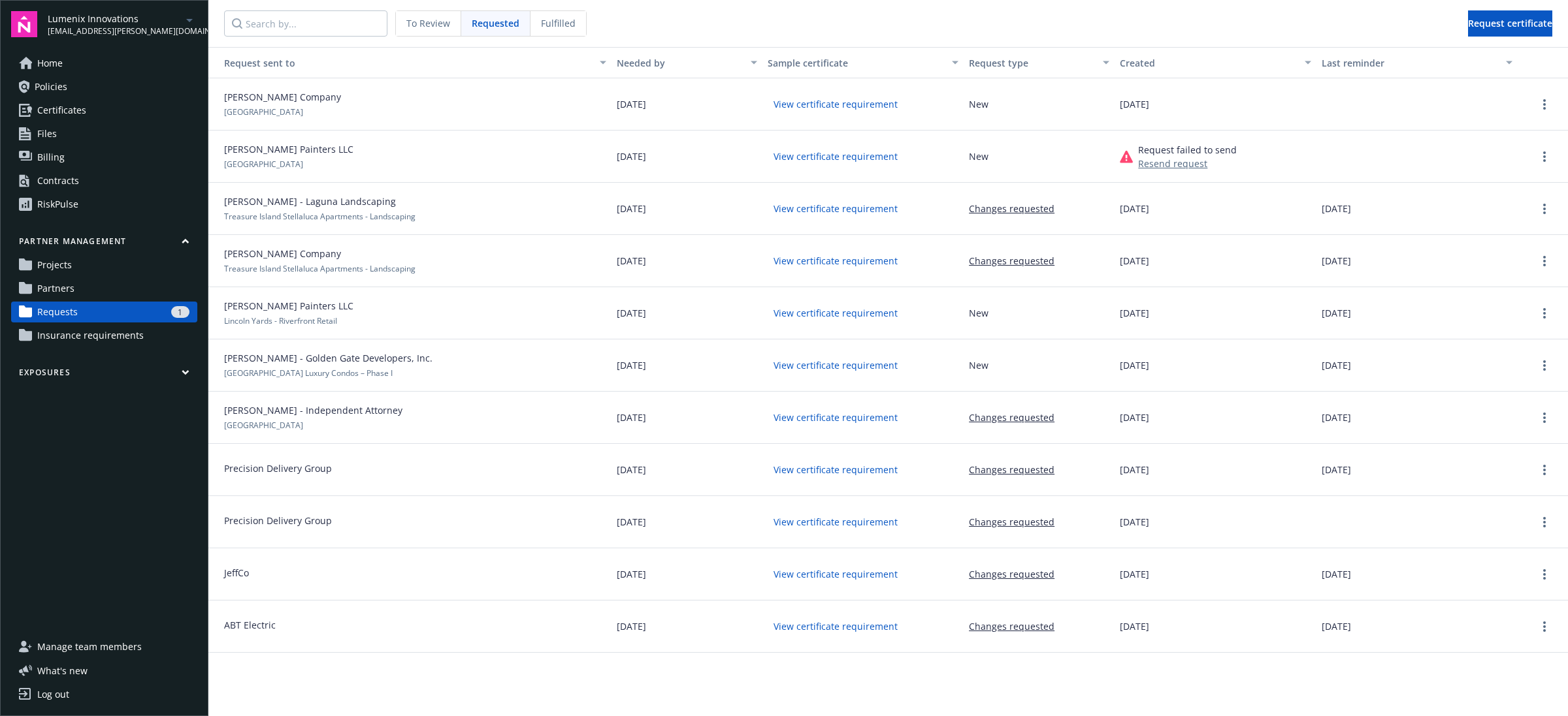
click at [126, 272] on link "Projects" at bounding box center [104, 265] width 186 height 21
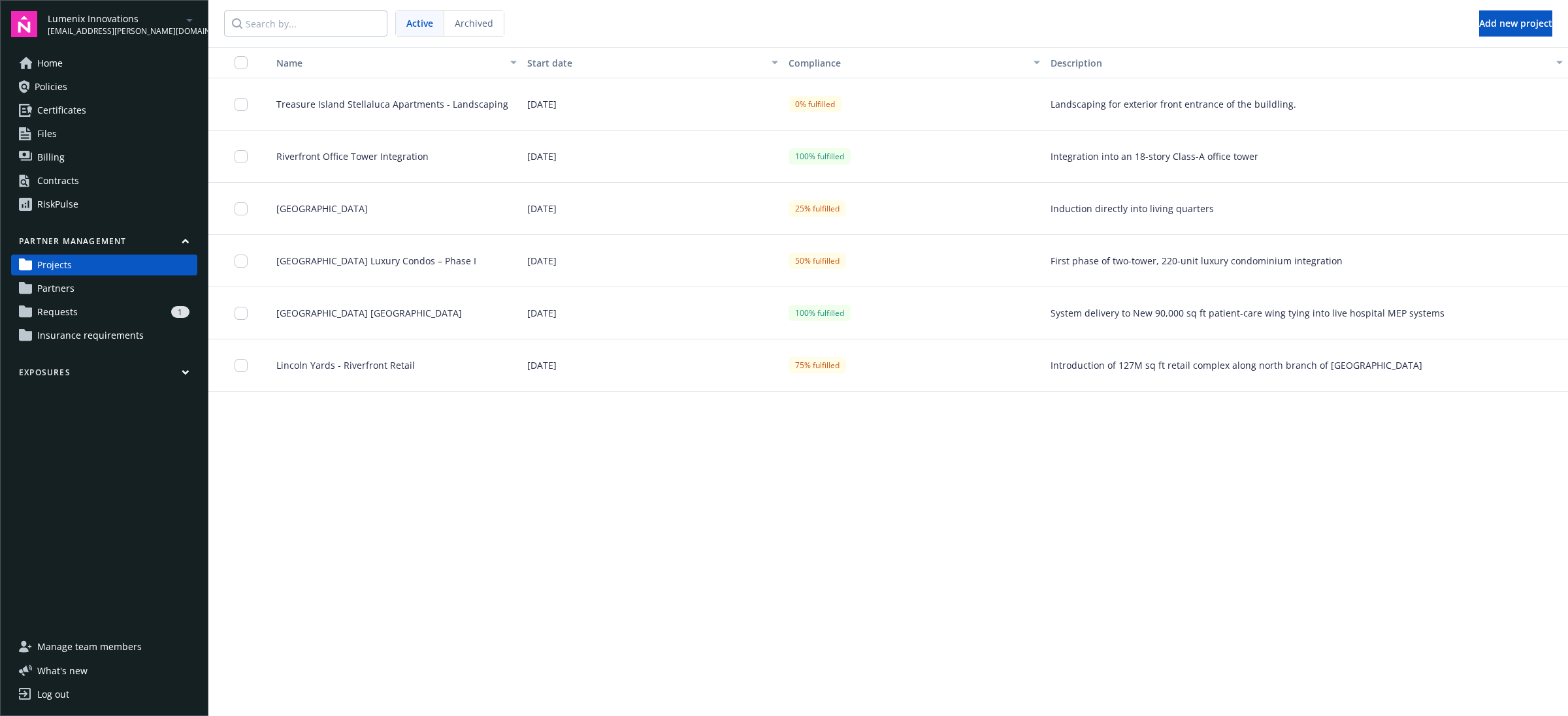
click at [460, 103] on span "Treasure Island Stellaluca Apartments - Landscaping" at bounding box center [386, 104] width 242 height 14
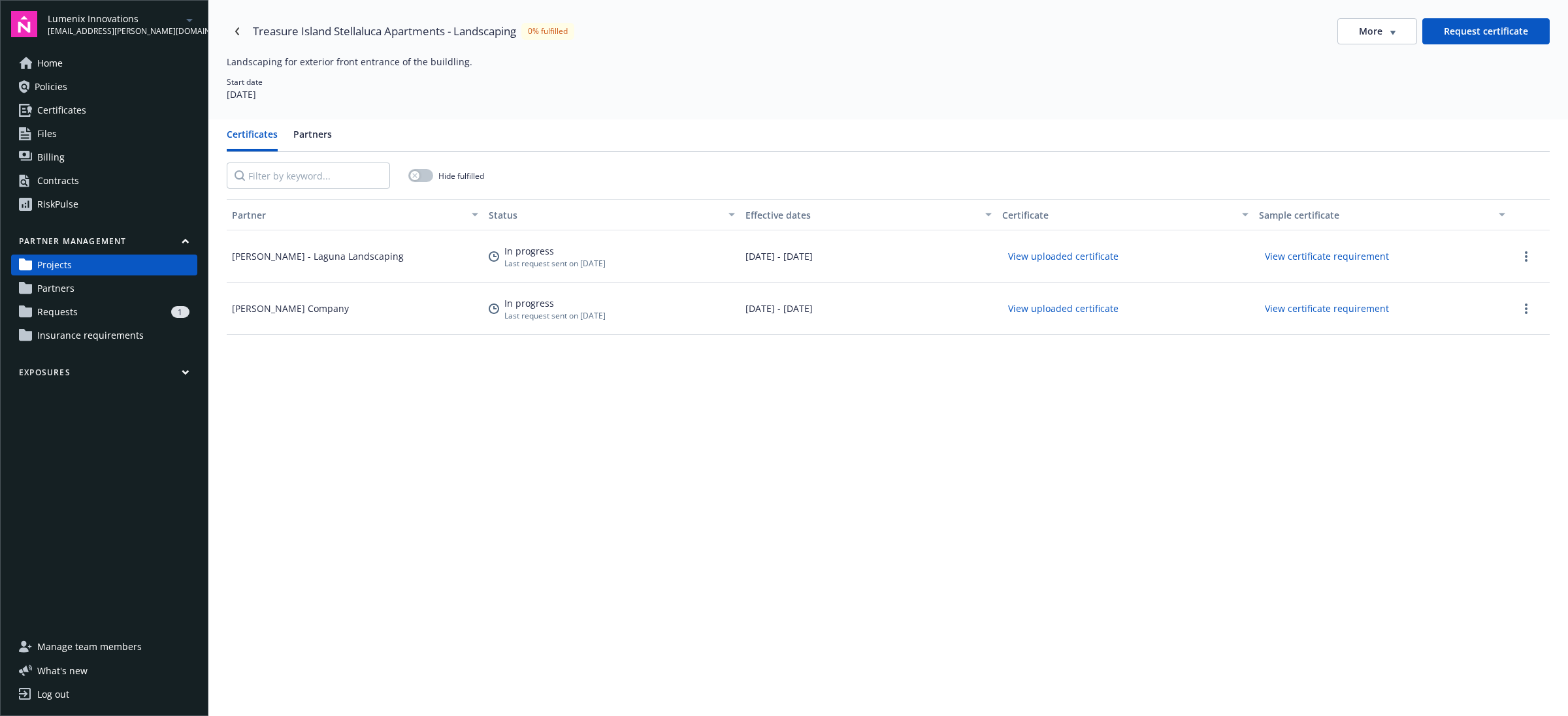
click at [1492, 34] on button "Request certificate" at bounding box center [1486, 31] width 128 height 26
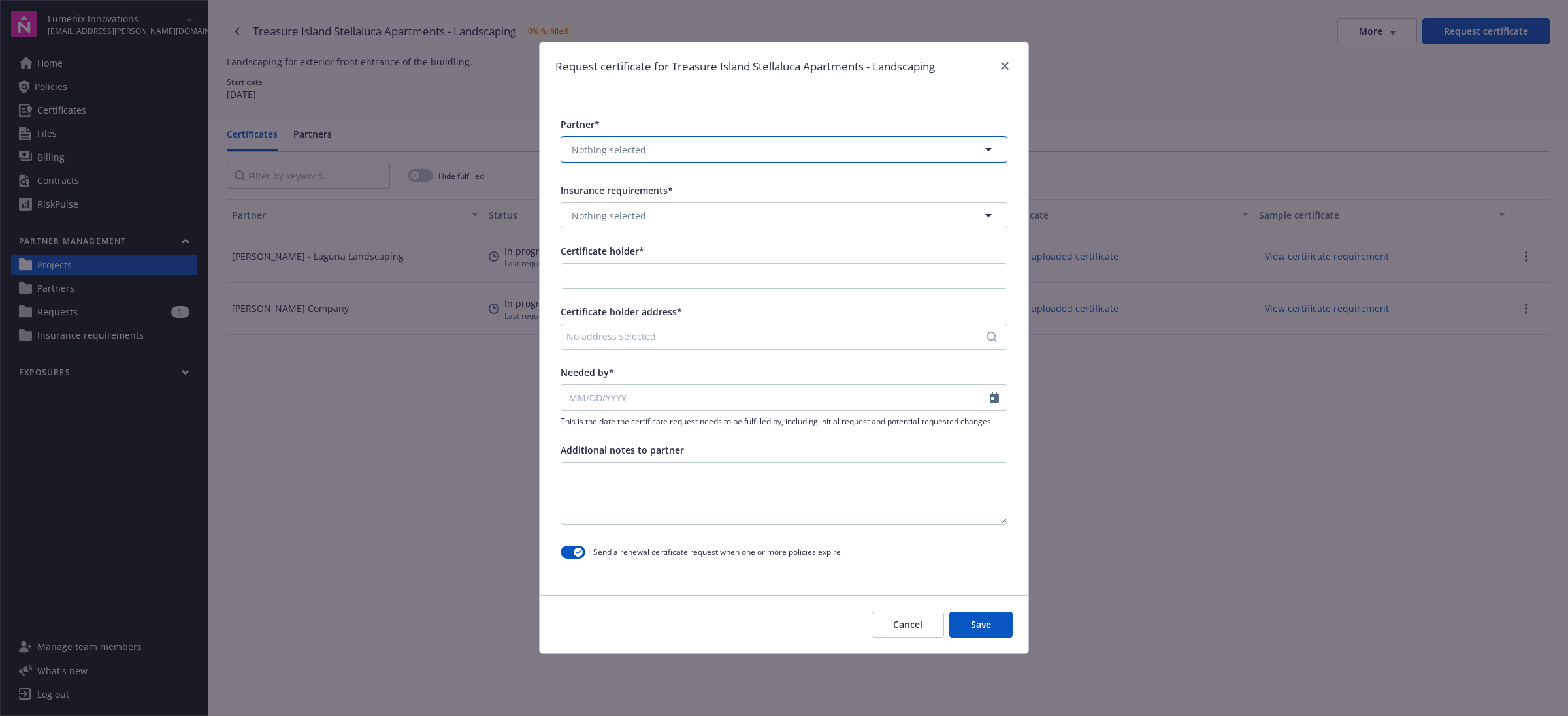
click at [740, 153] on button "Nothing selected" at bounding box center [784, 149] width 447 height 26
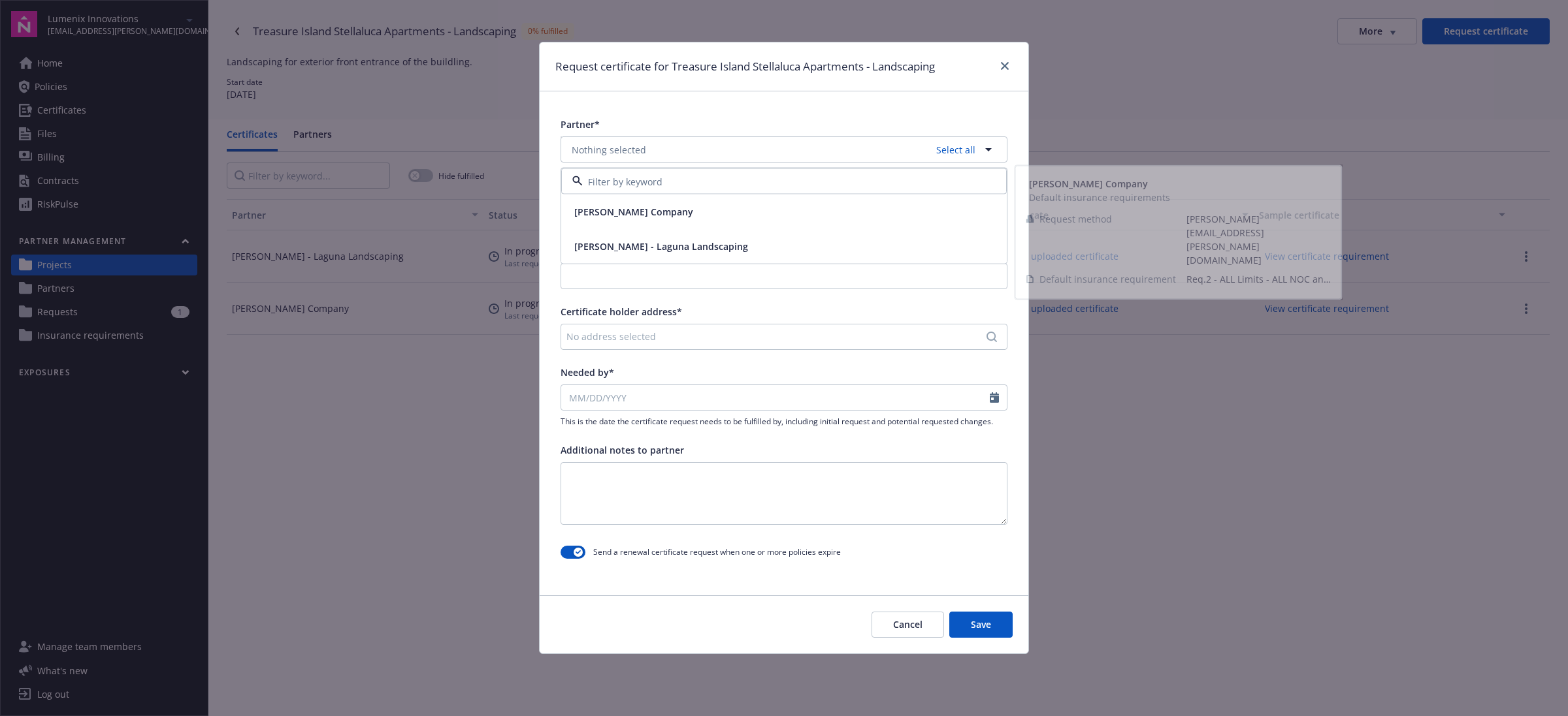
click at [691, 222] on div "[PERSON_NAME] Company" at bounding box center [784, 212] width 446 height 34
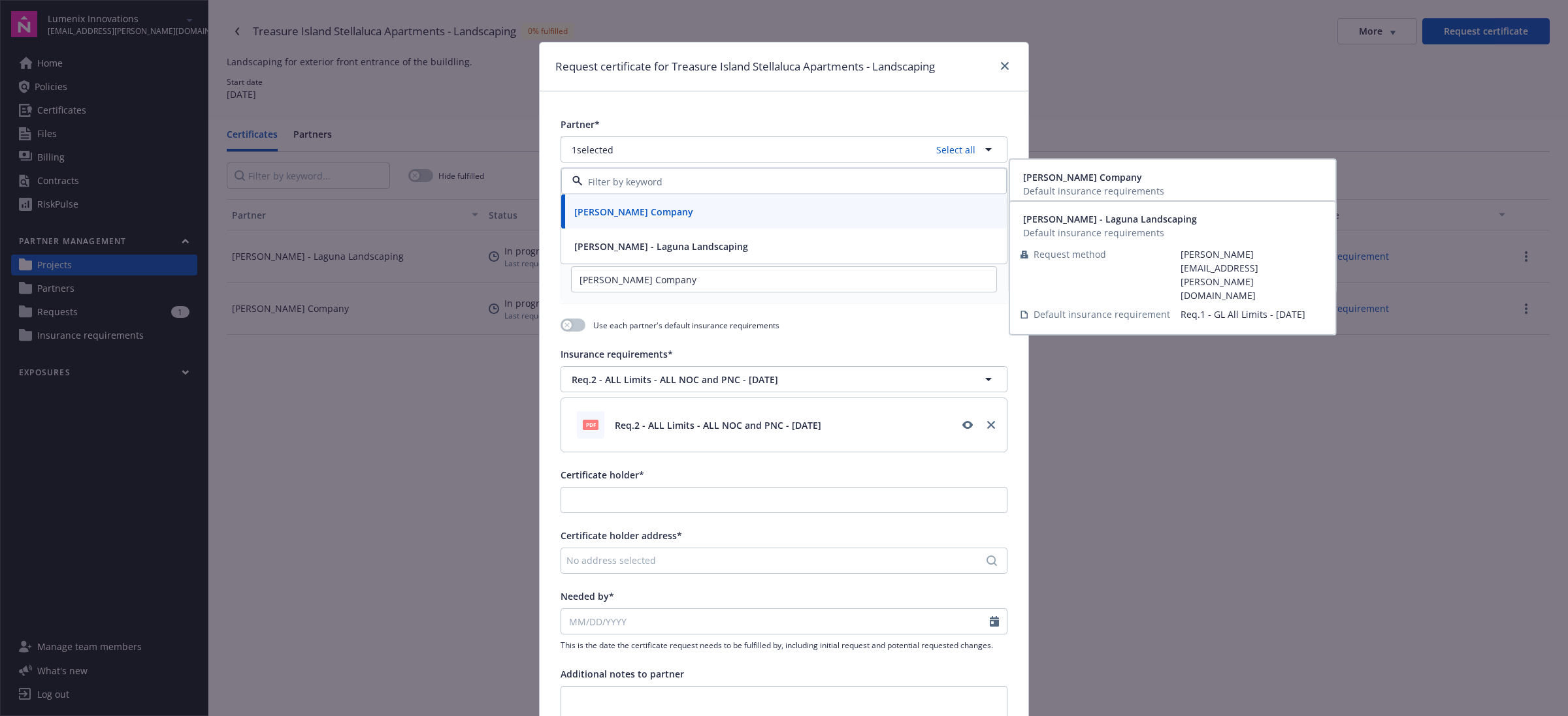
click at [694, 257] on div "[PERSON_NAME] - Laguna Landscaping" at bounding box center [784, 246] width 446 height 34
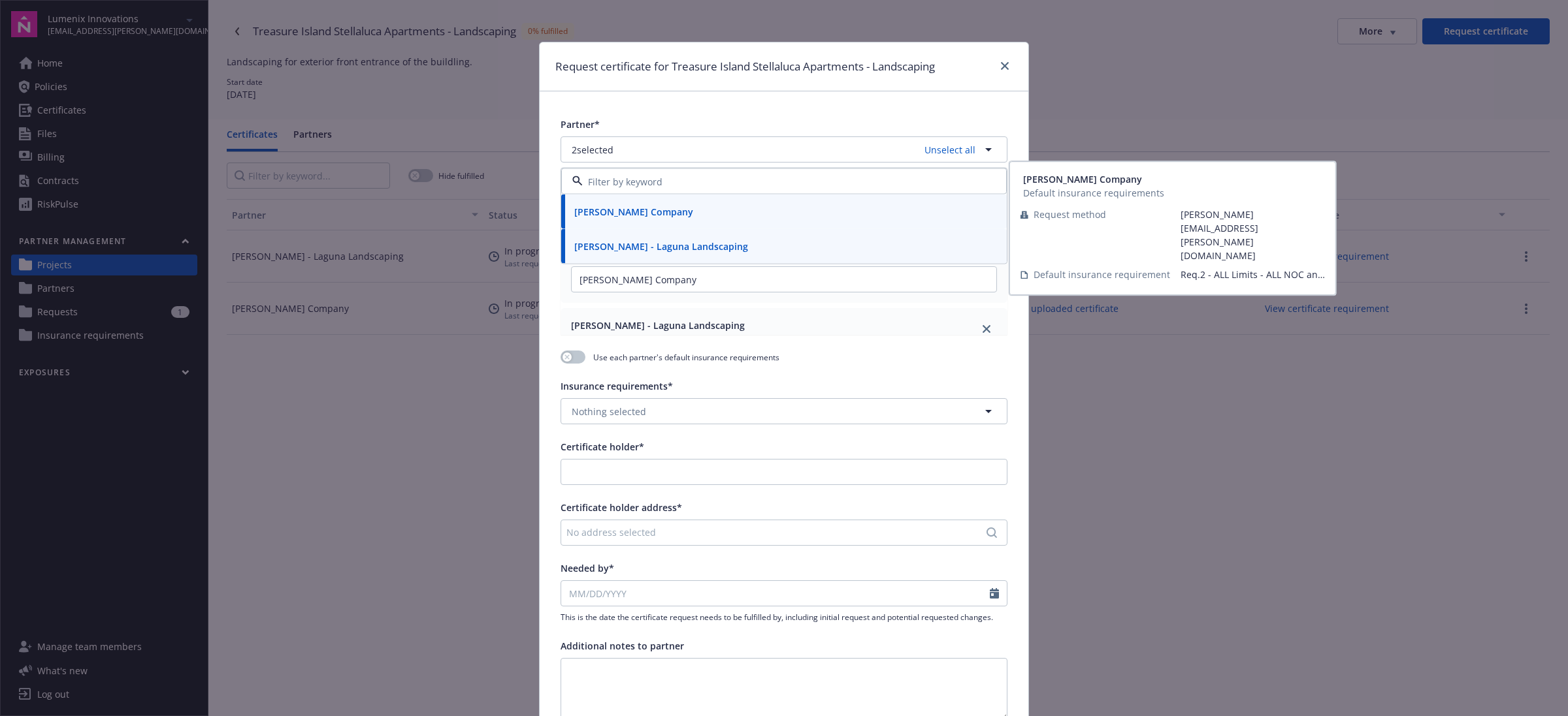
click at [791, 118] on div "Partner*" at bounding box center [784, 124] width 447 height 14
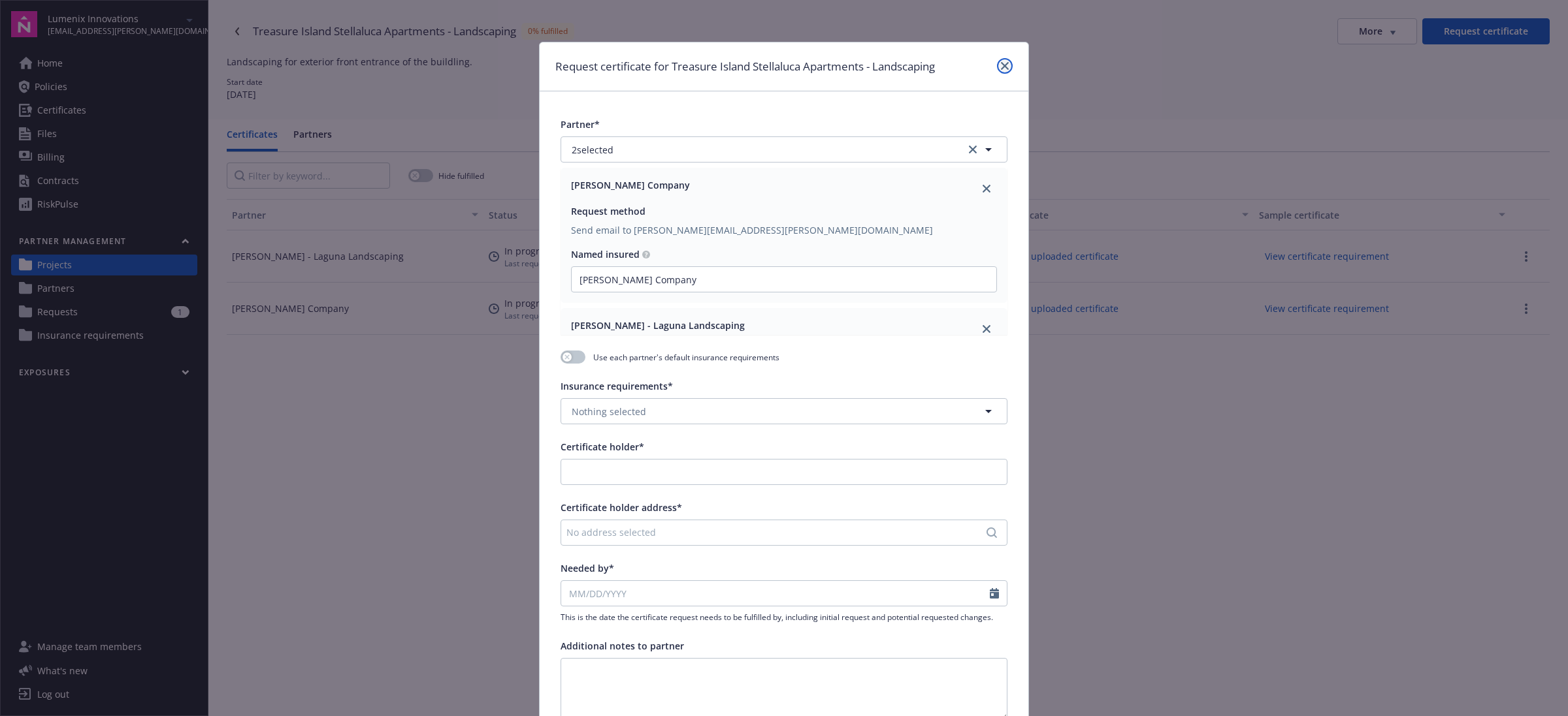
click at [1001, 64] on icon "close" at bounding box center [1004, 65] width 8 height 8
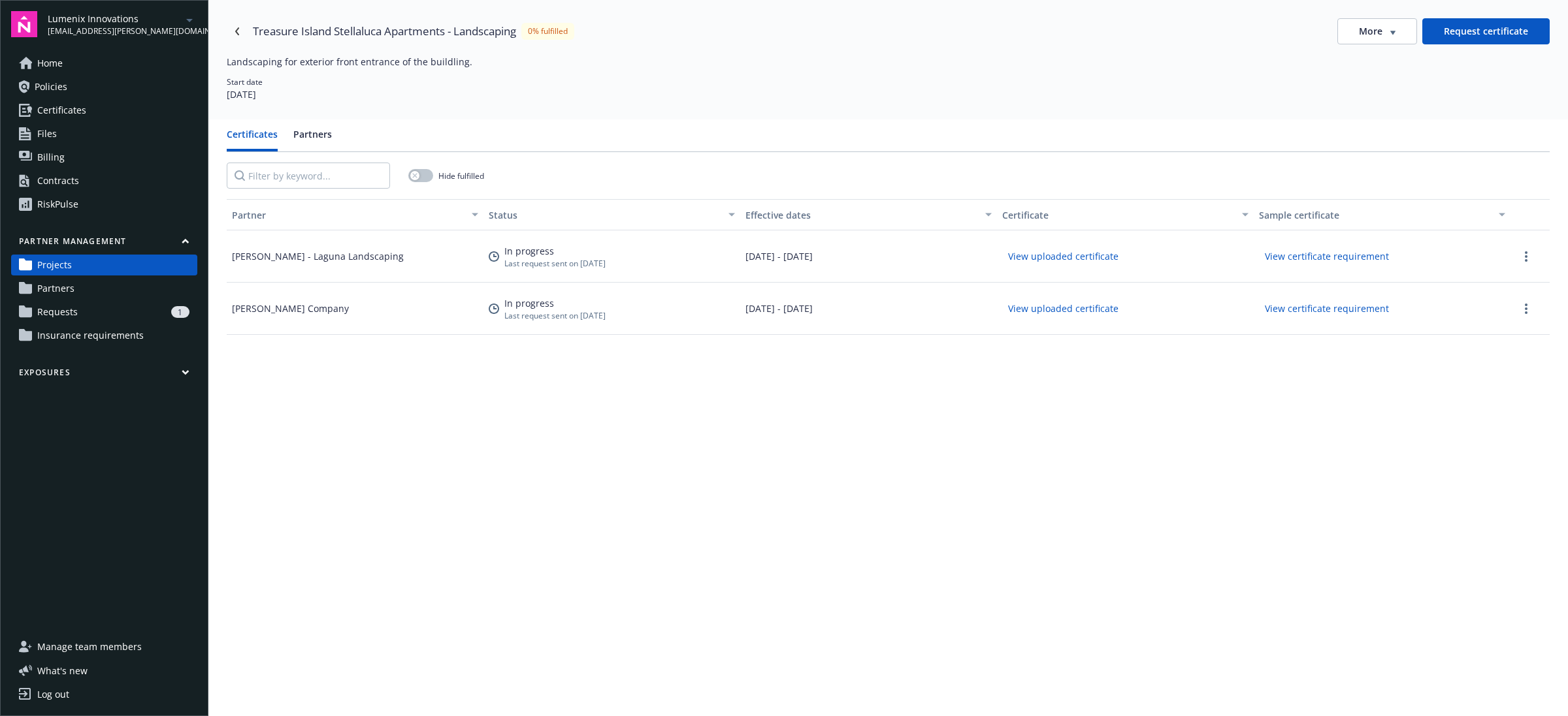
click at [108, 263] on link "Projects" at bounding box center [104, 265] width 186 height 21
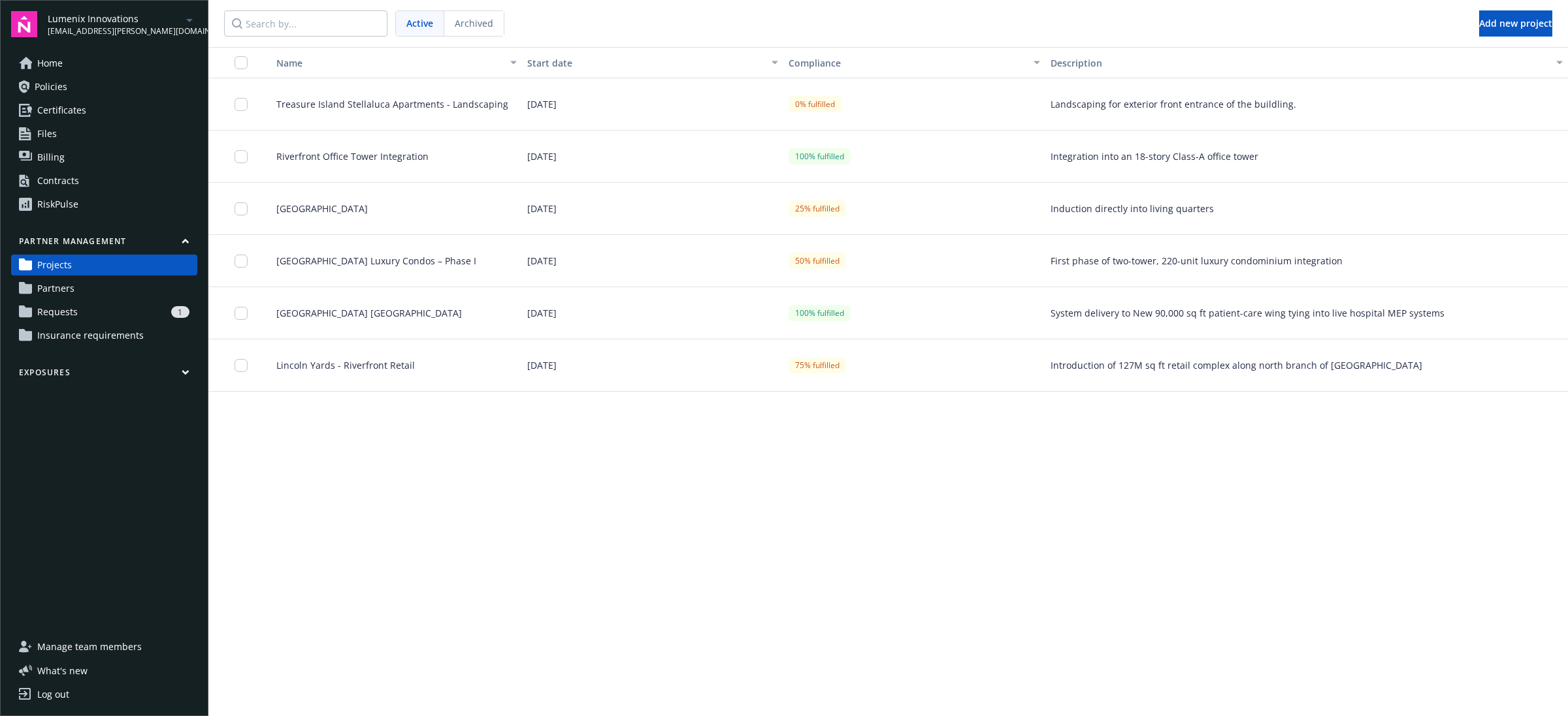
click at [128, 286] on link "Partners" at bounding box center [104, 289] width 186 height 21
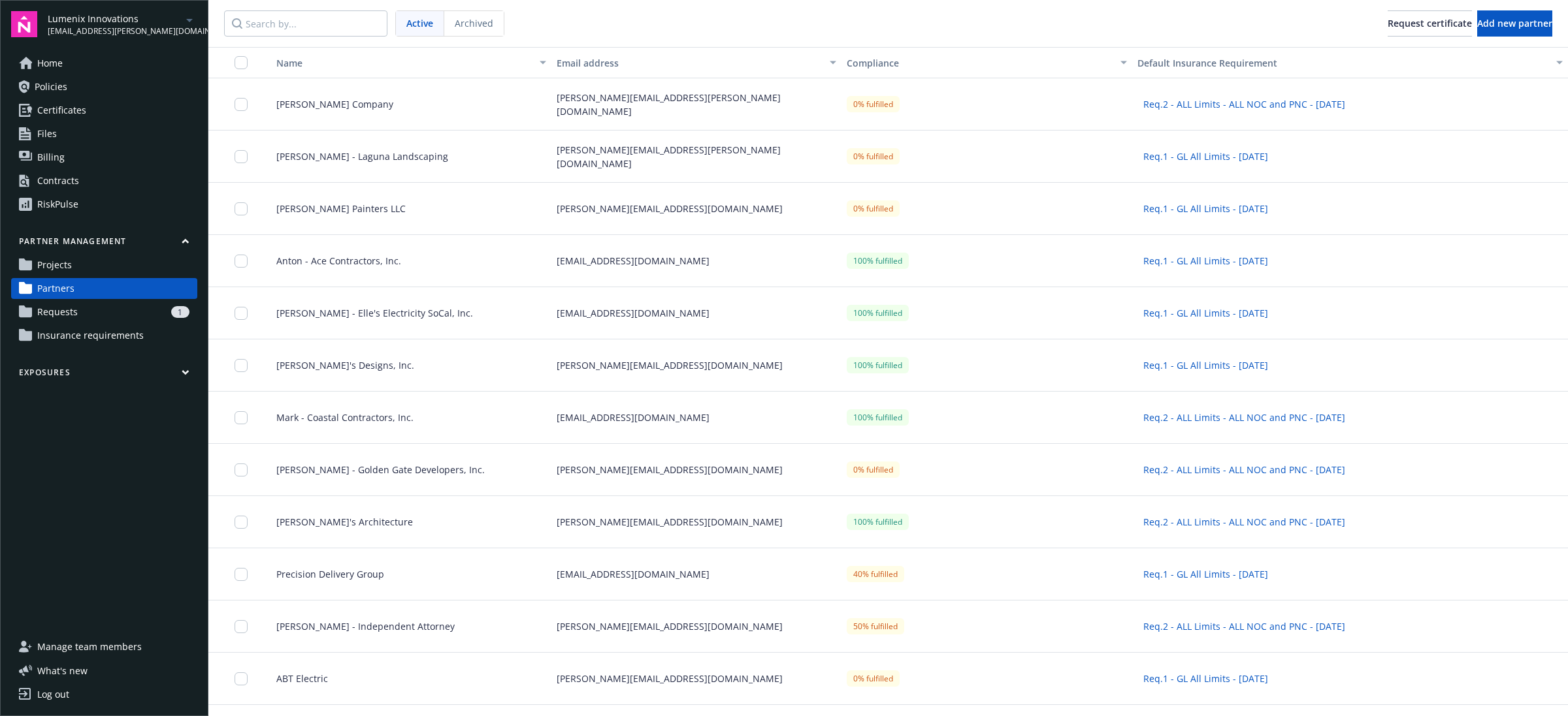
click at [340, 96] on div "[PERSON_NAME] Company" at bounding box center [405, 104] width 290 height 53
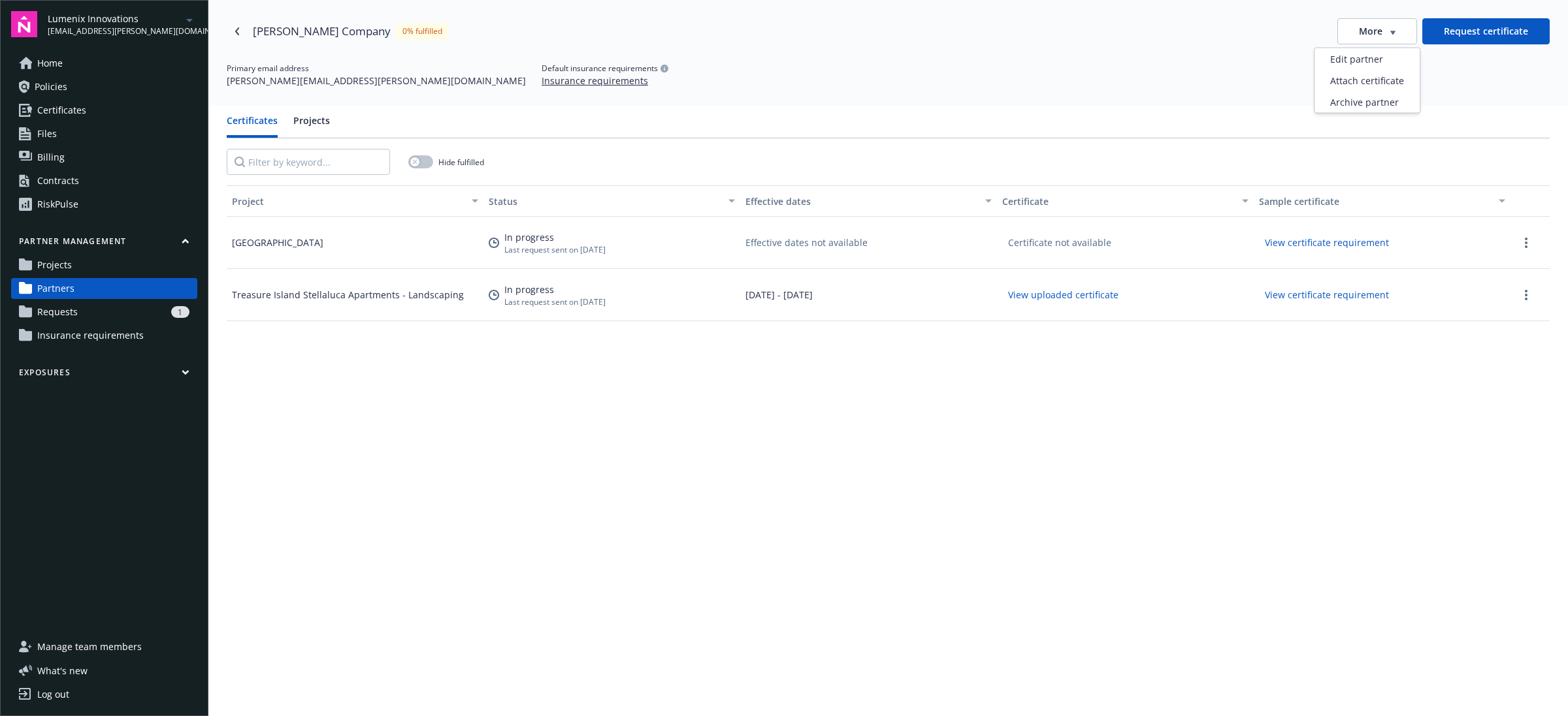
click at [1359, 26] on span "More" at bounding box center [1370, 31] width 23 height 13
click at [1373, 59] on div "Edit partner" at bounding box center [1367, 59] width 105 height 22
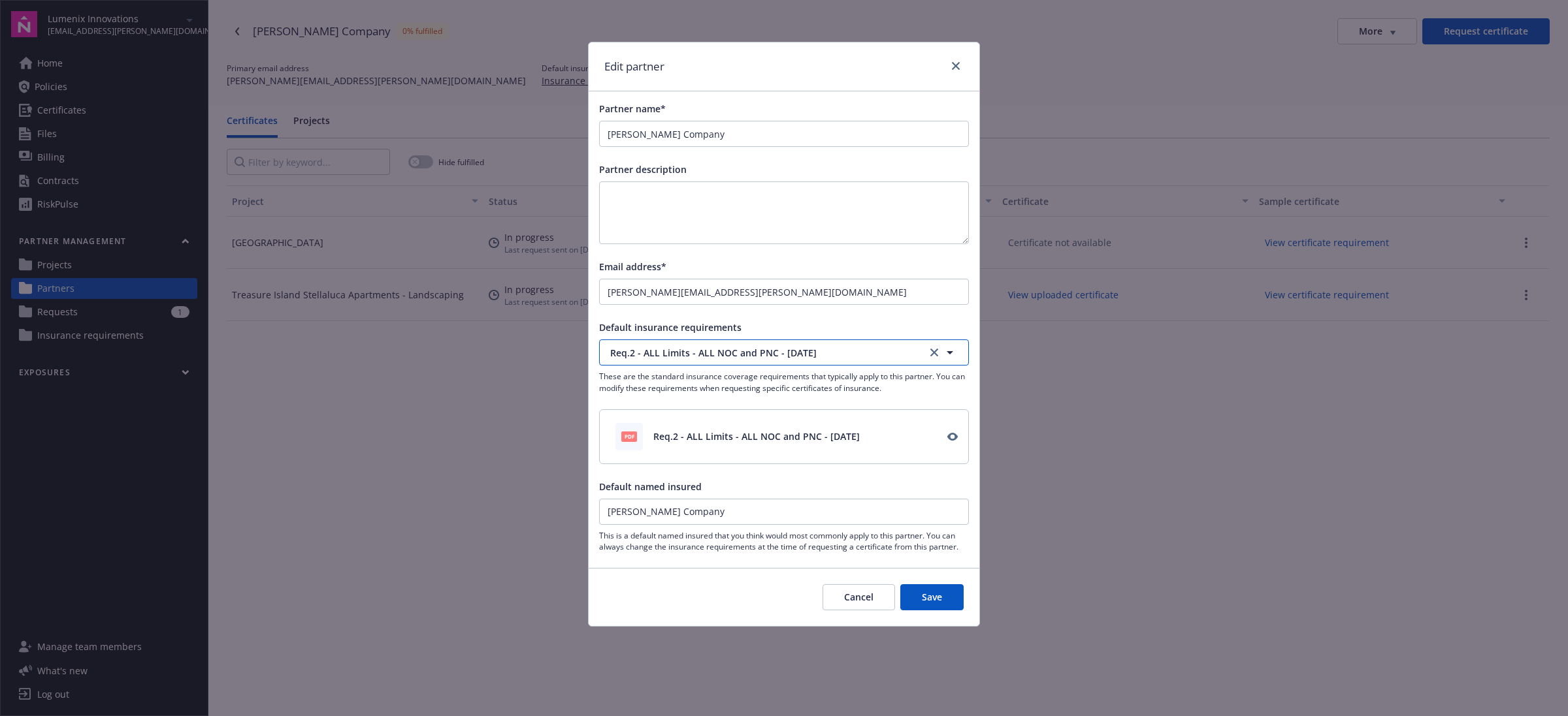
click at [772, 352] on span "Req.2 - ALL Limits - ALL NOC and PNC - [DATE]" at bounding box center [759, 353] width 298 height 14
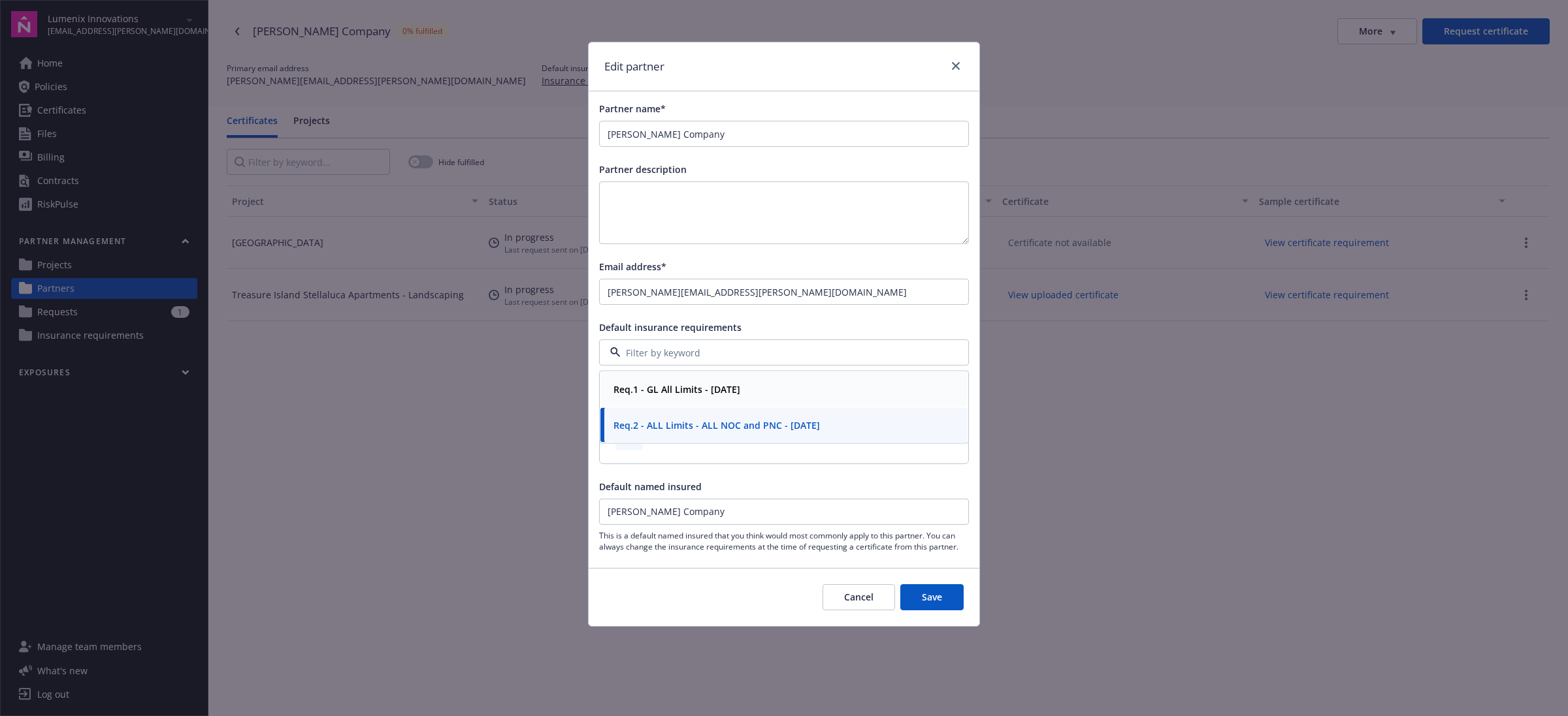
click at [715, 402] on div "Req.1 - GL All Limits - [DATE]" at bounding box center [784, 389] width 367 height 34
click at [957, 67] on icon "close" at bounding box center [955, 65] width 8 height 8
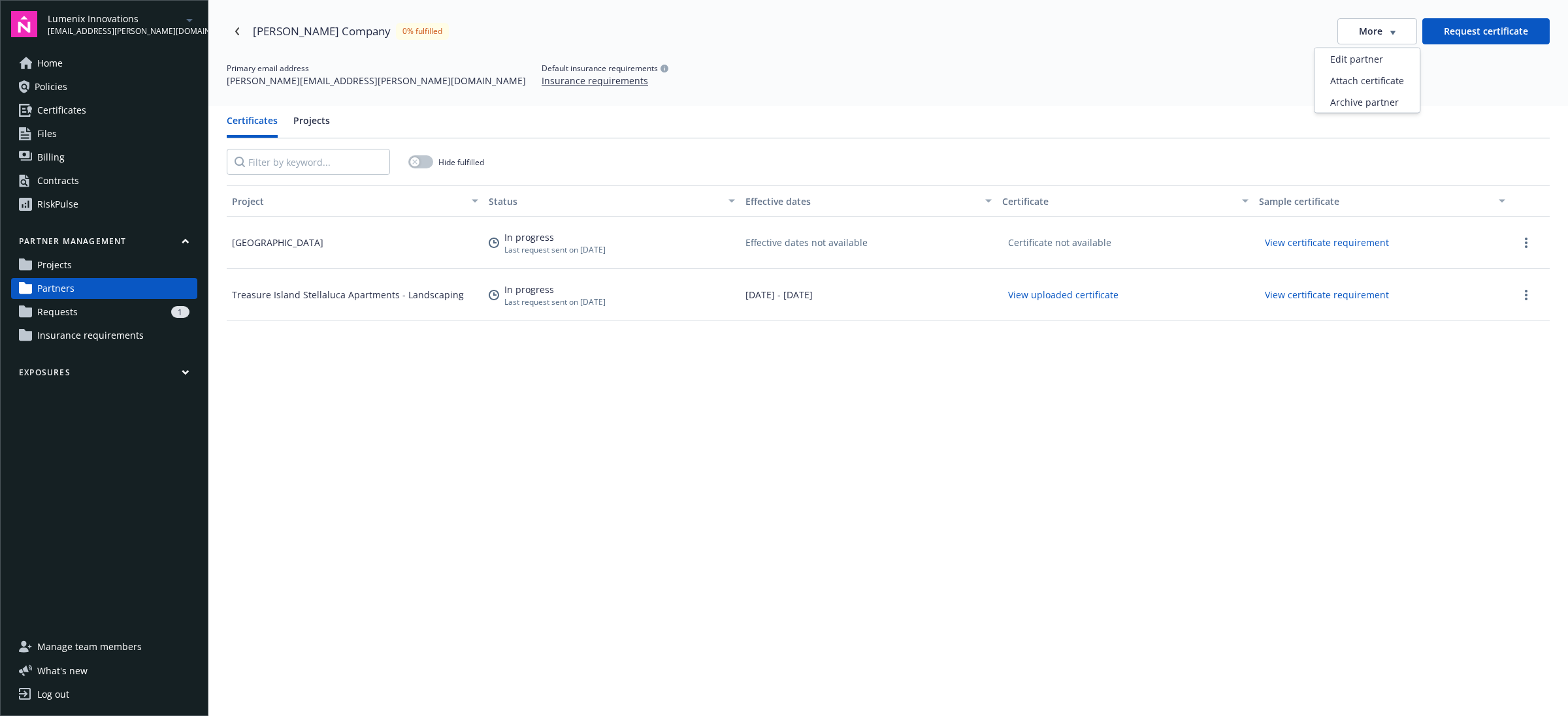
click at [1359, 29] on span "More" at bounding box center [1370, 31] width 23 height 13
click at [1356, 58] on div "Edit partner" at bounding box center [1367, 59] width 105 height 22
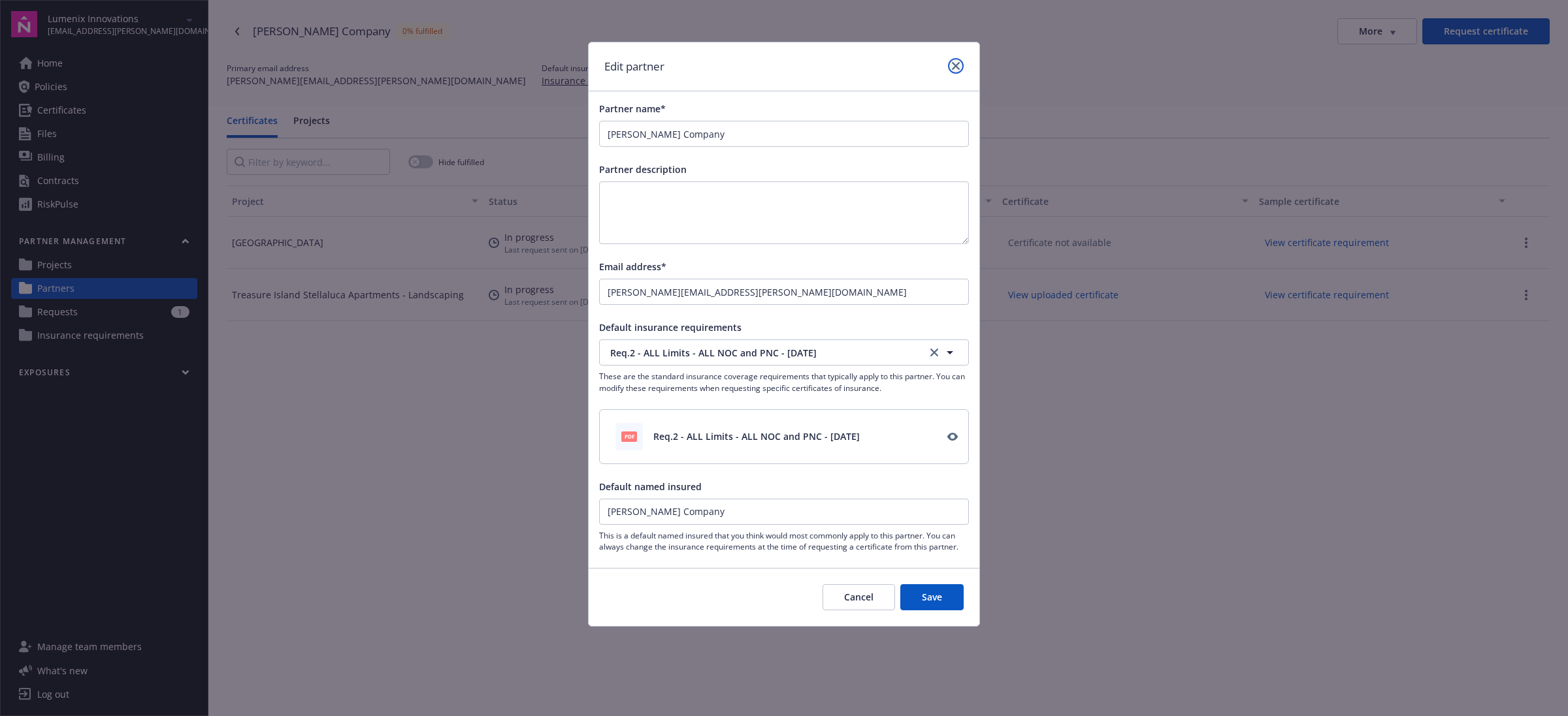
click at [955, 72] on link "close" at bounding box center [955, 65] width 16 height 16
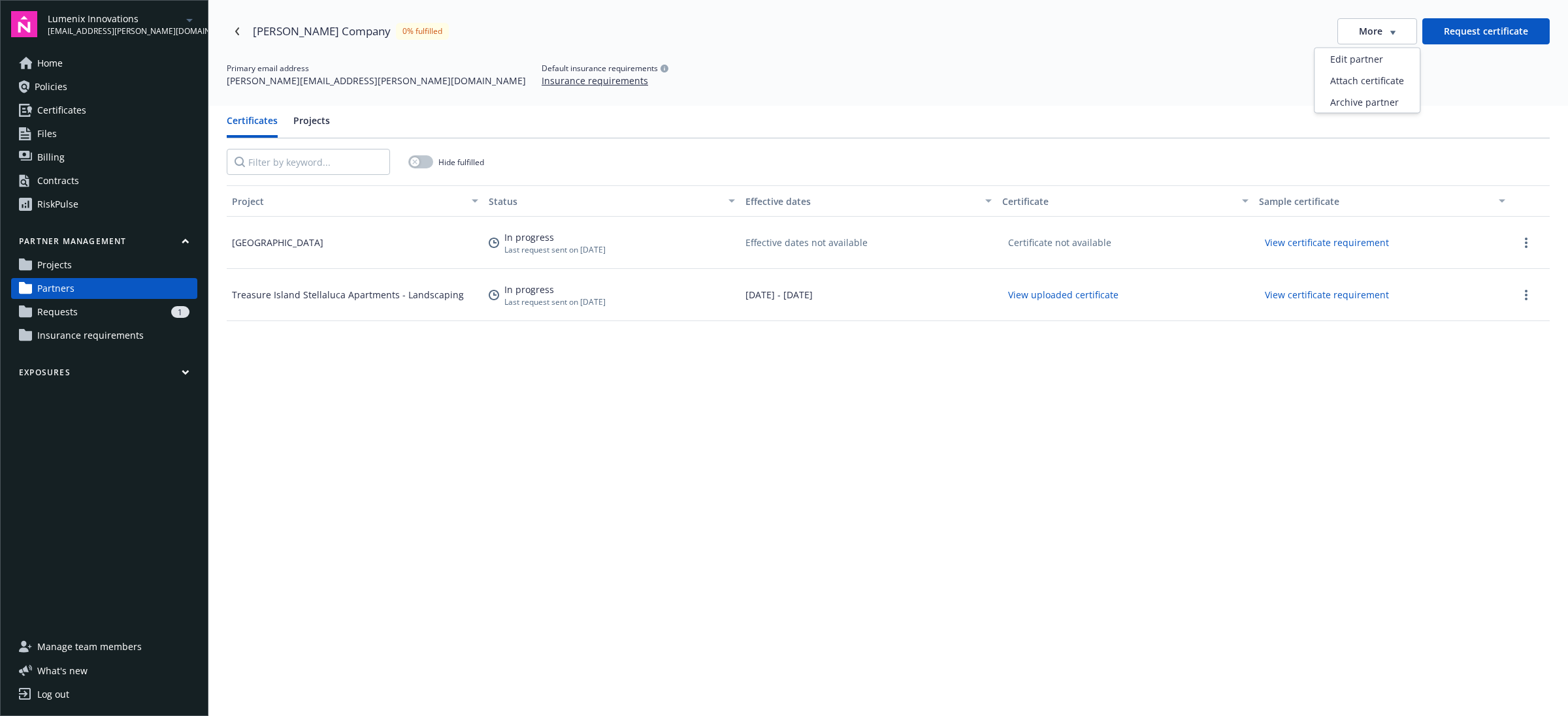
click at [1377, 36] on div "More" at bounding box center [1377, 31] width 36 height 13
drag, startPoint x: 1166, startPoint y: 71, endPoint x: 1128, endPoint y: 58, distance: 40.2
click at [1153, 69] on div "Primary email address [PERSON_NAME][EMAIL_ADDRESS][PERSON_NAME][DOMAIN_NAME] De…" at bounding box center [888, 75] width 1322 height 25
click at [233, 28] on link "Navigate back" at bounding box center [237, 31] width 21 height 21
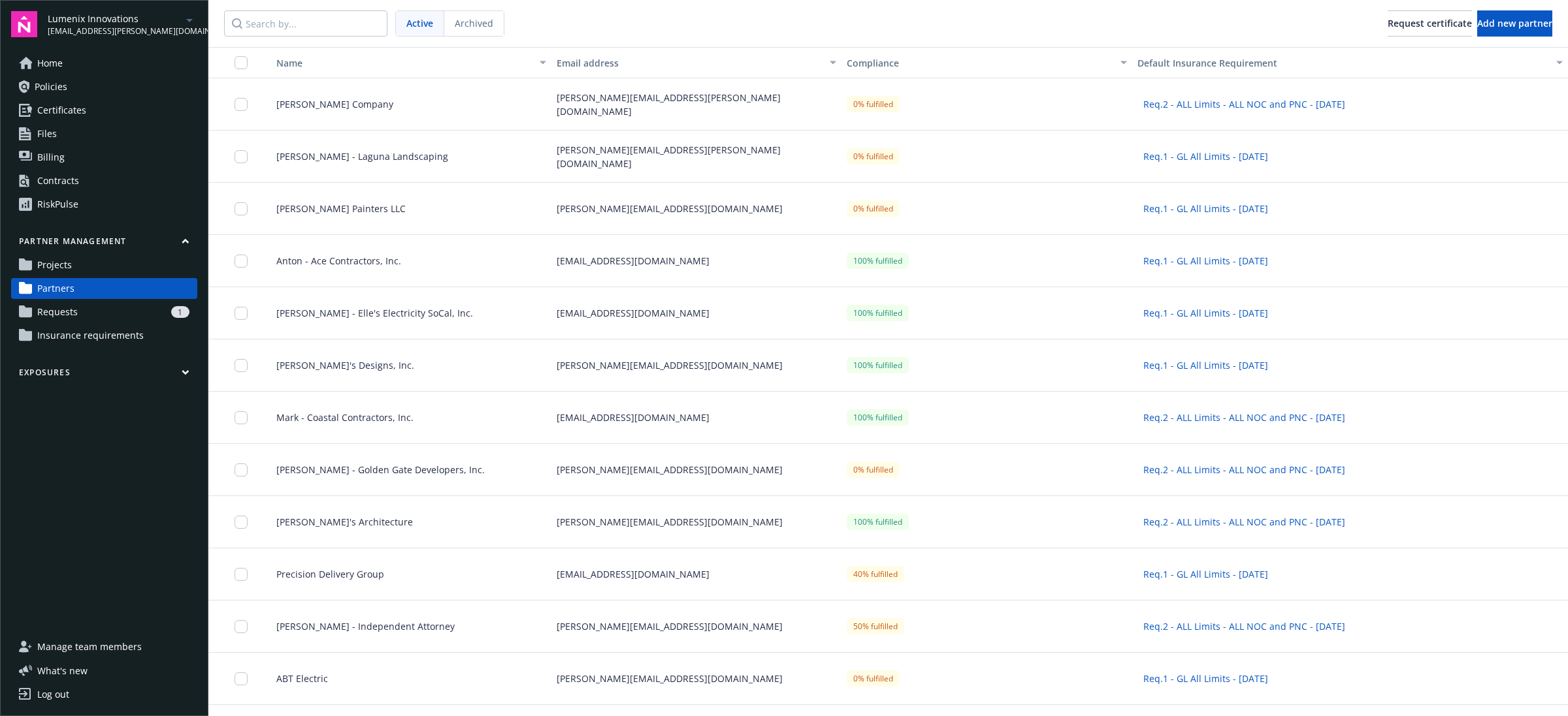
click at [484, 28] on span "Archived" at bounding box center [473, 23] width 39 height 14
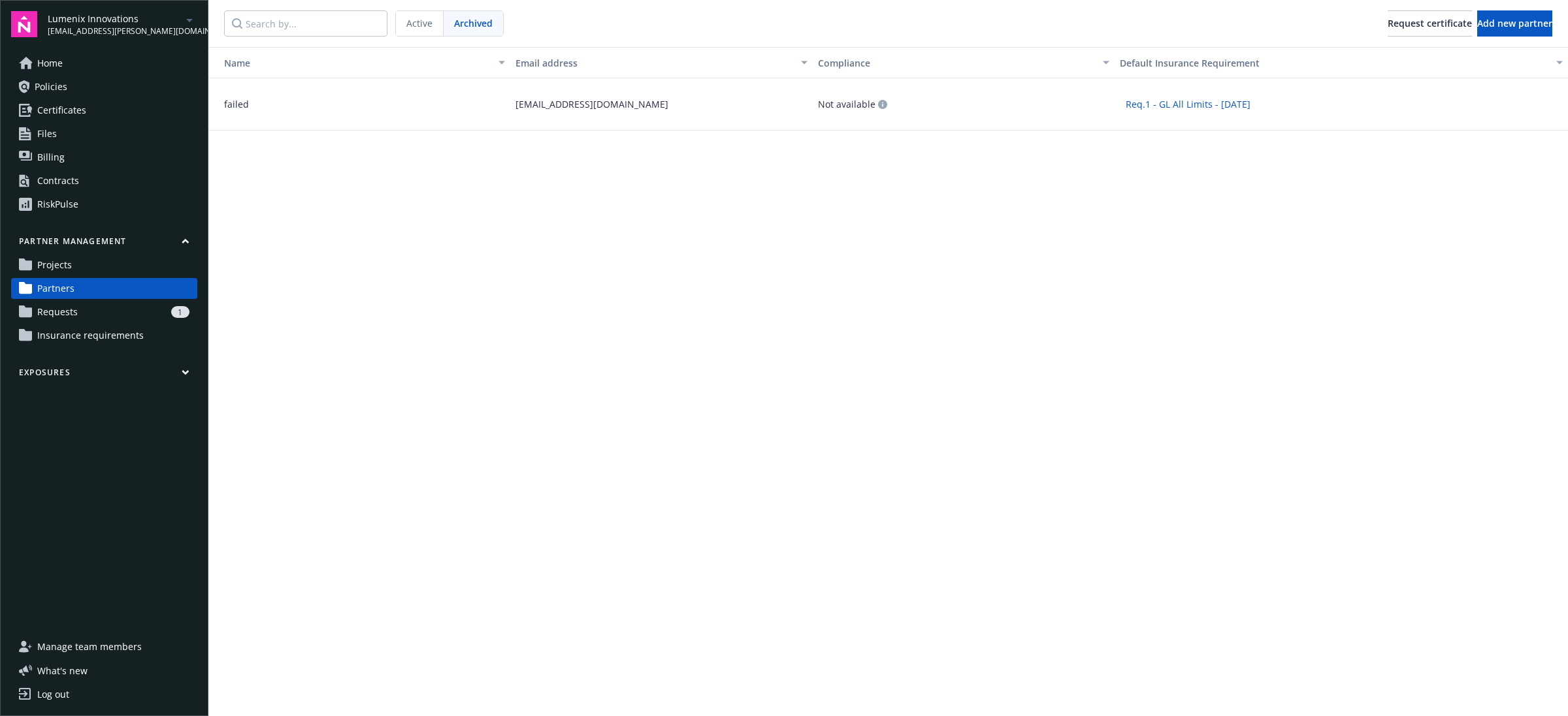
click at [1413, 109] on div "Req.1 - GL All Limits - [DATE]" at bounding box center [1341, 104] width 453 height 53
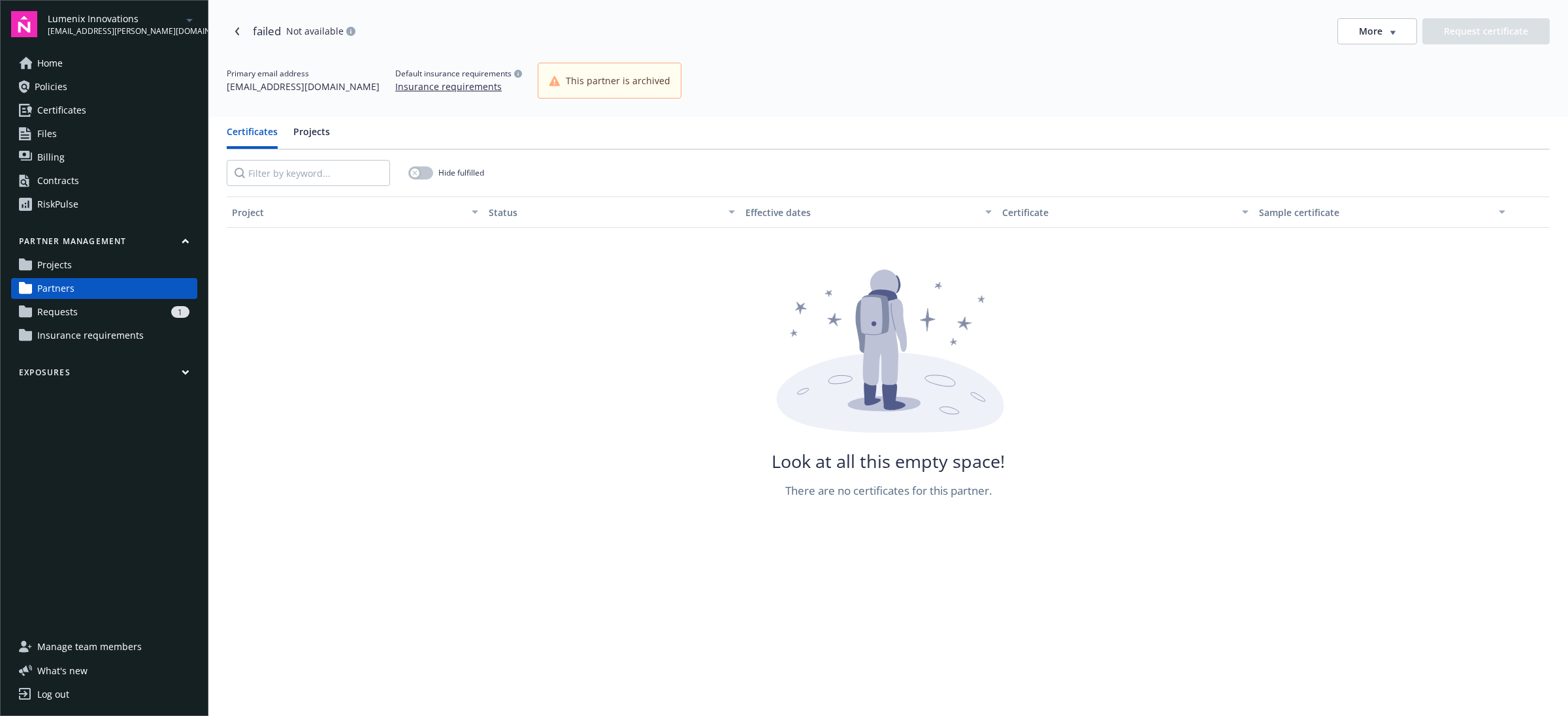
click at [1370, 31] on span "More" at bounding box center [1370, 31] width 23 height 13
